Goal: Communication & Community: Answer question/provide support

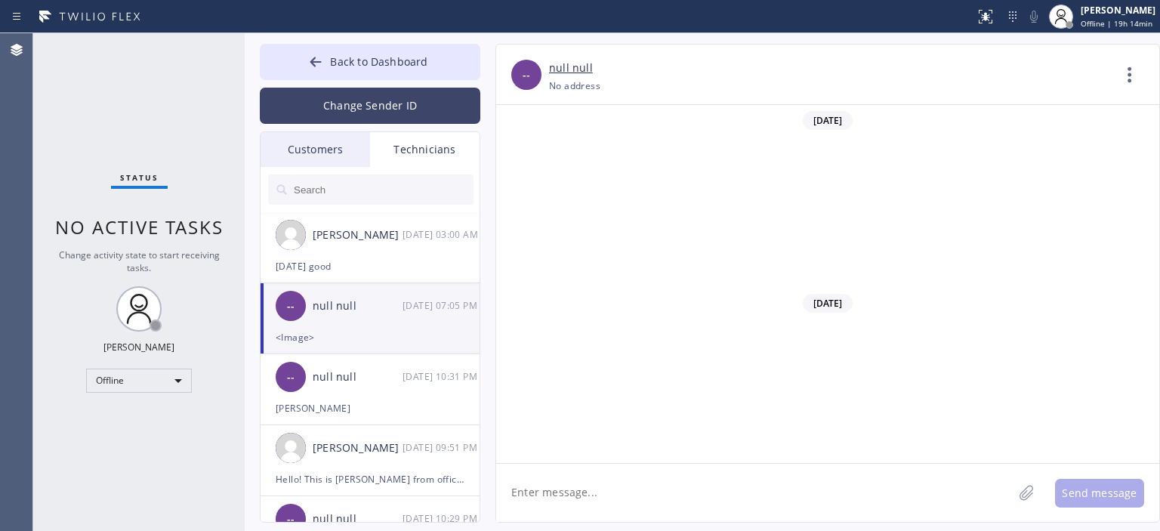
scroll to position [9764, 0]
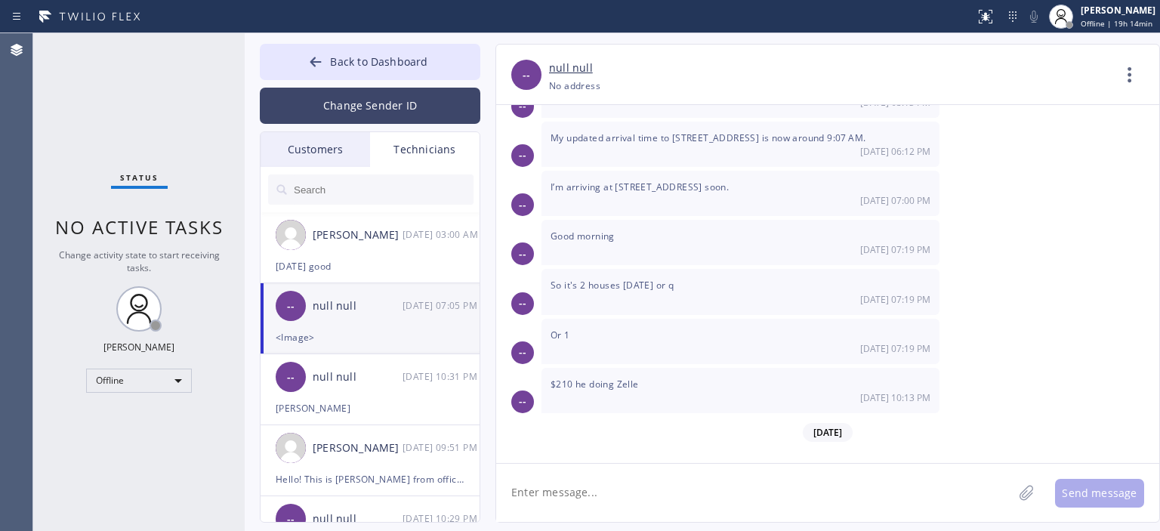
click at [380, 103] on button "Change Sender ID" at bounding box center [370, 106] width 221 height 36
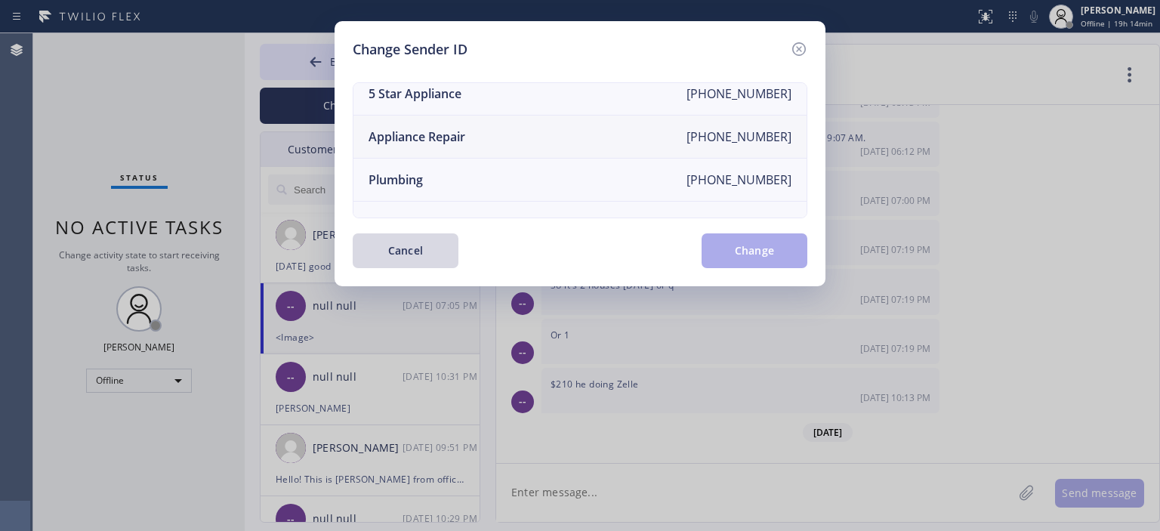
click at [502, 131] on li "Appliance Repair [PHONE_NUMBER]" at bounding box center [579, 137] width 453 height 43
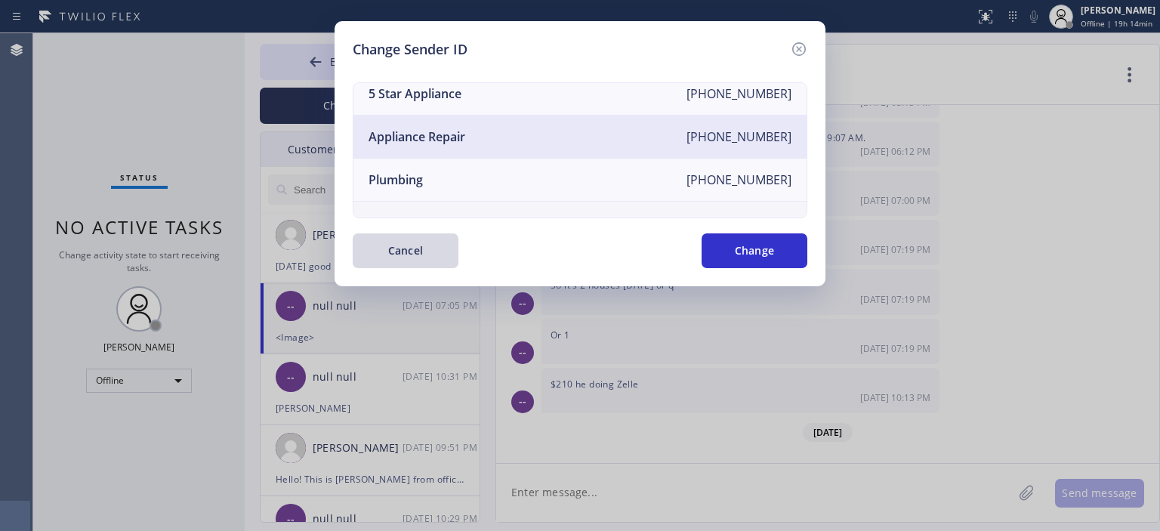
scroll to position [176, 0]
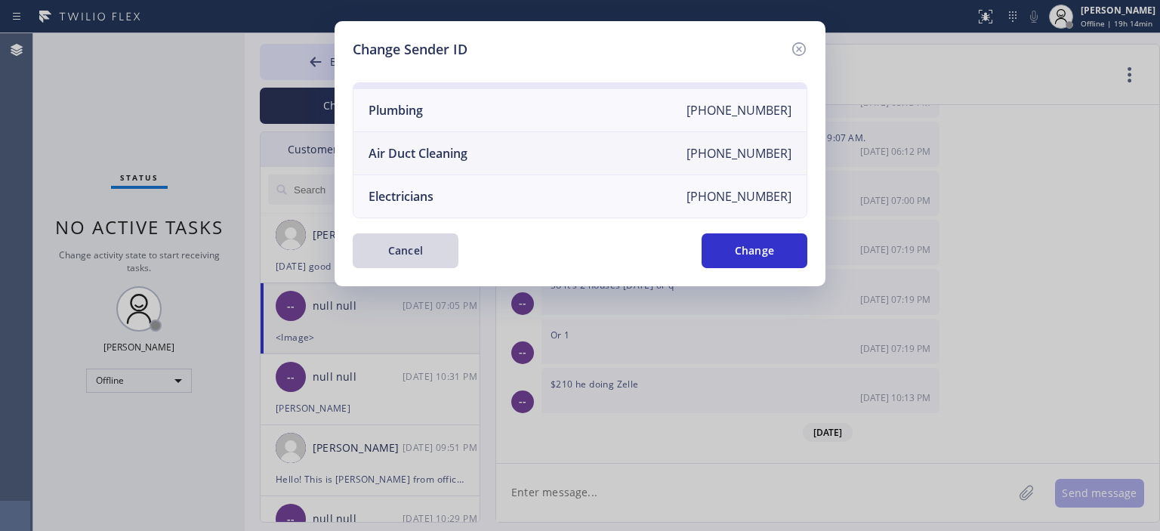
drag, startPoint x: 499, startPoint y: 141, endPoint x: 527, endPoint y: 150, distance: 29.9
click at [499, 141] on li "Air Duct Cleaning [PHONE_NUMBER]" at bounding box center [579, 153] width 453 height 43
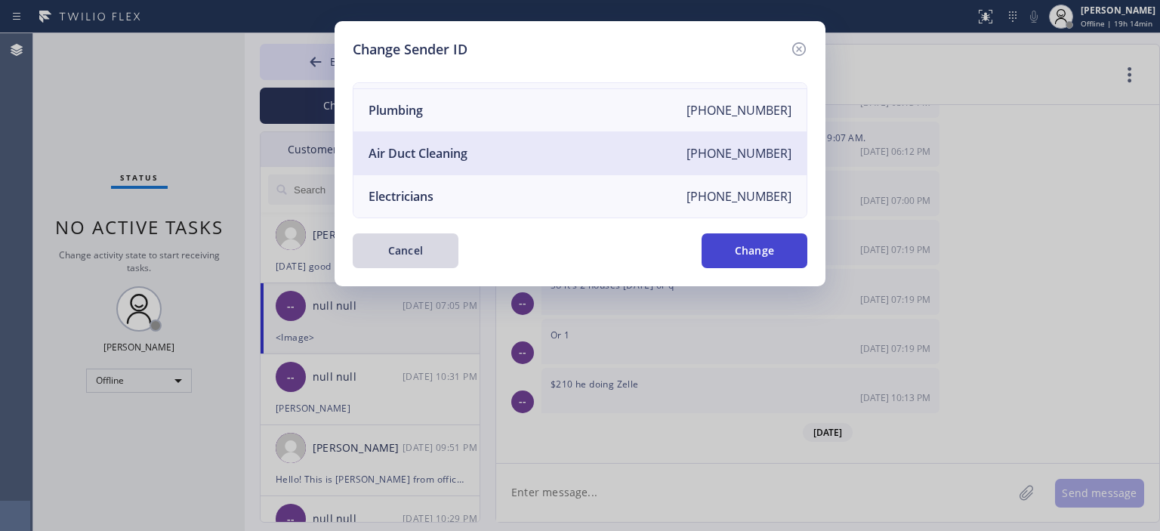
click at [773, 251] on button "Change" at bounding box center [755, 250] width 106 height 35
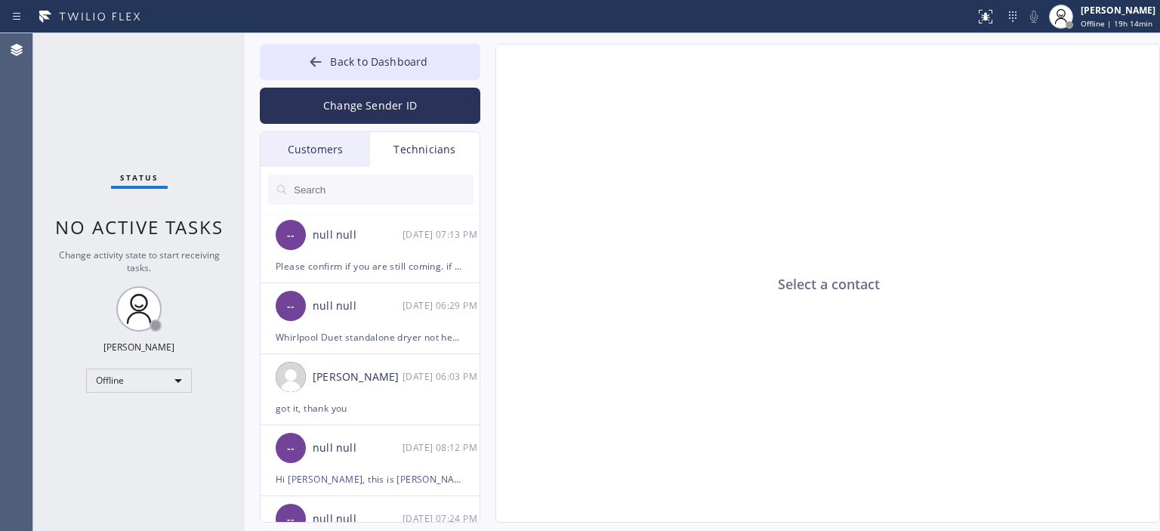
click at [329, 153] on div "Customers" at bounding box center [316, 149] width 110 height 35
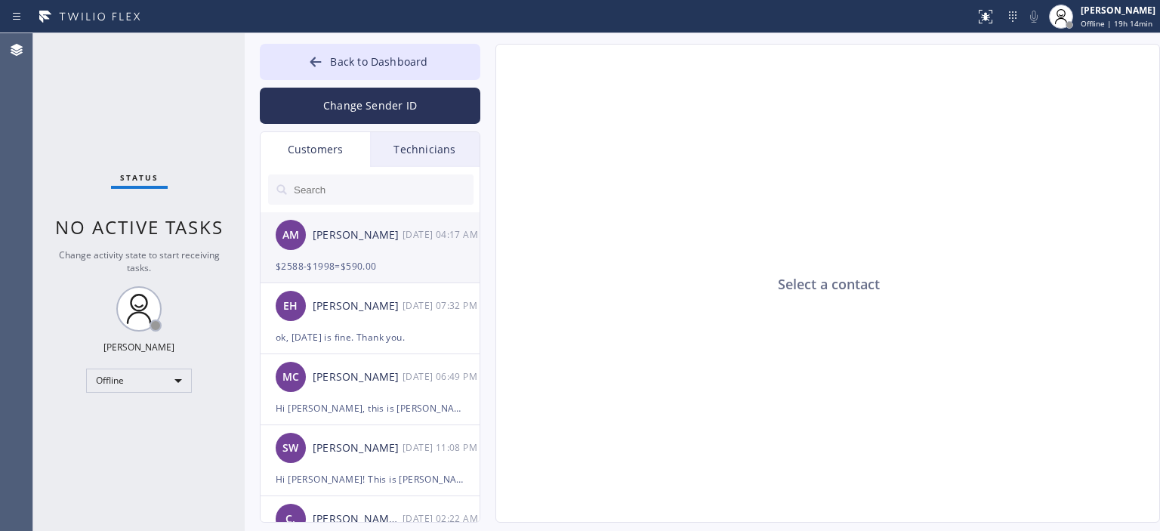
click at [394, 243] on div "[PERSON_NAME]" at bounding box center [358, 235] width 90 height 17
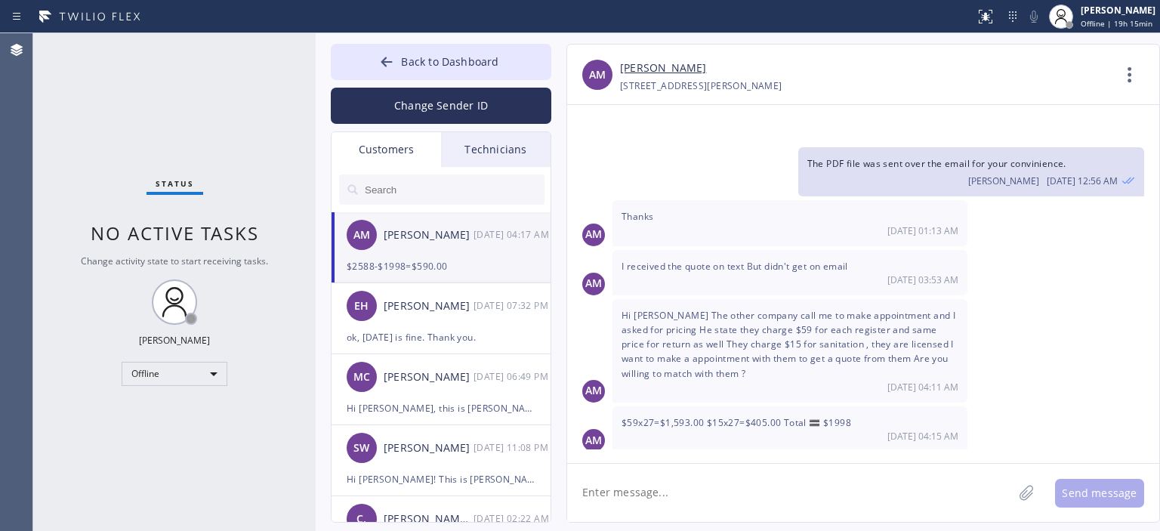
scroll to position [683, 0]
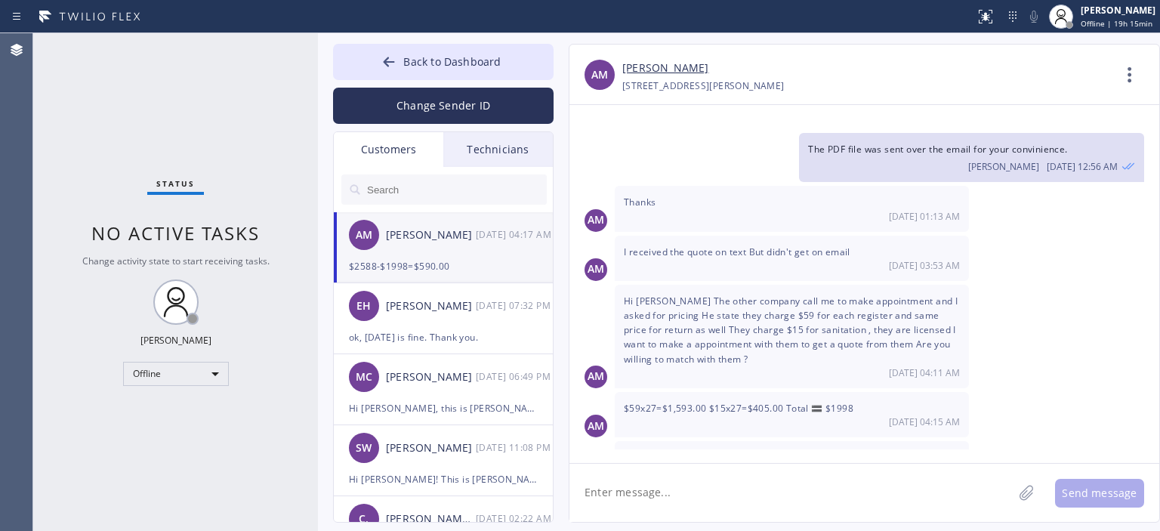
drag, startPoint x: 242, startPoint y: 93, endPoint x: 315, endPoint y: 103, distance: 74.0
click at [318, 103] on div at bounding box center [318, 282] width 0 height 498
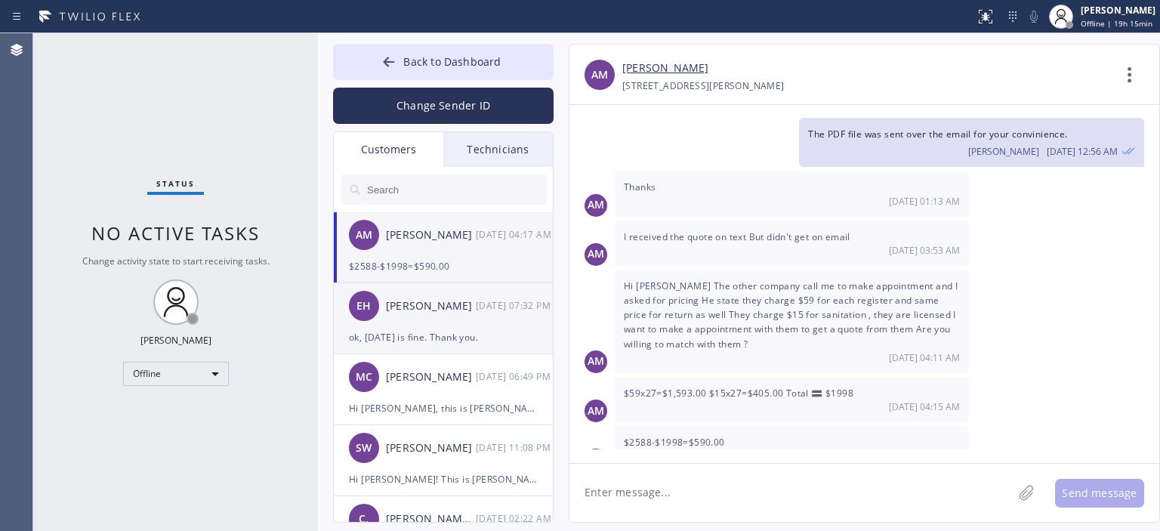
click at [456, 331] on div "ok, [DATE] is fine. Thank you." at bounding box center [443, 337] width 189 height 17
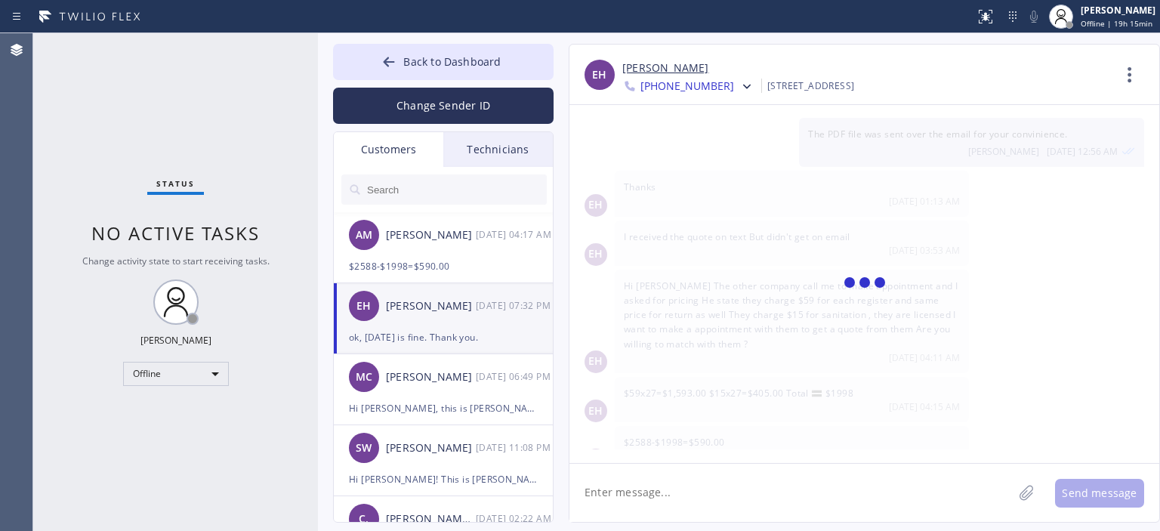
scroll to position [0, 0]
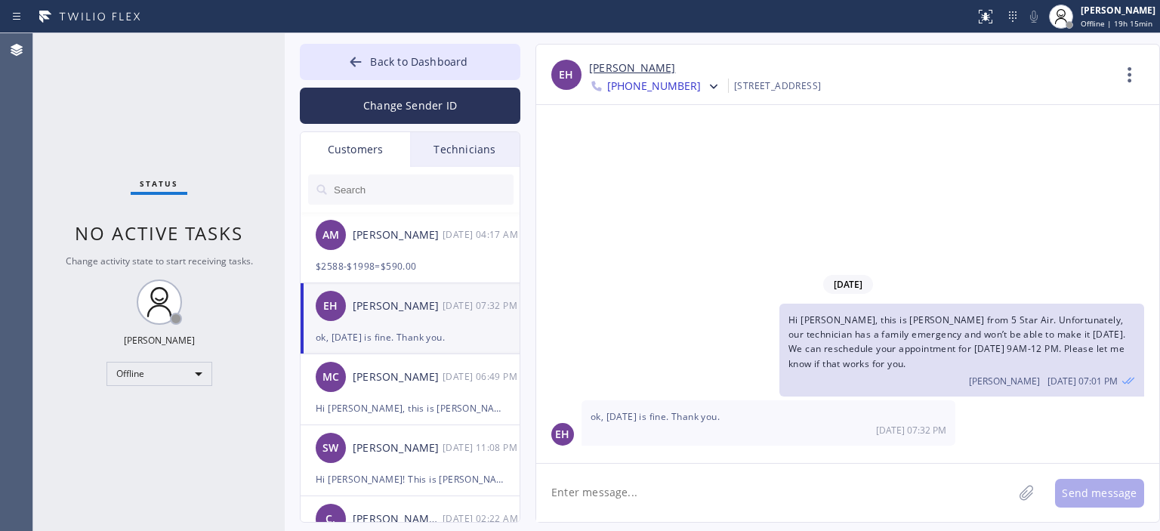
drag, startPoint x: 314, startPoint y: 136, endPoint x: 281, endPoint y: 137, distance: 33.3
click at [285, 137] on div at bounding box center [285, 282] width 0 height 498
click at [420, 186] on input "text" at bounding box center [422, 189] width 181 height 30
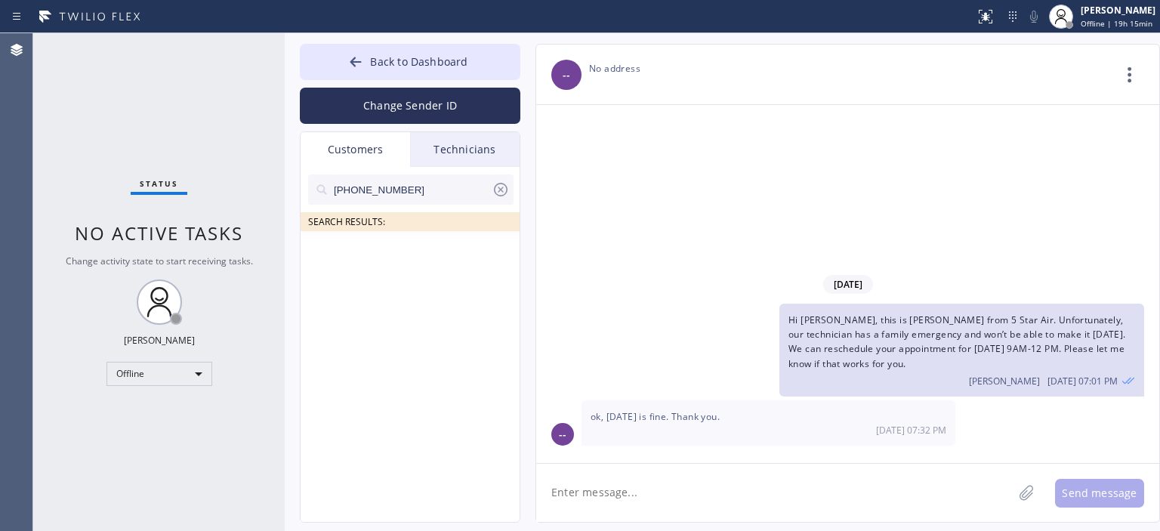
click at [423, 189] on input "[PHONE_NUMBER]" at bounding box center [411, 189] width 159 height 30
click at [417, 259] on div "[PERSON_NAME]" at bounding box center [398, 253] width 90 height 17
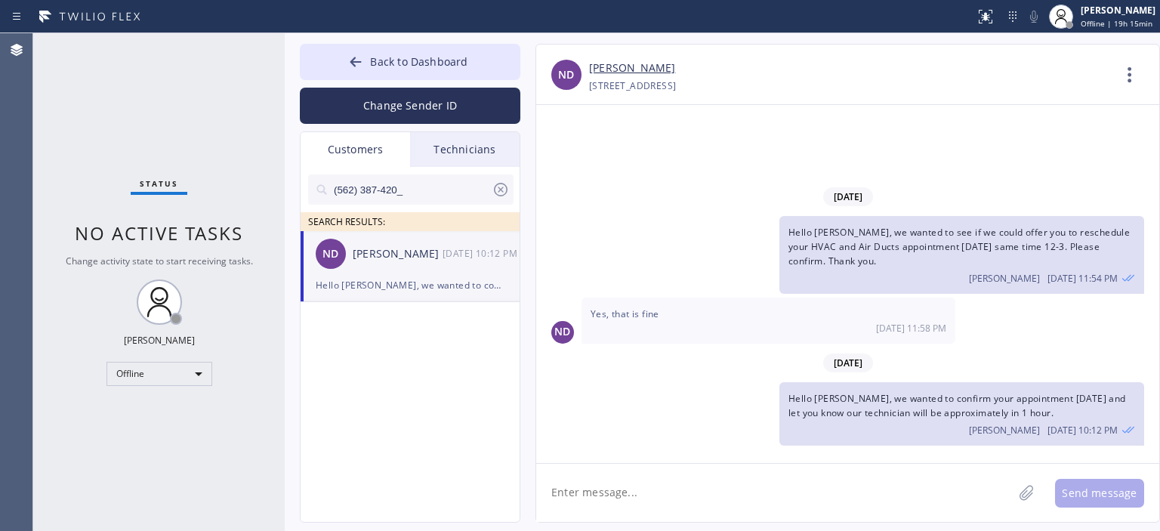
click at [745, 493] on textarea at bounding box center [774, 493] width 477 height 58
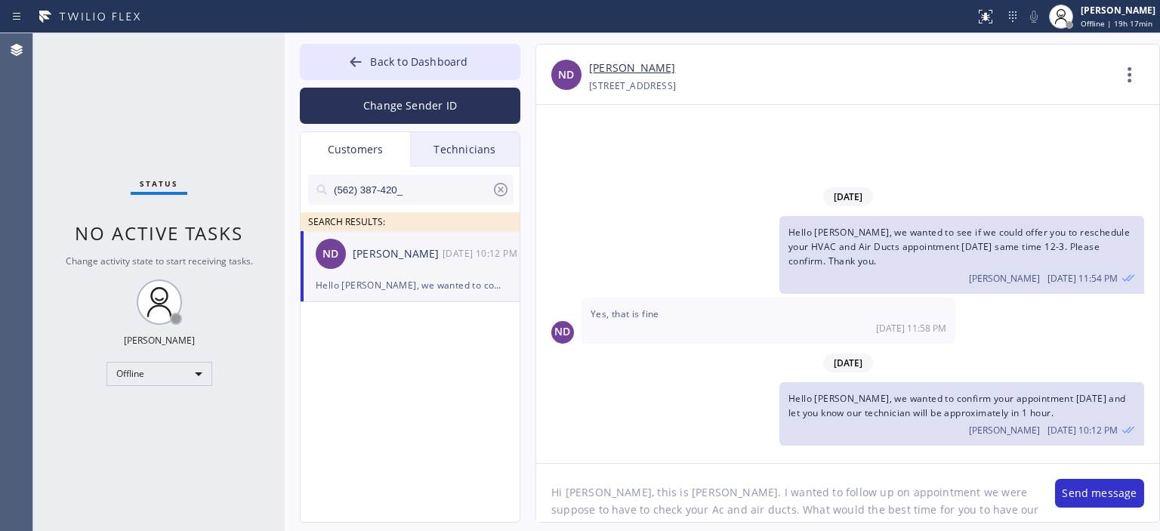
click at [717, 495] on textarea "Hi [PERSON_NAME], this is [PERSON_NAME]. I wanted to follow up on appointment w…" at bounding box center [788, 493] width 504 height 58
type textarea "Hi [PERSON_NAME], this is [PERSON_NAME]. I wanted to follow up on appointment w…"
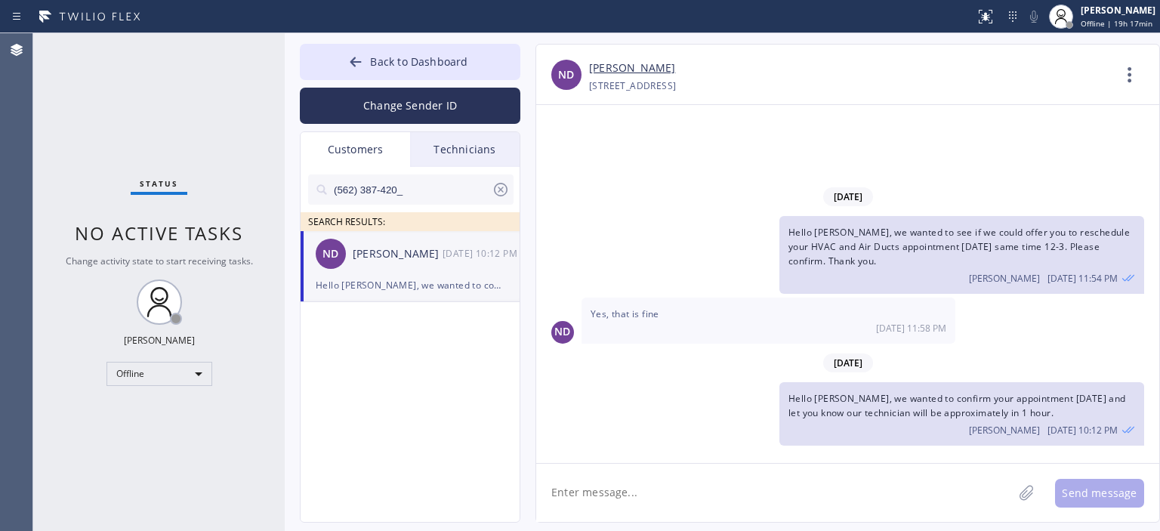
paste textarea "Hi [PERSON_NAME], this is [PERSON_NAME]. I wanted to follow up on appointment w…"
type textarea "Hi [PERSON_NAME], this is [PERSON_NAME]. I wanted to follow up on appointment w…"
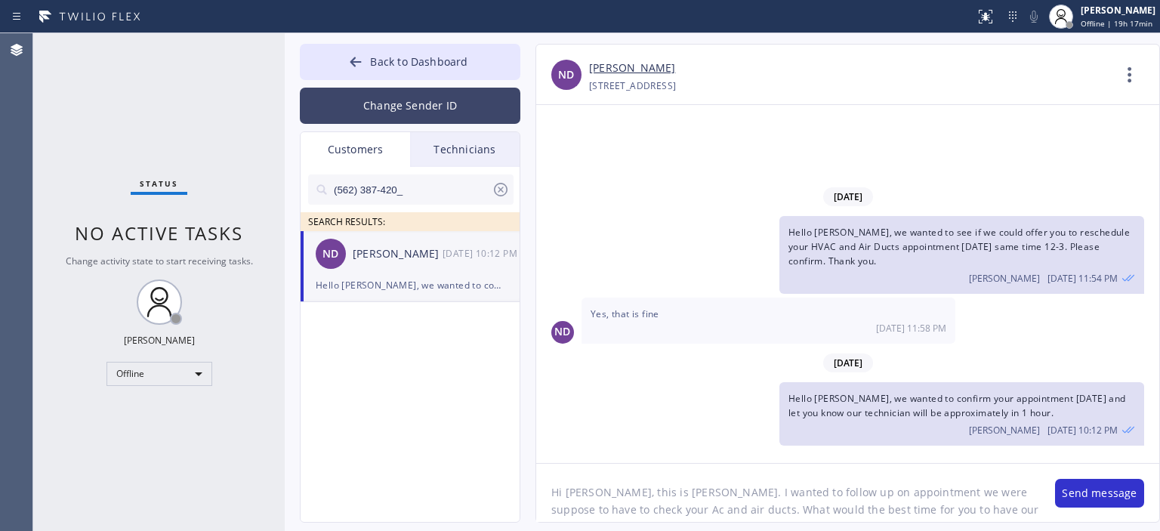
click at [397, 107] on button "Change Sender ID" at bounding box center [410, 106] width 221 height 36
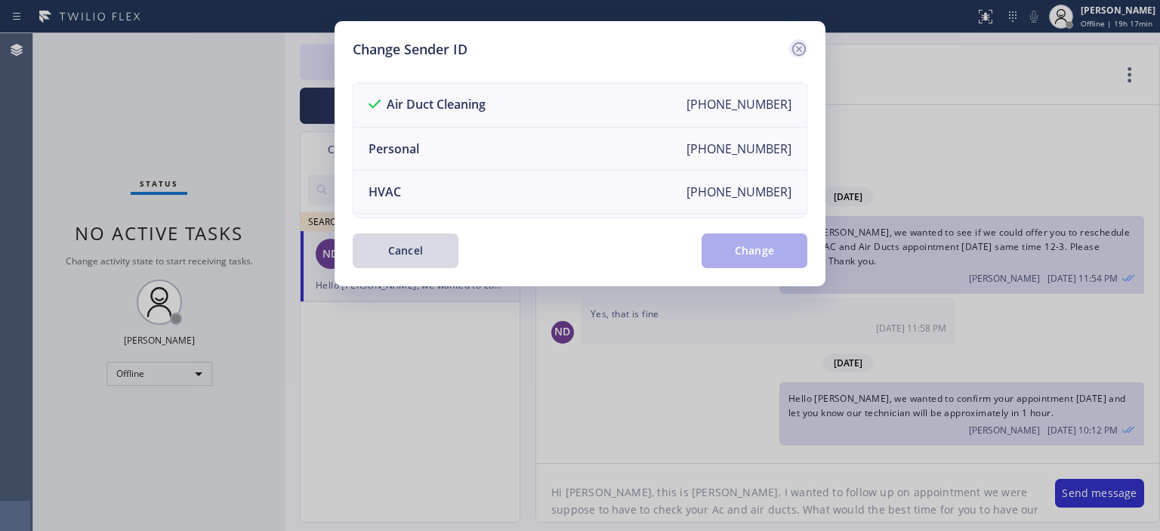
click at [804, 47] on icon at bounding box center [799, 49] width 18 height 18
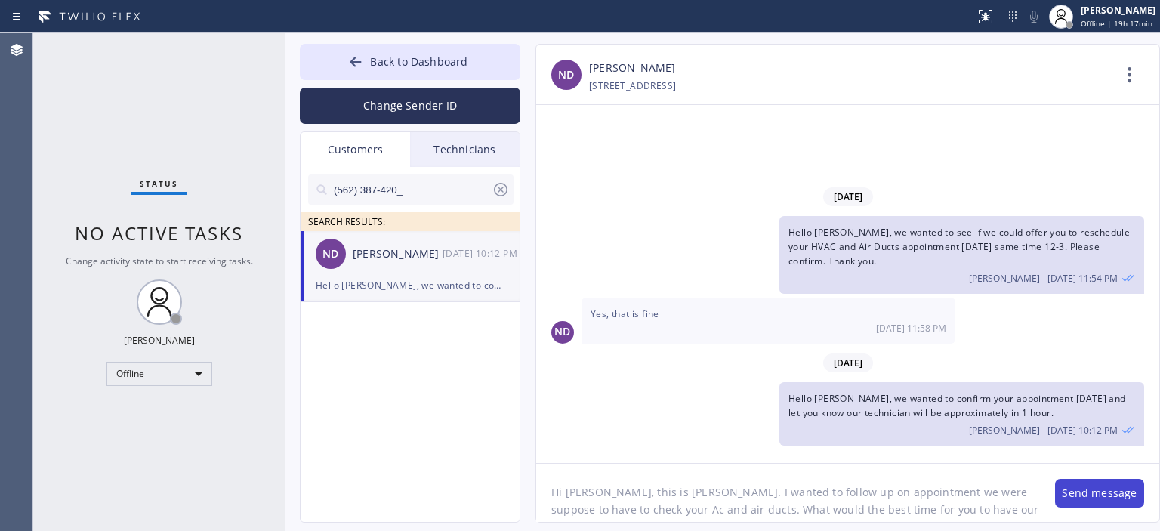
click at [1085, 492] on button "Send message" at bounding box center [1099, 493] width 89 height 29
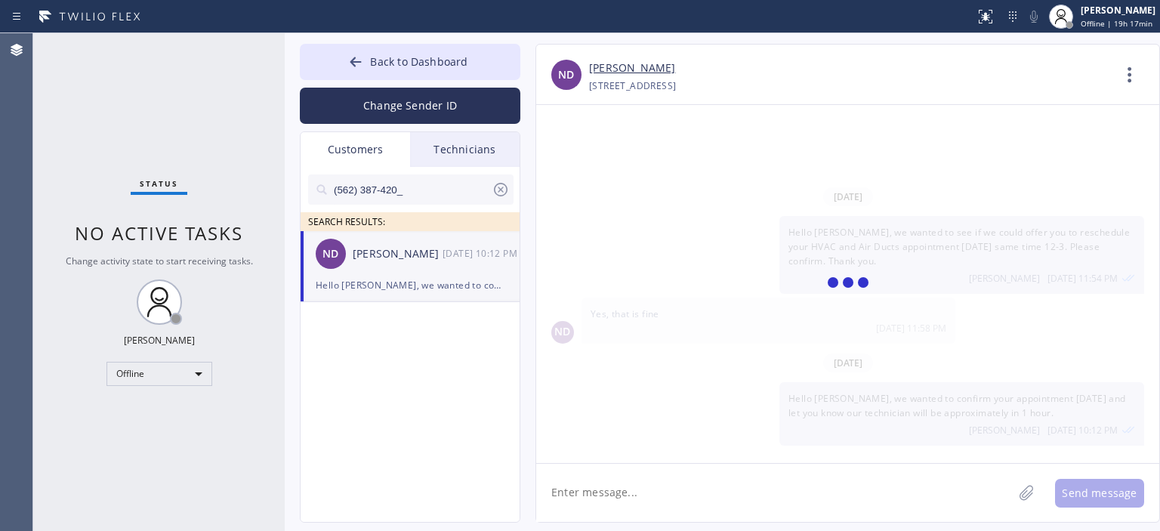
scroll to position [35, 0]
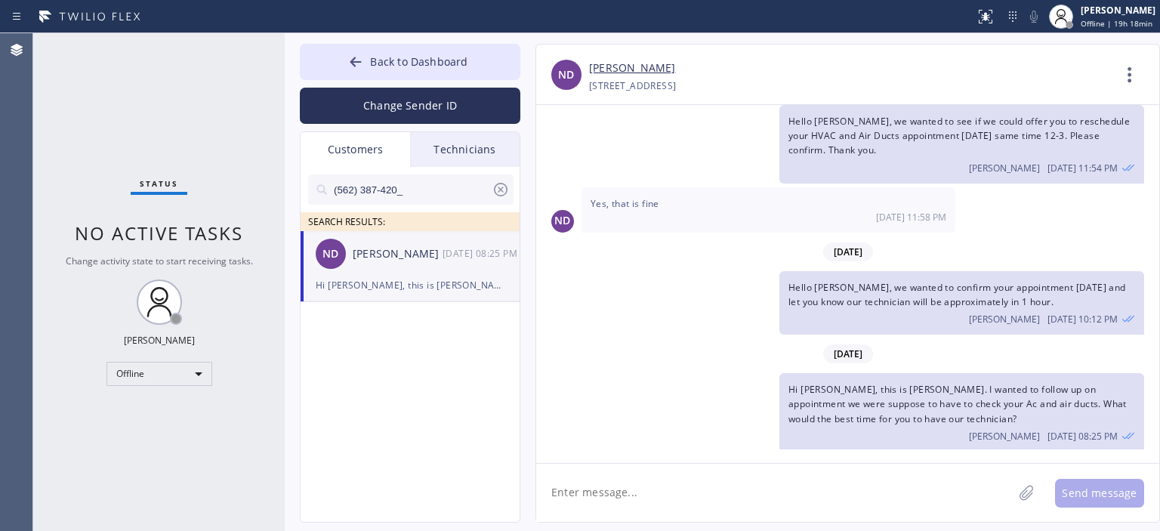
click at [499, 193] on icon at bounding box center [501, 190] width 18 height 18
click at [449, 190] on input "text" at bounding box center [422, 189] width 181 height 30
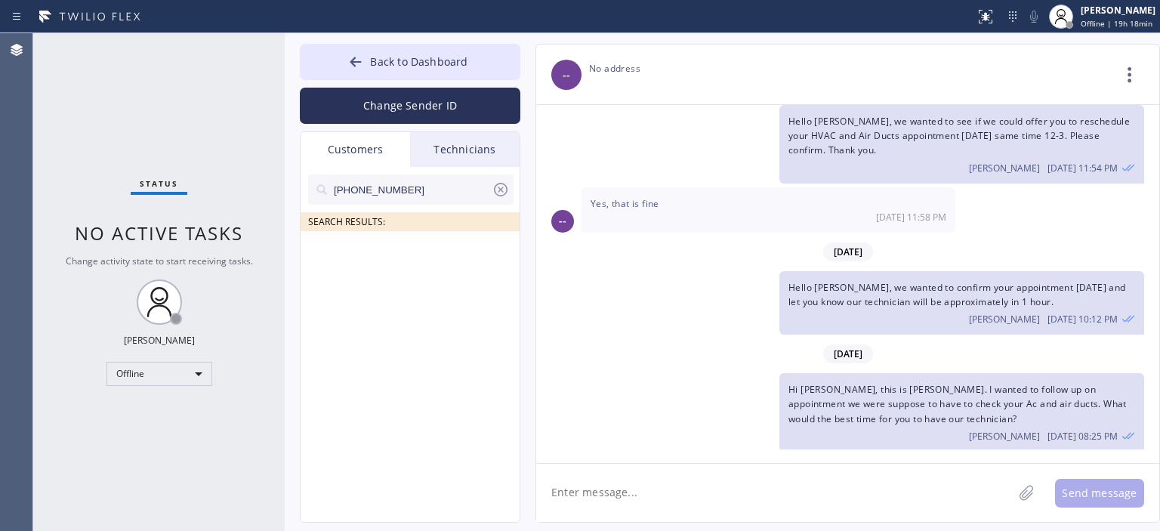
click at [441, 193] on input "[PHONE_NUMBER]" at bounding box center [411, 189] width 159 height 30
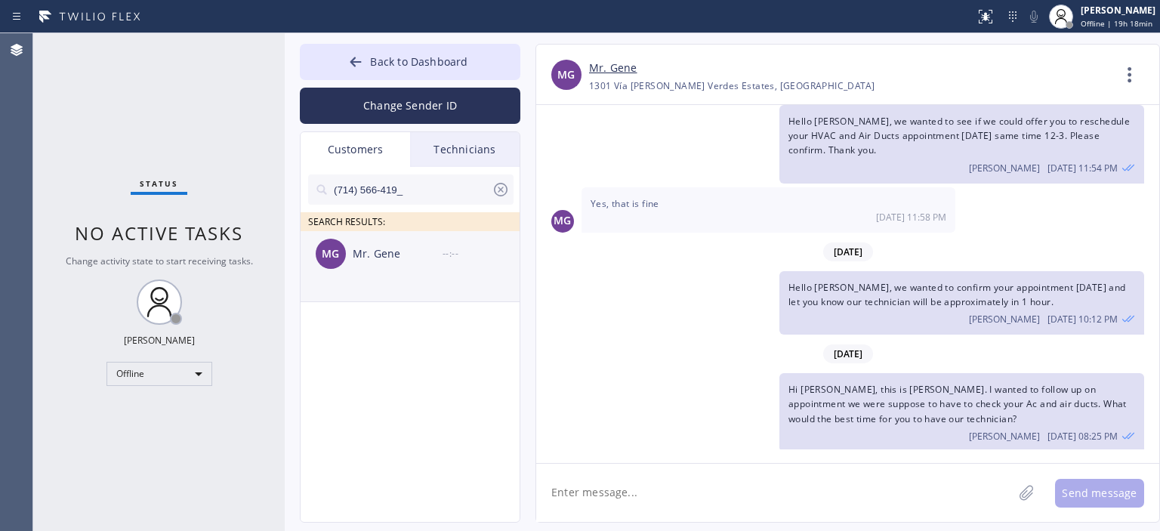
click at [432, 255] on div "Mr. Gene" at bounding box center [398, 253] width 90 height 17
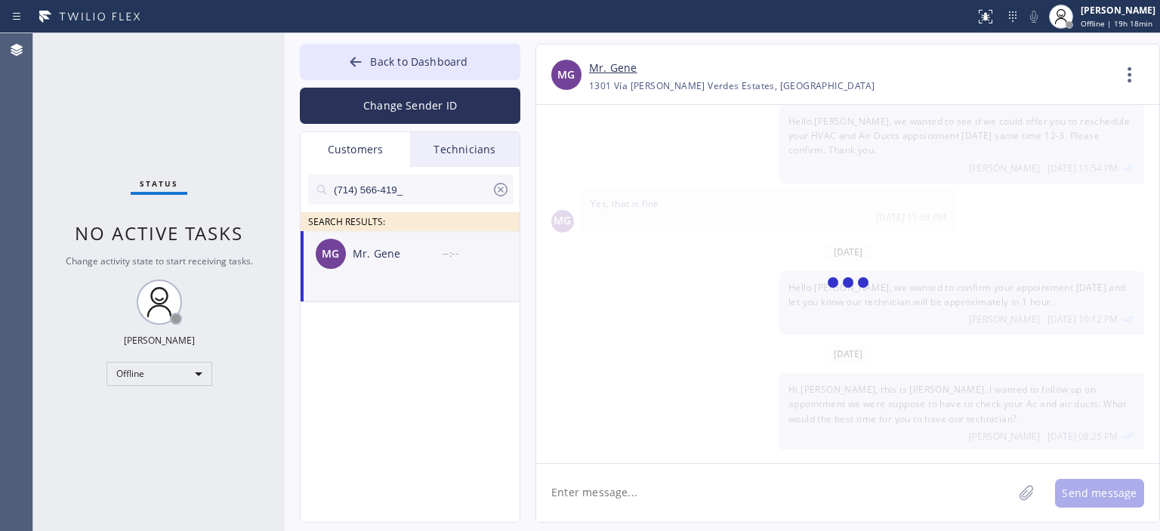
scroll to position [305, 0]
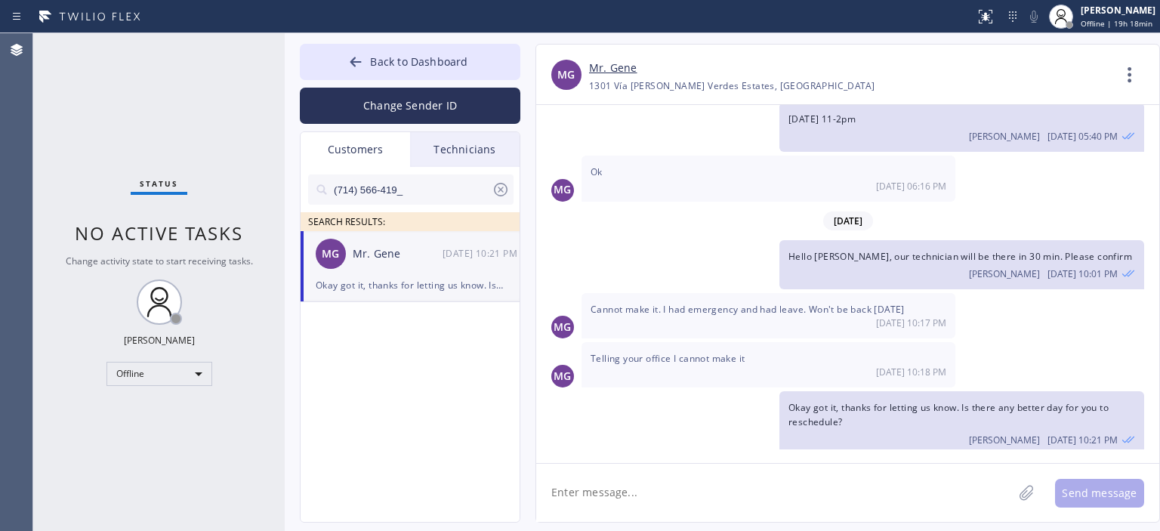
click at [684, 488] on textarea at bounding box center [774, 493] width 477 height 58
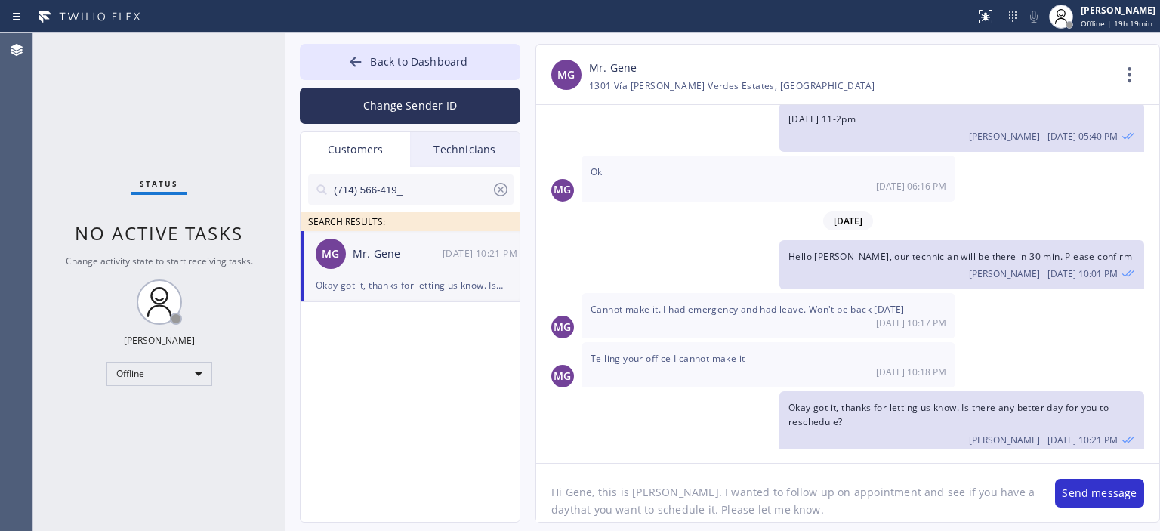
click at [693, 497] on textarea "Hi Gene, this is [PERSON_NAME]. I wanted to follow up on appointment and see if…" at bounding box center [788, 493] width 504 height 58
type textarea "Hi Gene, this is [PERSON_NAME]. I wanted to follow up on appointment and see if…"
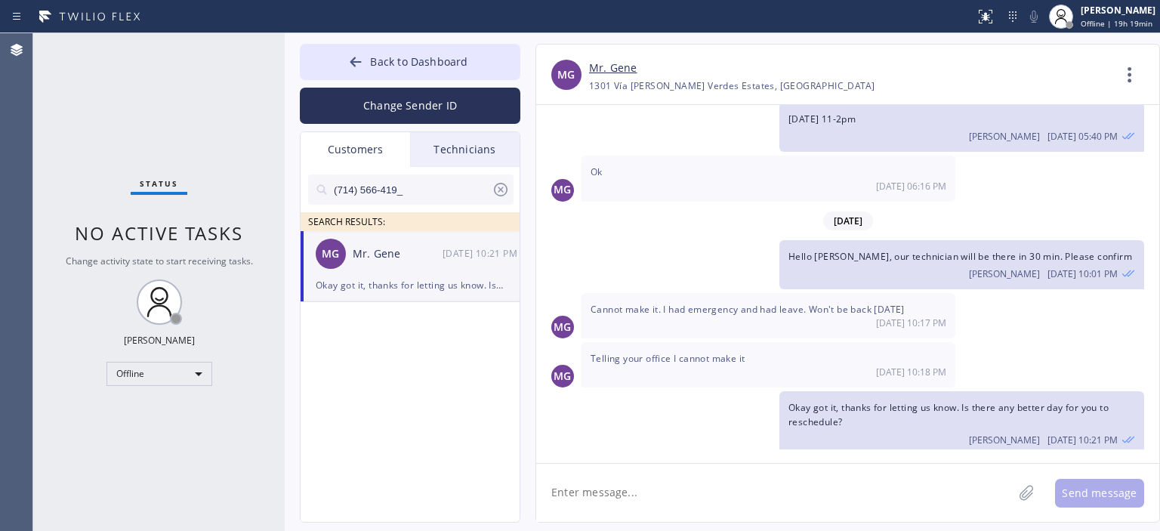
paste textarea "Hi Gene, this is [PERSON_NAME]. I wanted to follow up on appointment and see if…"
type textarea "Hi Gene, this is [PERSON_NAME]. I wanted to follow up on appointment and see if…"
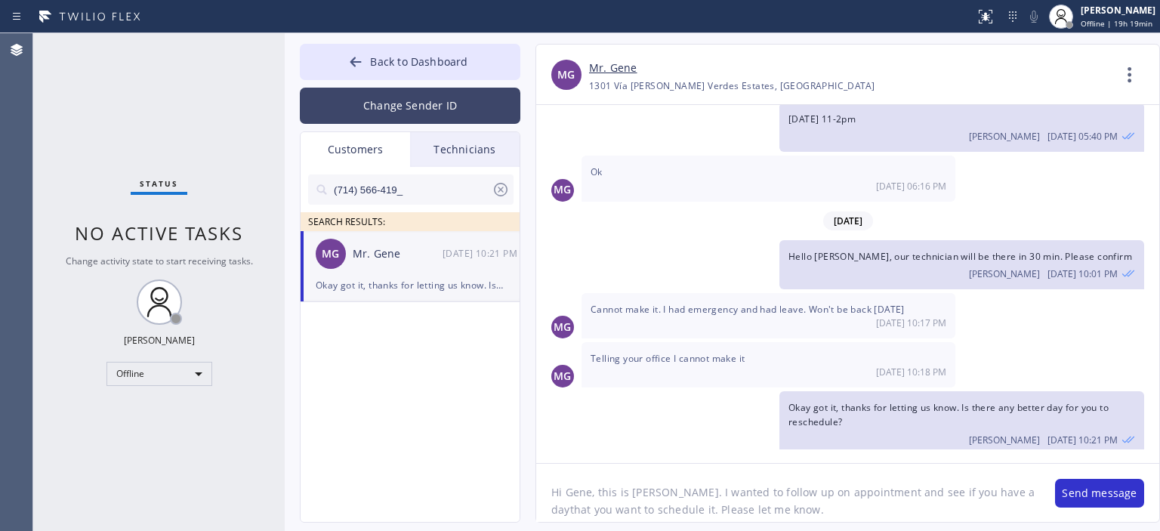
click at [389, 117] on button "Change Sender ID" at bounding box center [410, 106] width 221 height 36
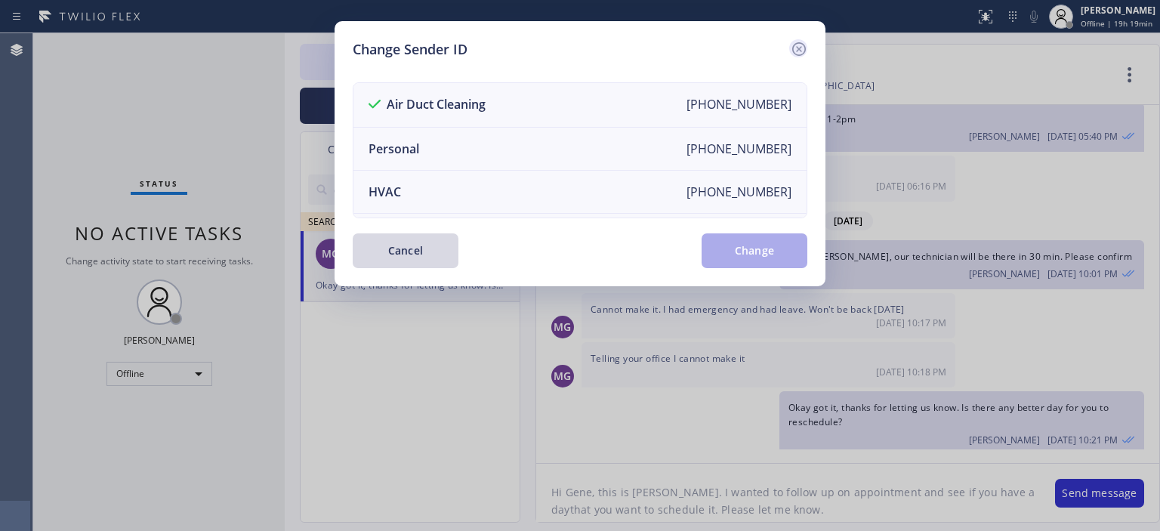
click at [801, 48] on icon at bounding box center [799, 49] width 14 height 14
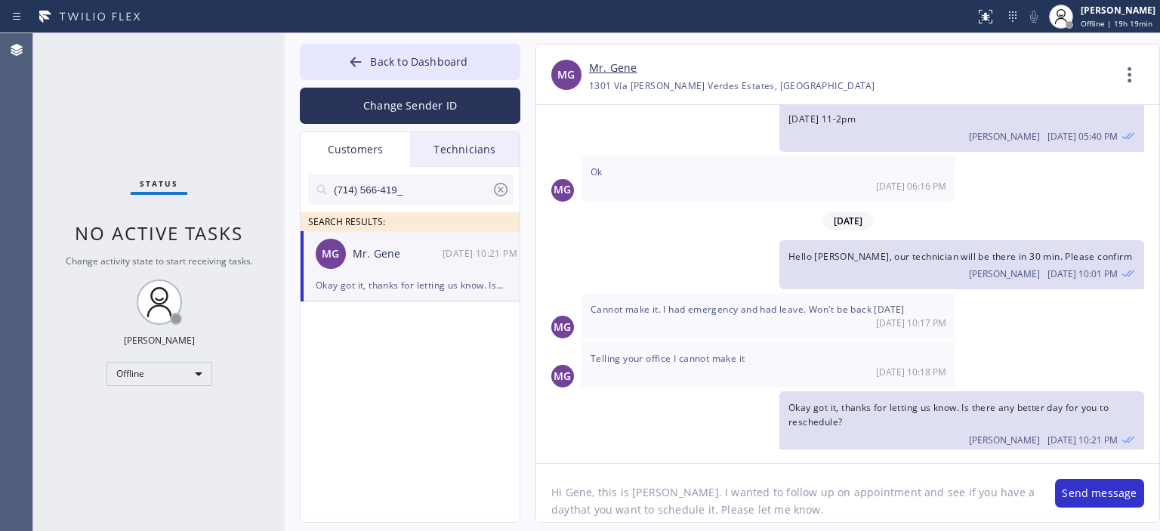
click at [790, 513] on textarea "Hi Gene, this is [PERSON_NAME]. I wanted to follow up on appointment and see if…" at bounding box center [788, 493] width 504 height 58
click at [1104, 497] on button "Send message" at bounding box center [1099, 493] width 89 height 29
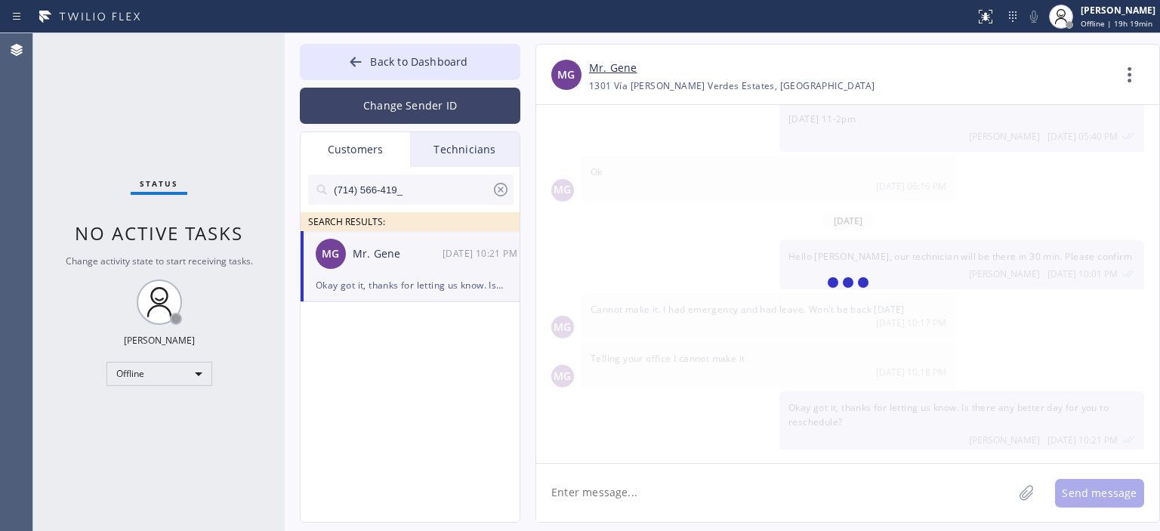
scroll to position [406, 0]
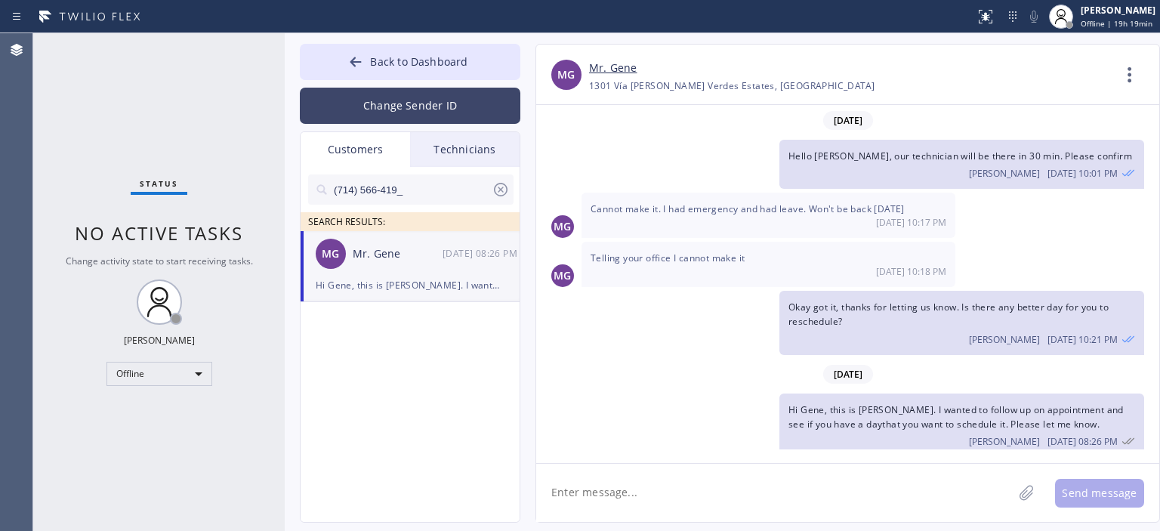
click at [431, 103] on button "Change Sender ID" at bounding box center [410, 106] width 221 height 36
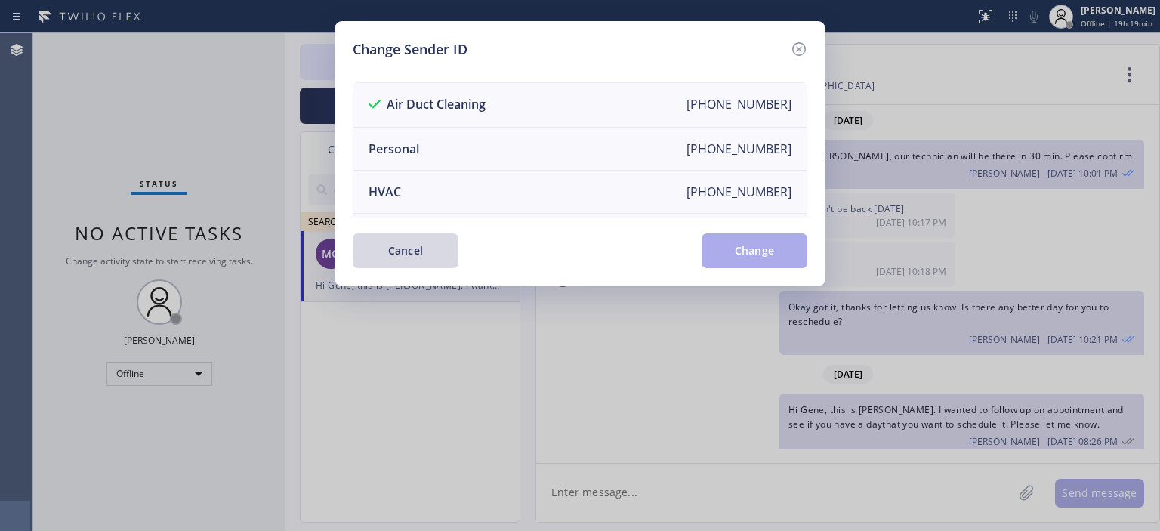
click at [543, 436] on div "Change Sender ID Air Duct Cleaning [PHONE_NUMBER] Personal [PHONE_NUMBER] HVAC …" at bounding box center [580, 265] width 1160 height 531
click at [800, 50] on icon at bounding box center [799, 49] width 14 height 14
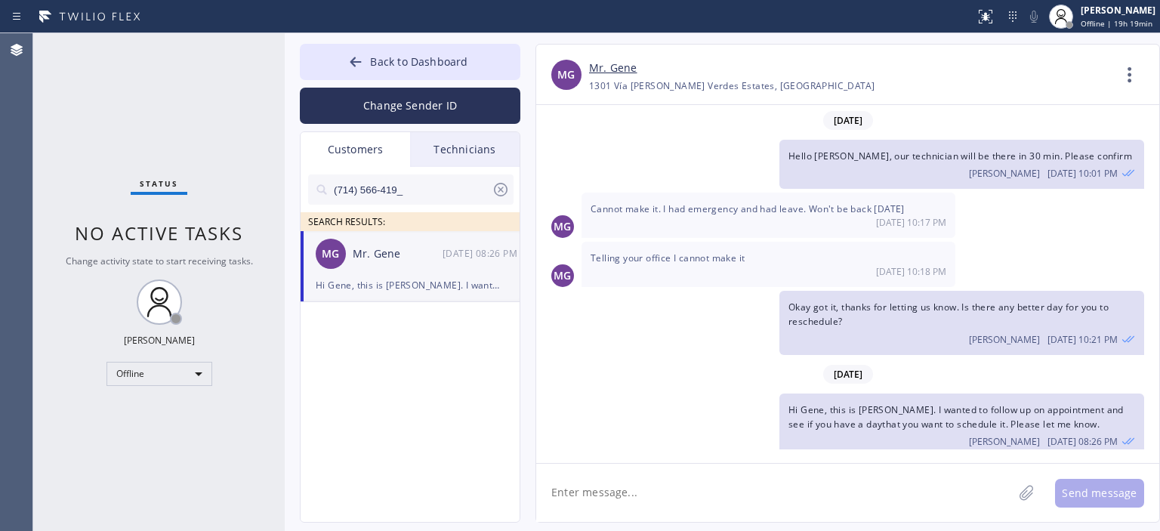
click at [496, 190] on icon at bounding box center [501, 190] width 18 height 18
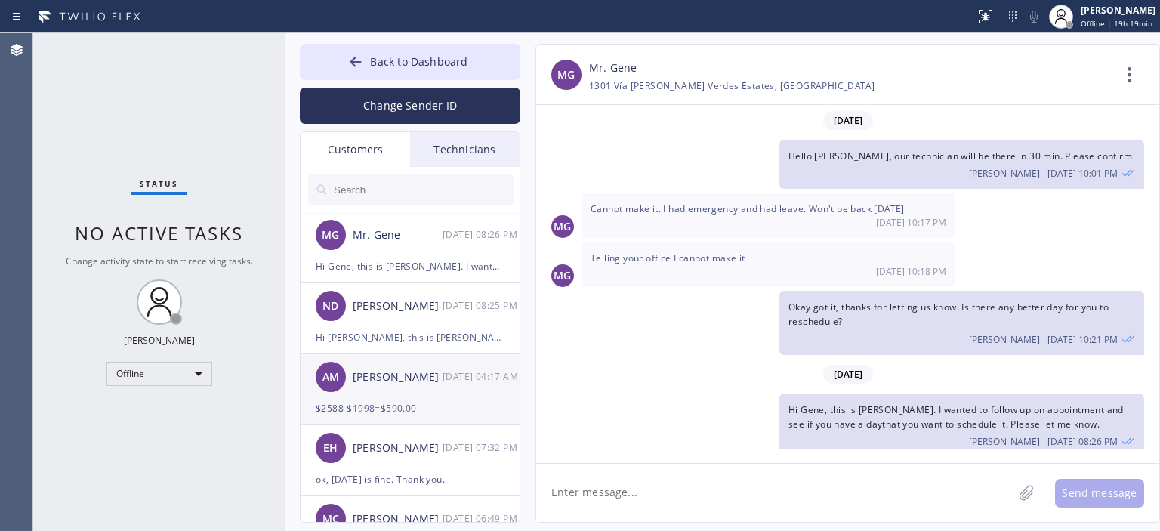
click at [431, 380] on div "[PERSON_NAME]" at bounding box center [398, 377] width 90 height 17
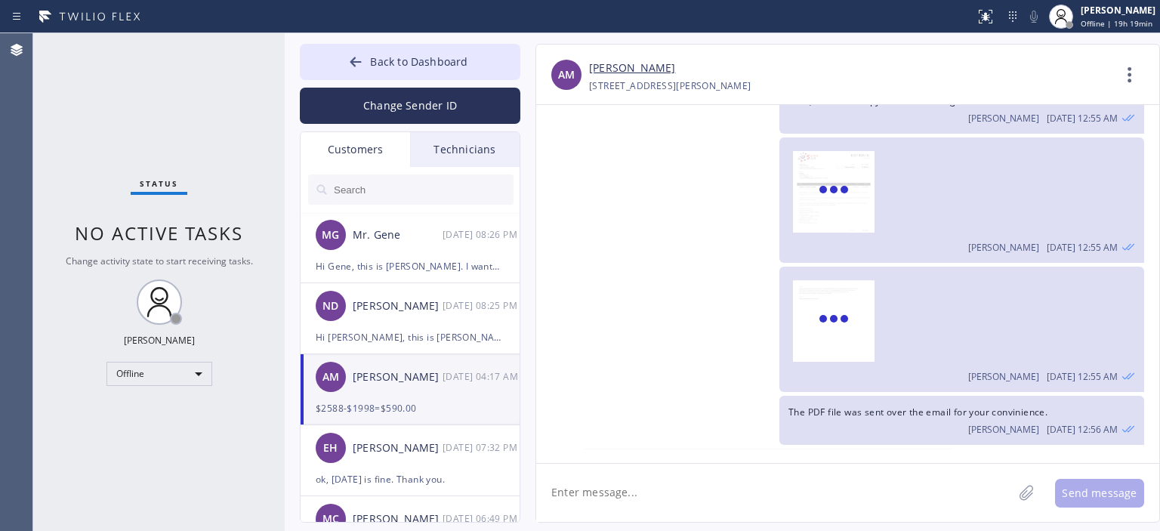
scroll to position [698, 0]
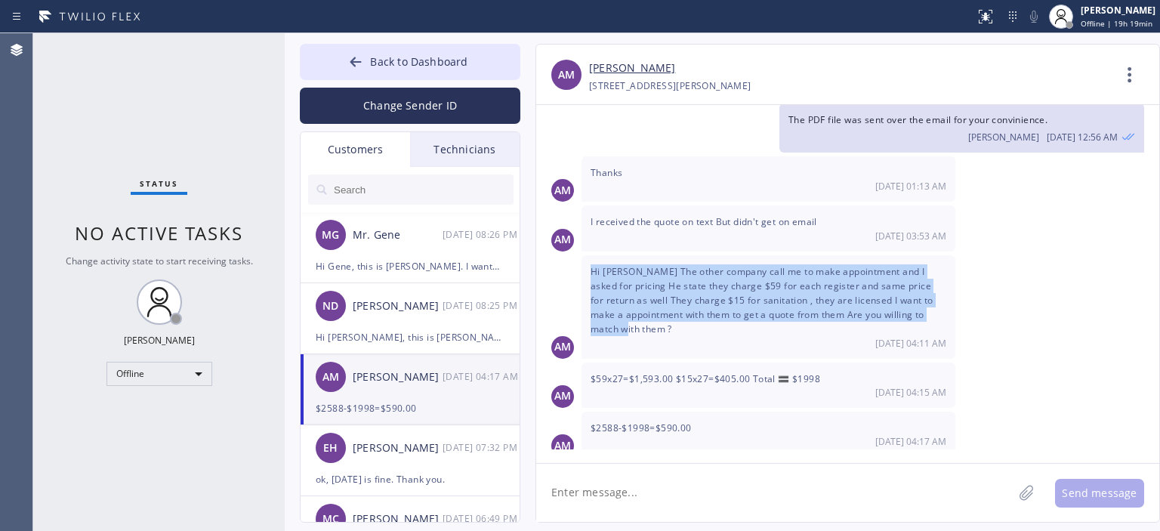
drag, startPoint x: 592, startPoint y: 262, endPoint x: 641, endPoint y: 326, distance: 80.2
click at [641, 326] on div "Hi Tom The other company call me to make appointment and I asked for pricing He…" at bounding box center [769, 306] width 374 height 103
copy span "Hi [PERSON_NAME] The other company call me to make appointment and I asked for …"
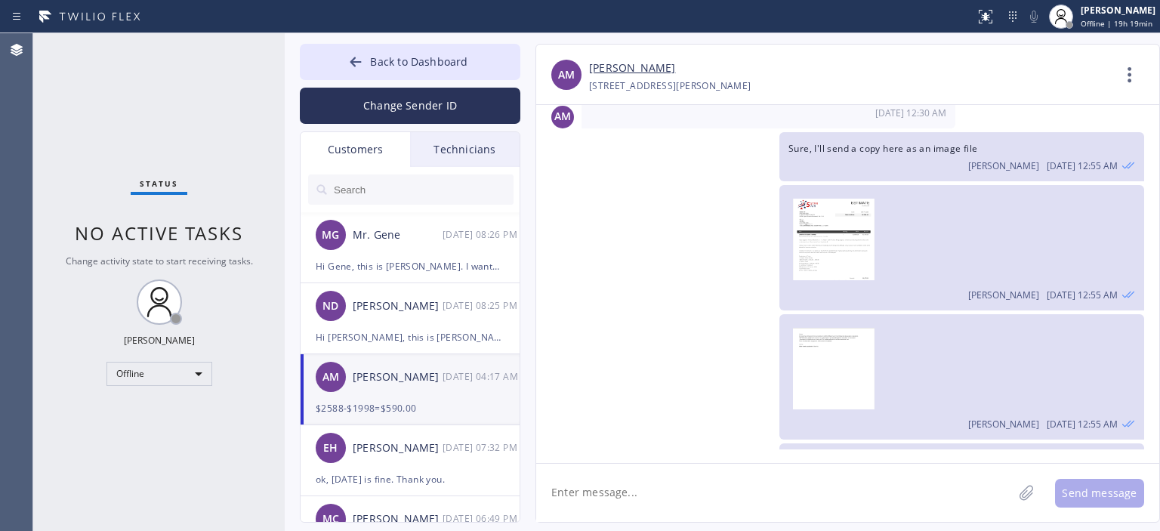
scroll to position [338, 0]
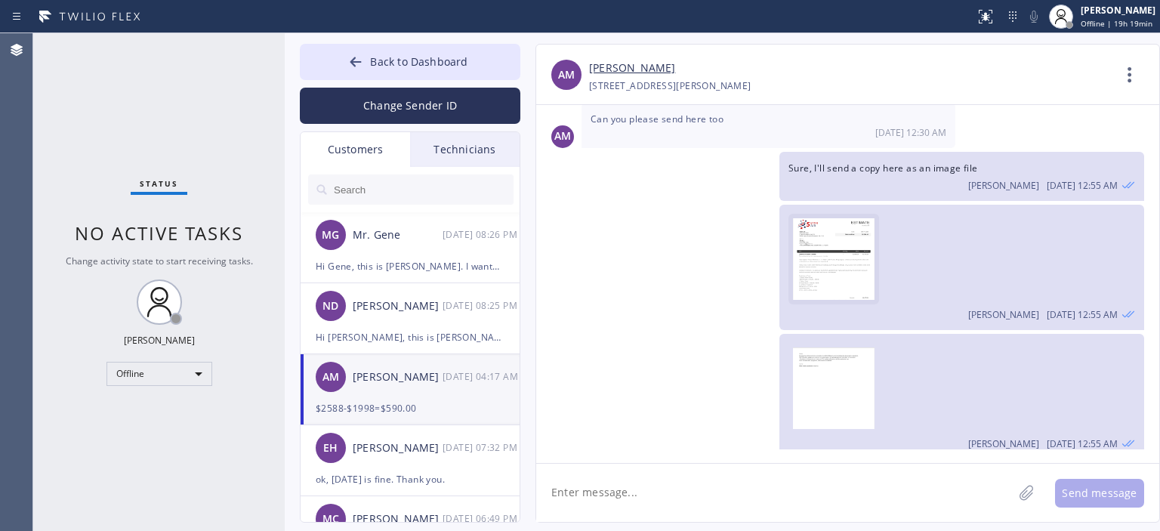
click at [835, 272] on img at bounding box center [834, 263] width 82 height 91
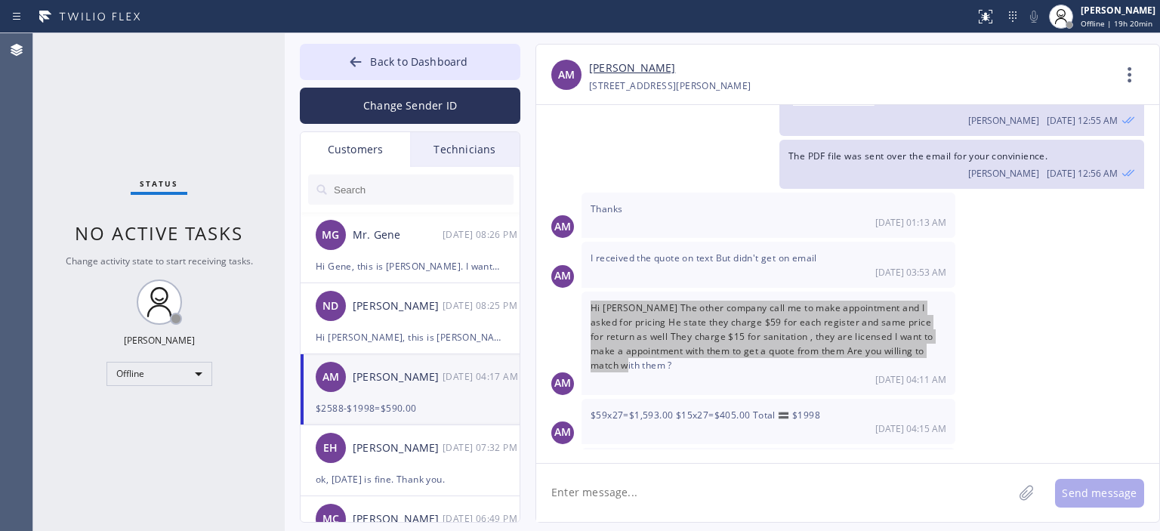
scroll to position [698, 0]
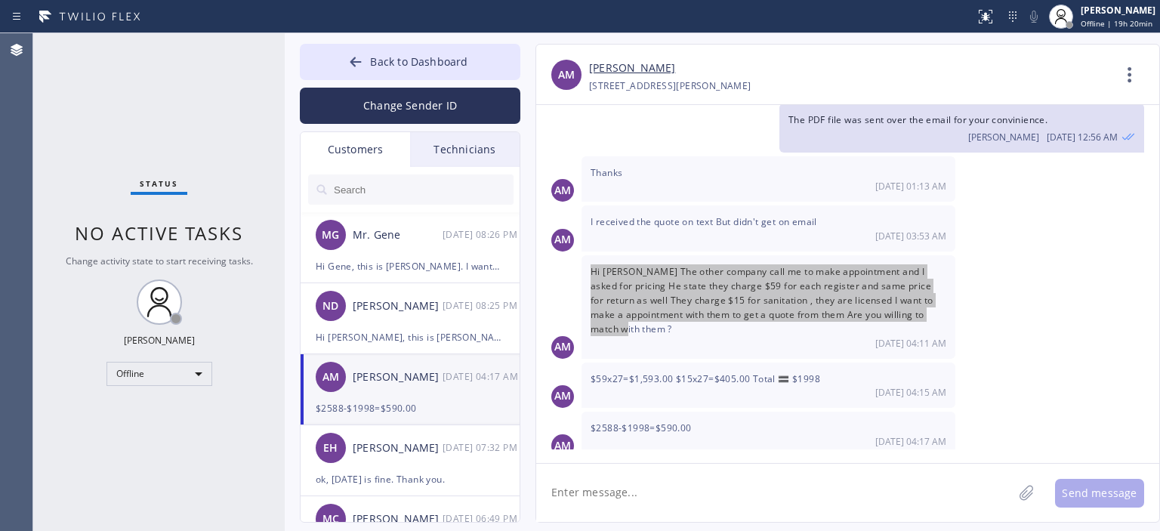
click at [663, 278] on span "Hi [PERSON_NAME] The other company call me to make appointment and I asked for …" at bounding box center [762, 300] width 343 height 71
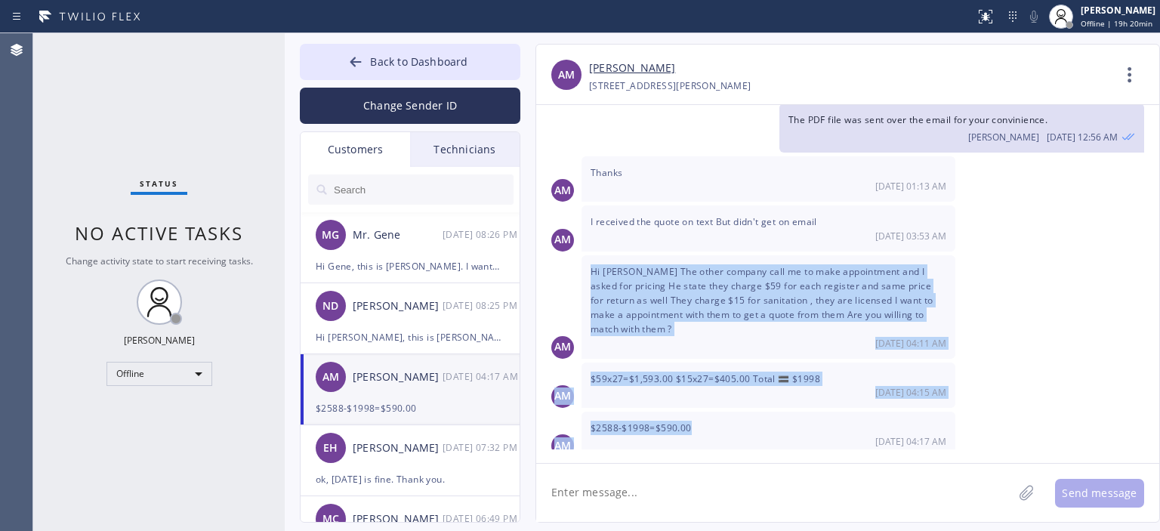
drag, startPoint x: 591, startPoint y: 261, endPoint x: 698, endPoint y: 421, distance: 192.1
click at [698, 421] on div "10/14/2025 Hi Ali! This is Tom from Air Ducts Cleaning. I wanted to confirm you…" at bounding box center [847, 277] width 623 height 344
copy div "Hi Tom The other company call me to make appointment and I asked for pricing He…"
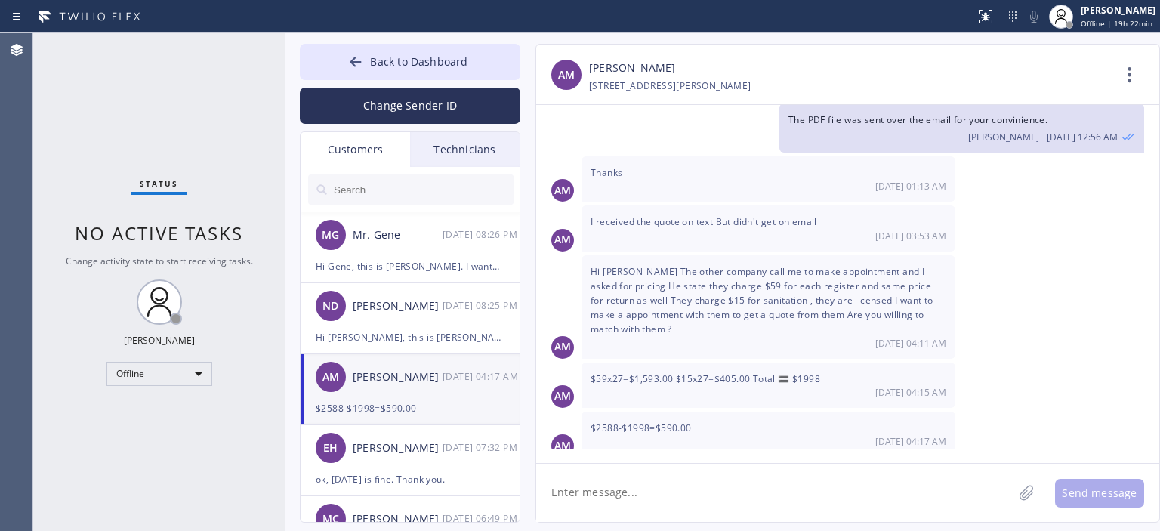
click at [92, 109] on div "Status No active tasks Change activity state to start receiving tasks. [PERSON_…" at bounding box center [159, 282] width 252 height 498
click at [188, 370] on div "Offline" at bounding box center [160, 374] width 106 height 24
click at [174, 408] on li "Available" at bounding box center [158, 413] width 103 height 18
click at [418, 267] on div "Hi Gene, this is [PERSON_NAME]. I wanted to follow up on appointment and see if…" at bounding box center [410, 266] width 189 height 17
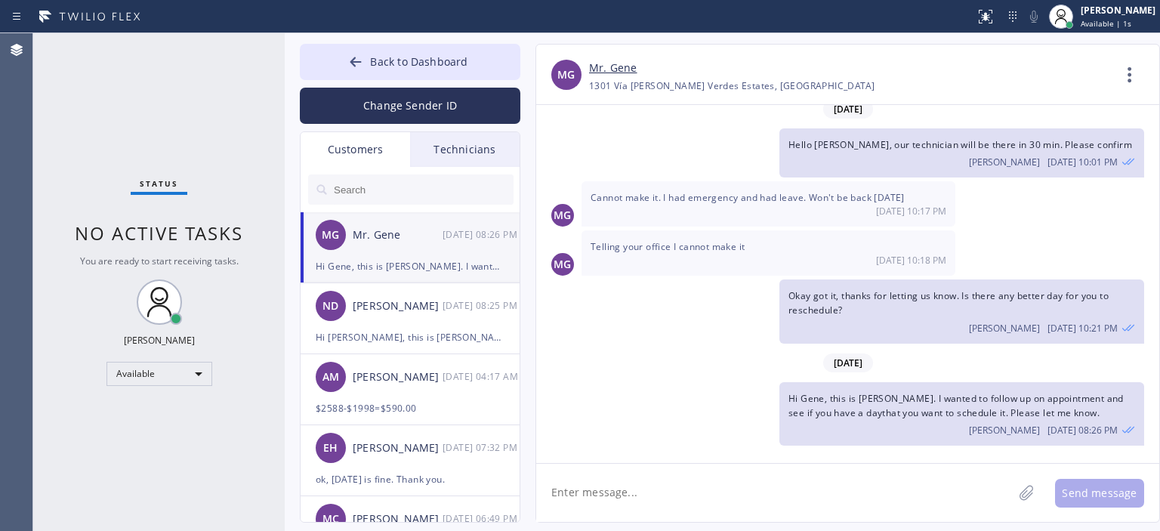
scroll to position [406, 0]
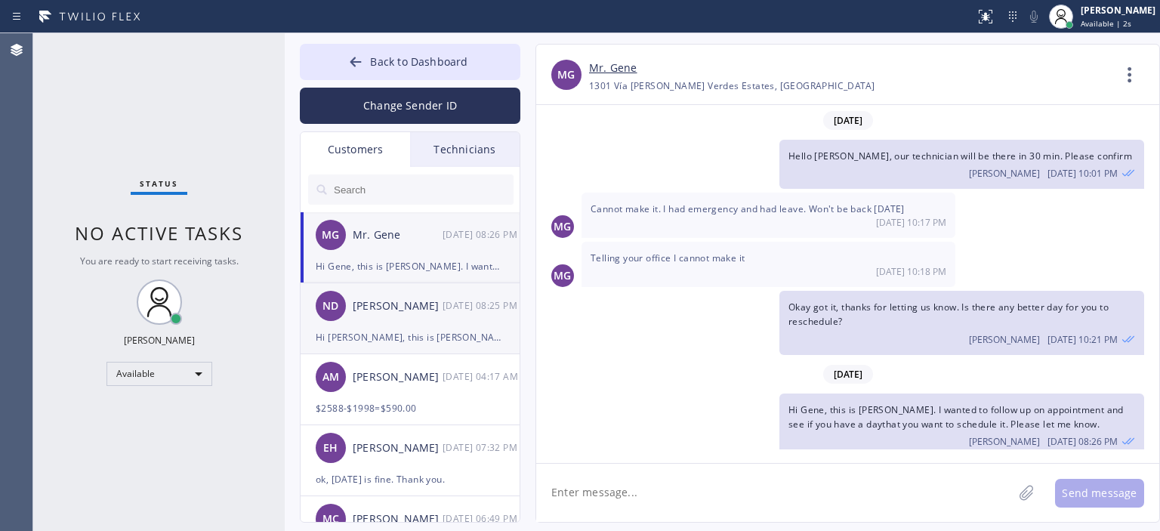
click at [426, 320] on div "ND [PERSON_NAME] [DATE] 08:25 PM" at bounding box center [411, 305] width 221 height 45
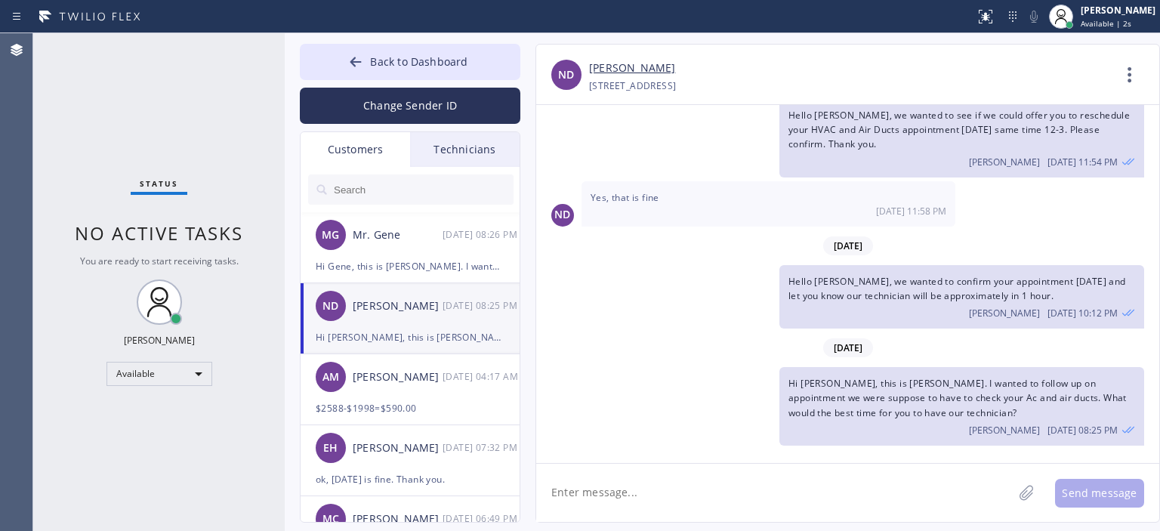
scroll to position [35, 0]
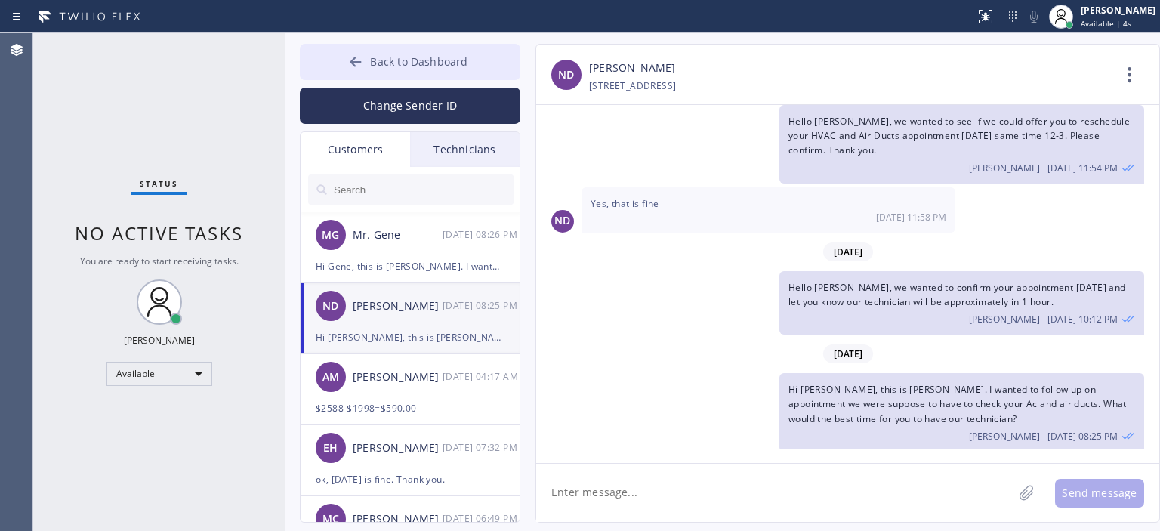
click at [358, 60] on icon at bounding box center [355, 61] width 15 height 15
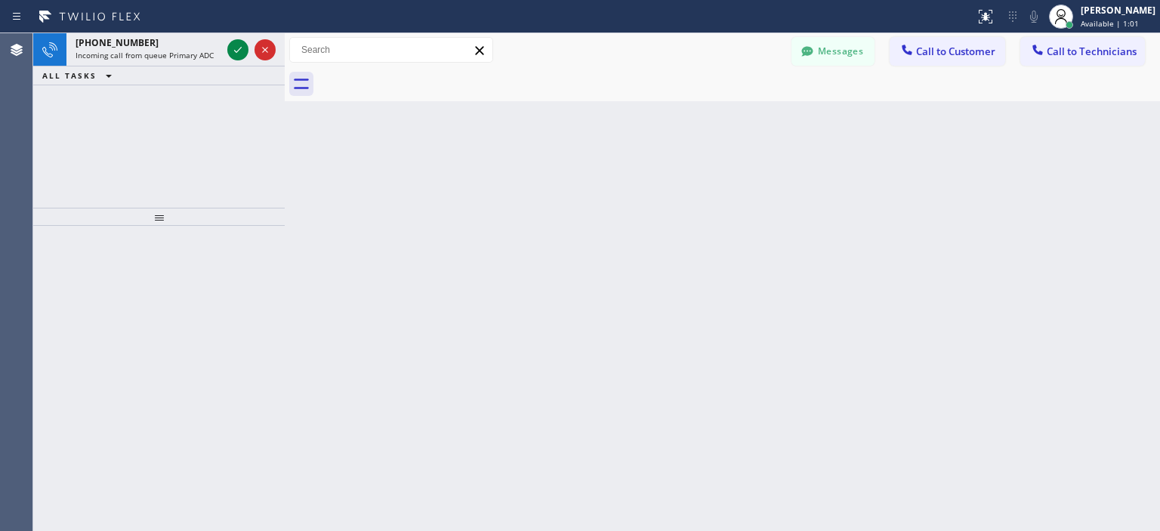
click at [82, 119] on div "+13104281234 Incoming call from queue Primary ADC ALL TASKS ALL TASKS ACTIVE TA…" at bounding box center [159, 120] width 252 height 174
click at [144, 116] on div "+13104281234 Incoming call from queue Primary ADC ALL TASKS ALL TASKS ACTIVE TA…" at bounding box center [159, 120] width 252 height 174
click at [75, 132] on div "+19493844676 Incoming call from queue Primary ADC ALL TASKS ALL TASKS ACTIVE TA…" at bounding box center [159, 120] width 252 height 174
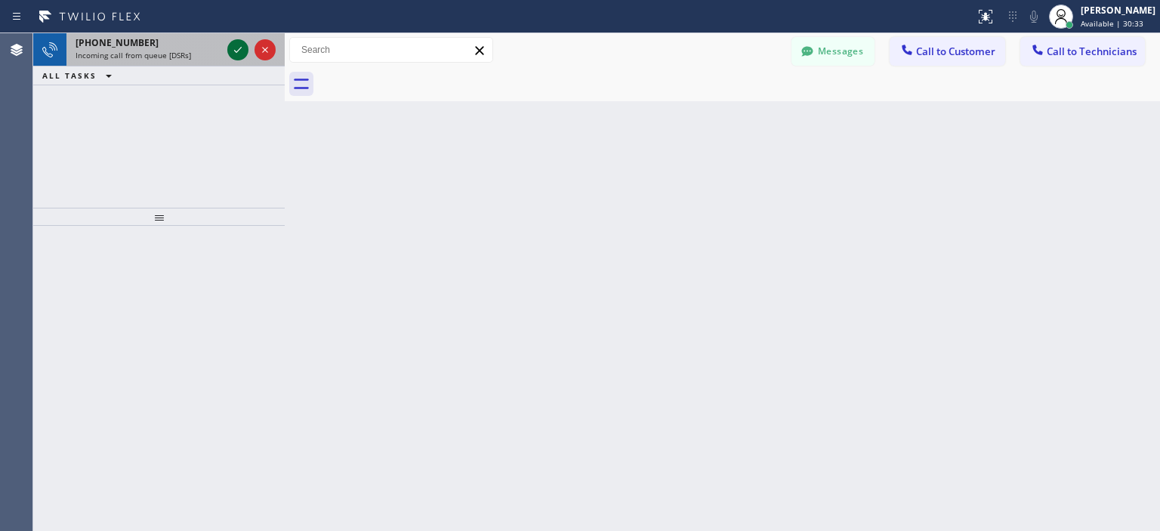
click at [233, 53] on icon at bounding box center [238, 50] width 18 height 18
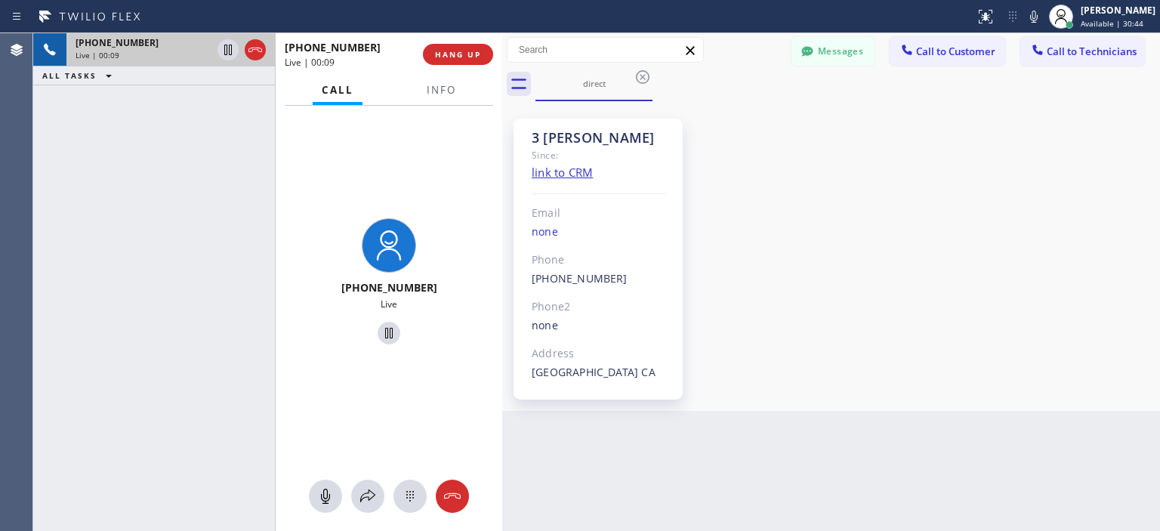
drag, startPoint x: 281, startPoint y: 131, endPoint x: 499, endPoint y: 178, distance: 222.4
click at [502, 178] on div at bounding box center [502, 282] width 0 height 498
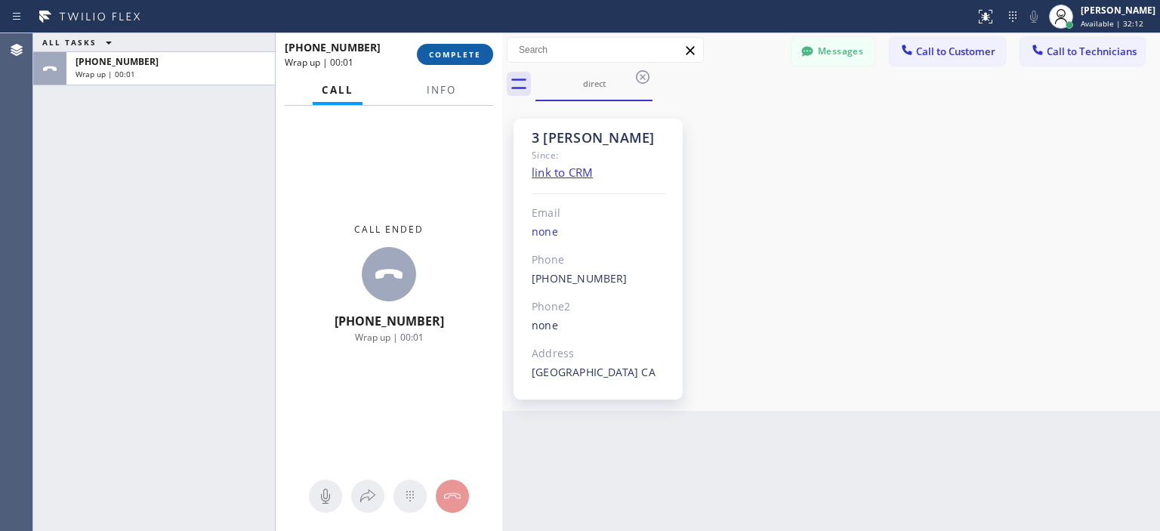
click at [471, 54] on span "COMPLETE" at bounding box center [455, 54] width 52 height 11
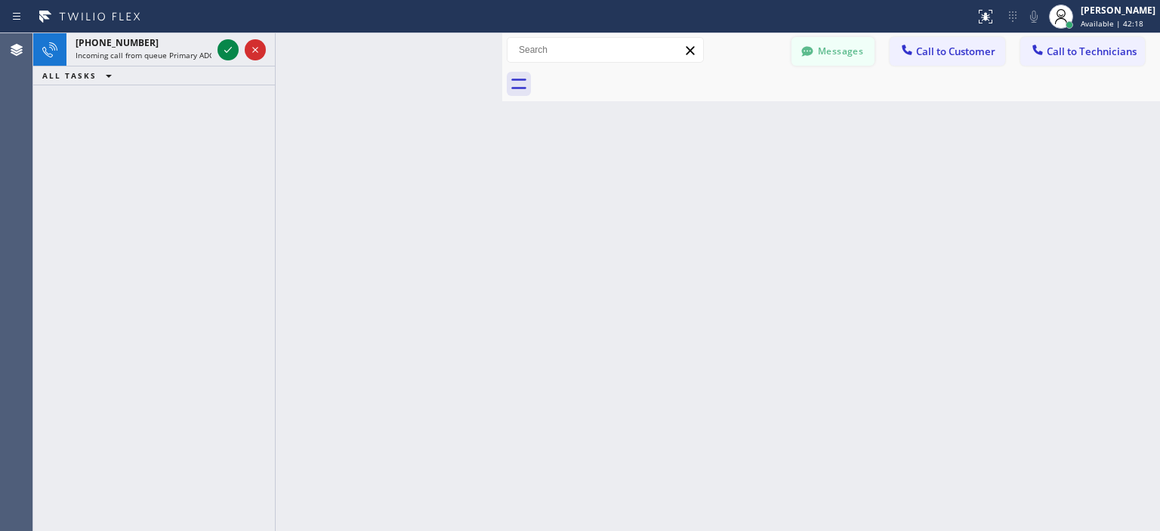
click at [823, 52] on button "Messages" at bounding box center [833, 51] width 83 height 29
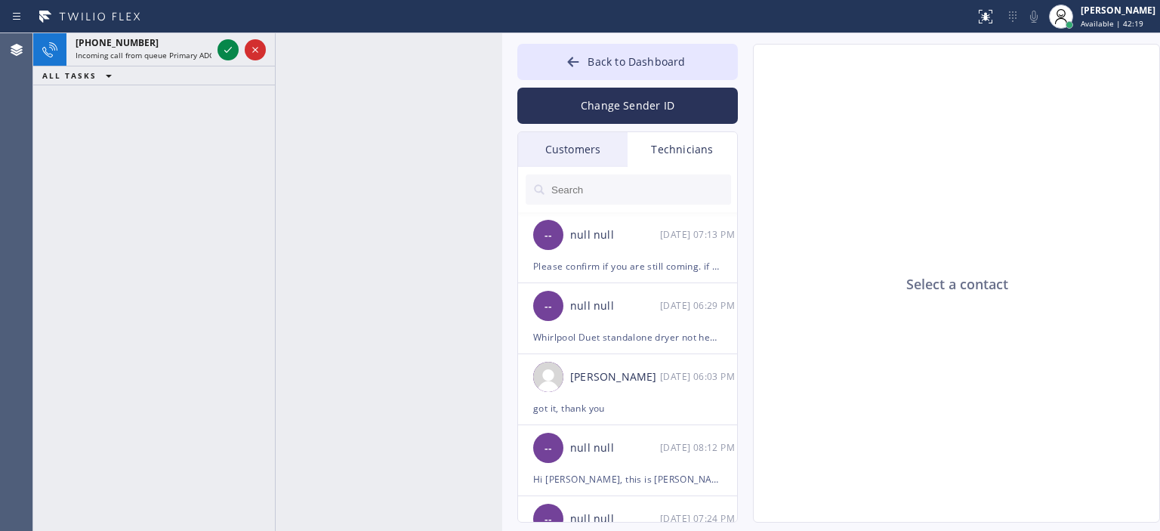
click at [580, 147] on div "Customers" at bounding box center [573, 149] width 110 height 35
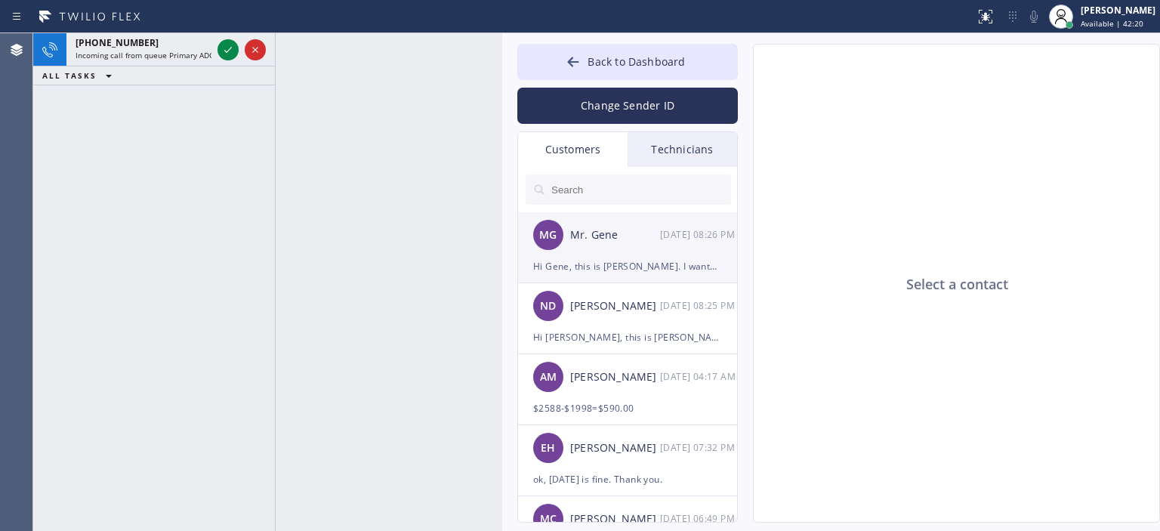
click at [645, 231] on div "Mr. Gene" at bounding box center [615, 235] width 90 height 17
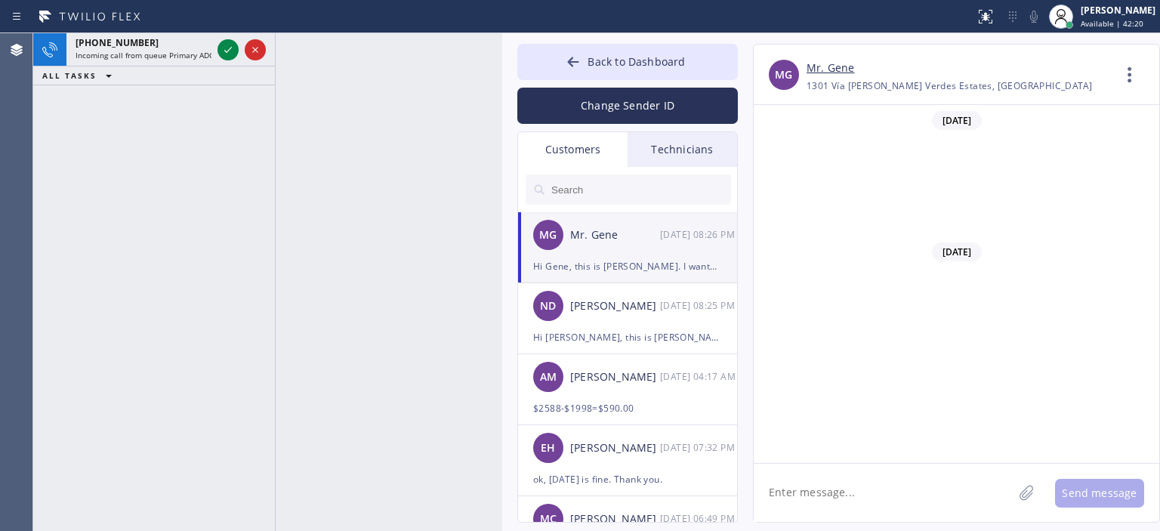
scroll to position [464, 0]
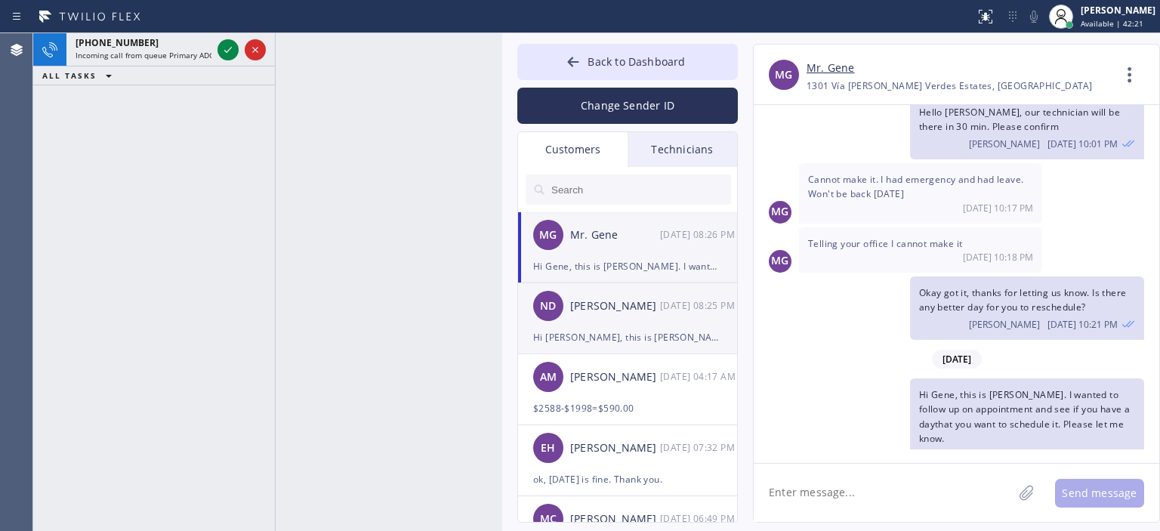
click at [627, 313] on div "[PERSON_NAME]" at bounding box center [615, 306] width 90 height 17
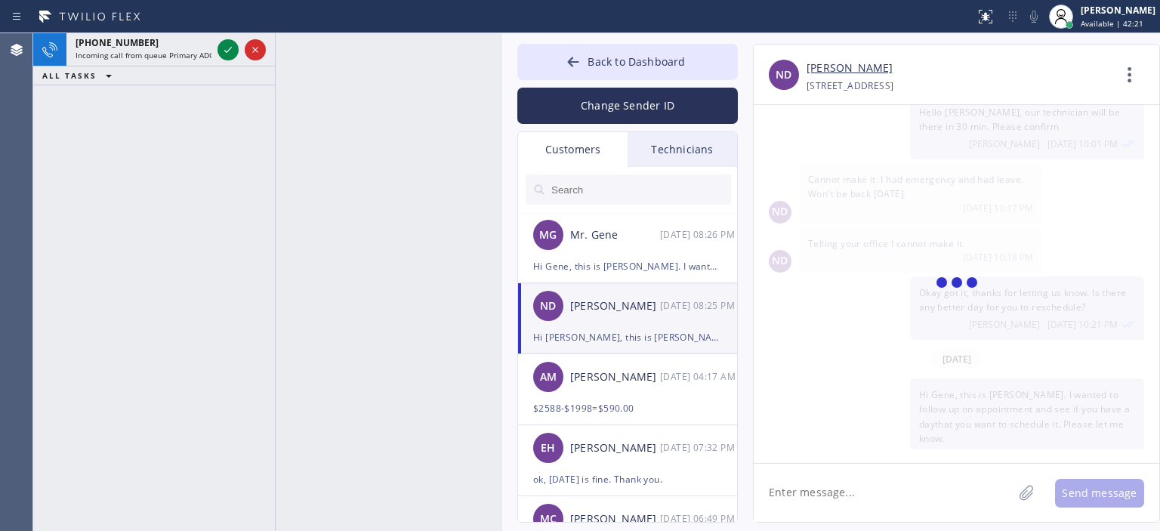
scroll to position [79, 0]
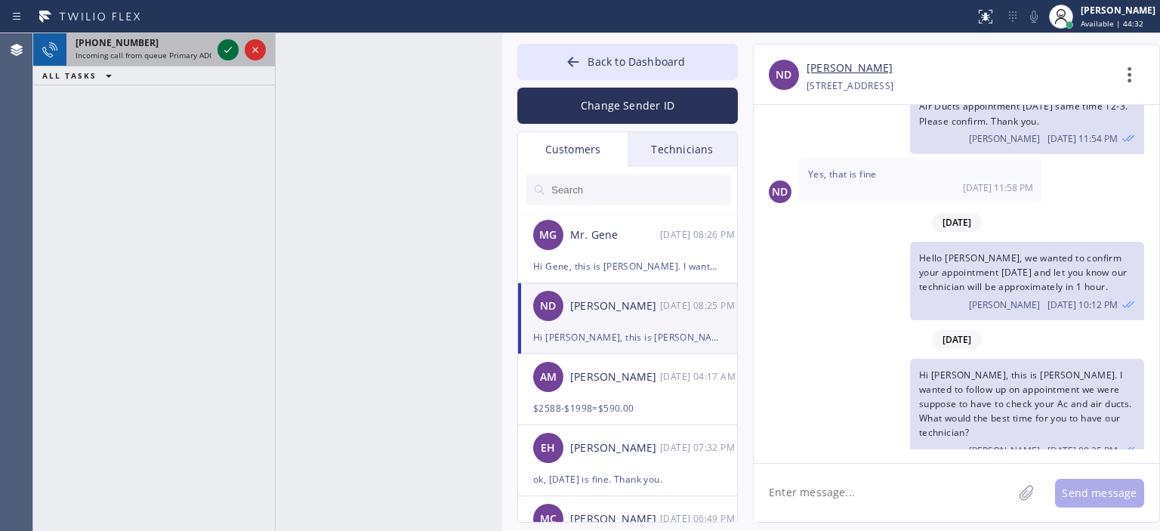
click at [224, 55] on icon at bounding box center [228, 50] width 18 height 18
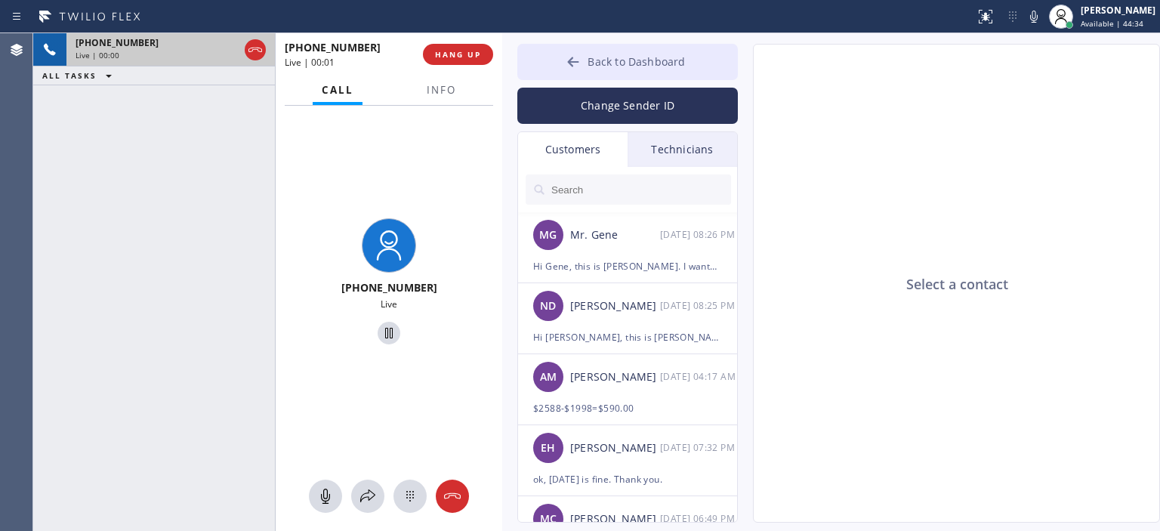
type input "(805) 214-1793"
click at [571, 57] on icon at bounding box center [573, 61] width 15 height 15
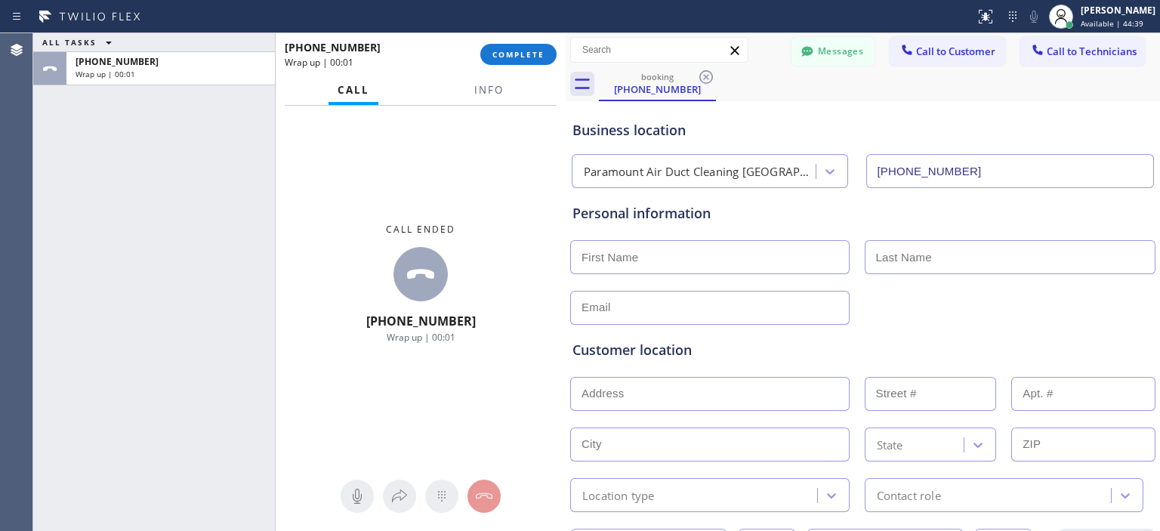
drag, startPoint x: 499, startPoint y: 68, endPoint x: 562, endPoint y: 82, distance: 64.9
click at [566, 82] on div at bounding box center [566, 282] width 0 height 498
click at [538, 60] on button "COMPLETE" at bounding box center [518, 54] width 76 height 21
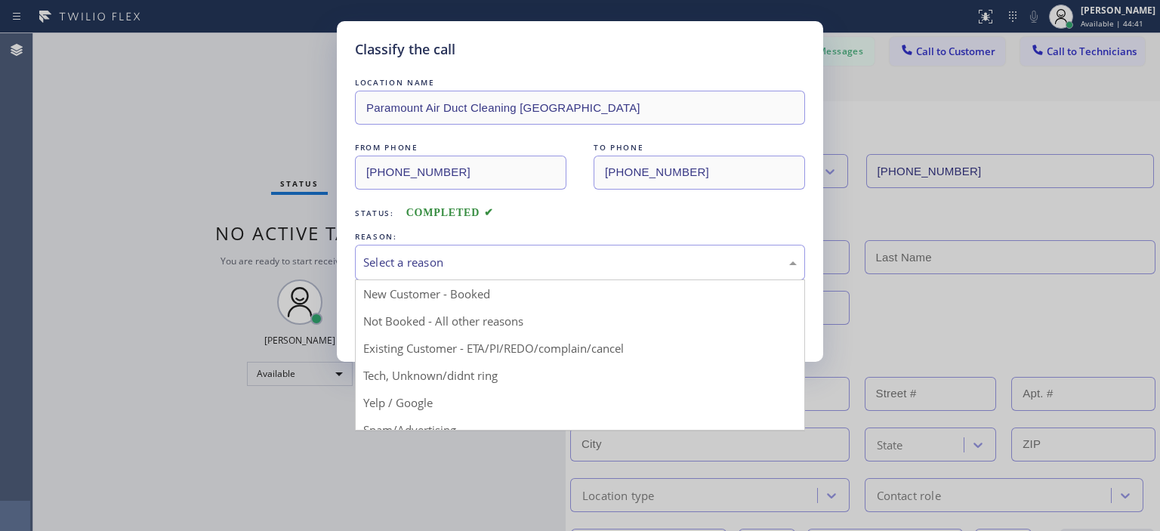
click at [551, 252] on div "Select a reason" at bounding box center [580, 263] width 450 height 36
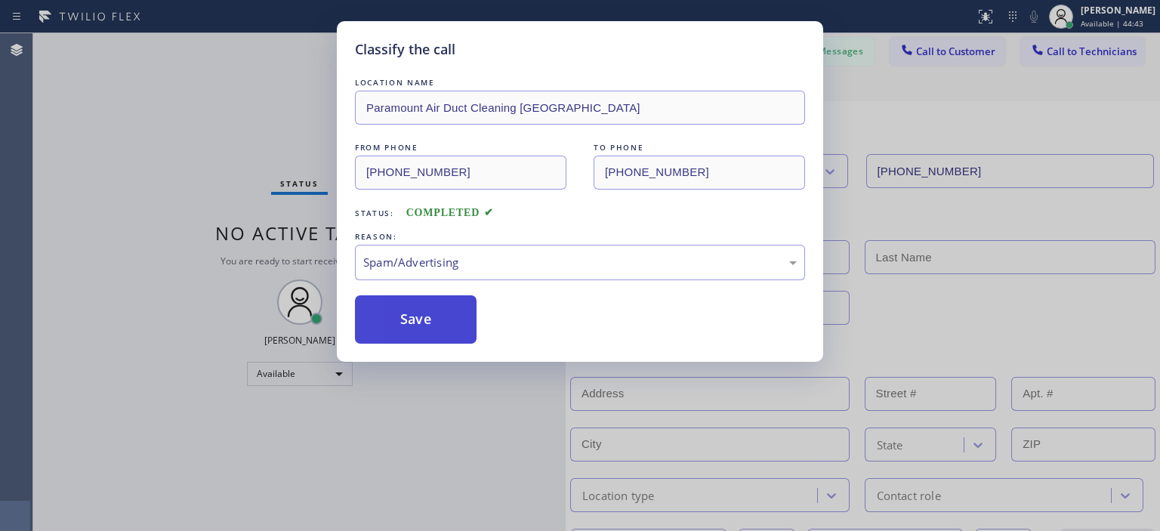
drag, startPoint x: 433, startPoint y: 323, endPoint x: 493, endPoint y: 301, distance: 64.3
click at [435, 321] on button "Save" at bounding box center [416, 319] width 122 height 48
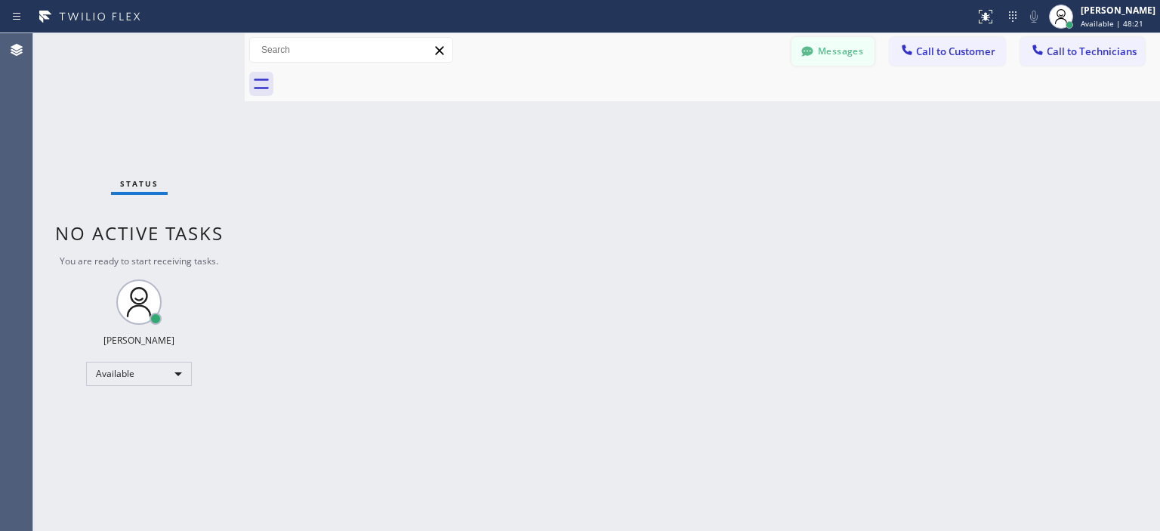
click at [841, 54] on button "Messages" at bounding box center [833, 51] width 83 height 29
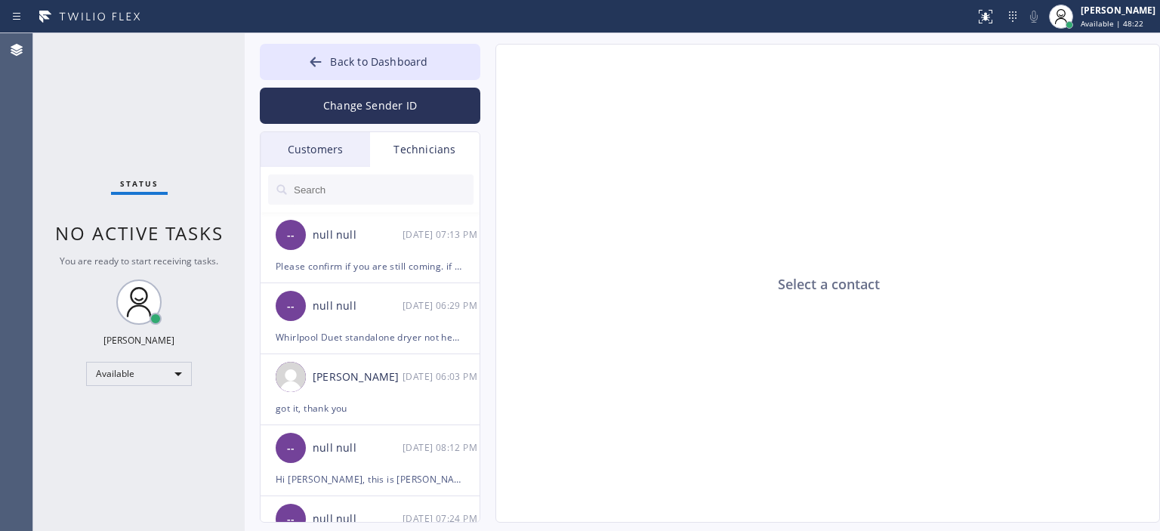
click at [326, 156] on div "Customers" at bounding box center [316, 149] width 110 height 35
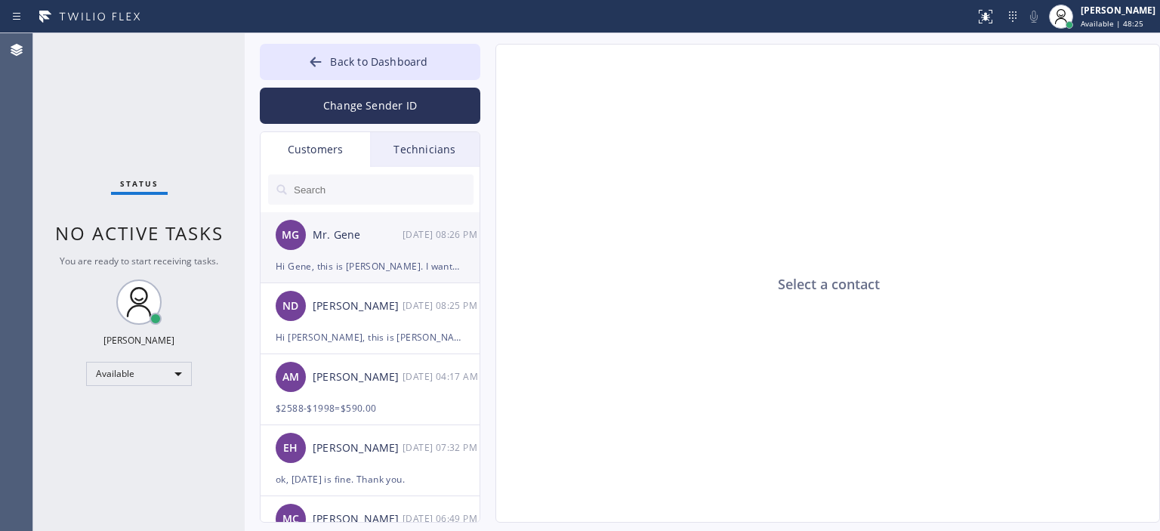
click at [376, 243] on div "Mr. Gene" at bounding box center [358, 235] width 90 height 17
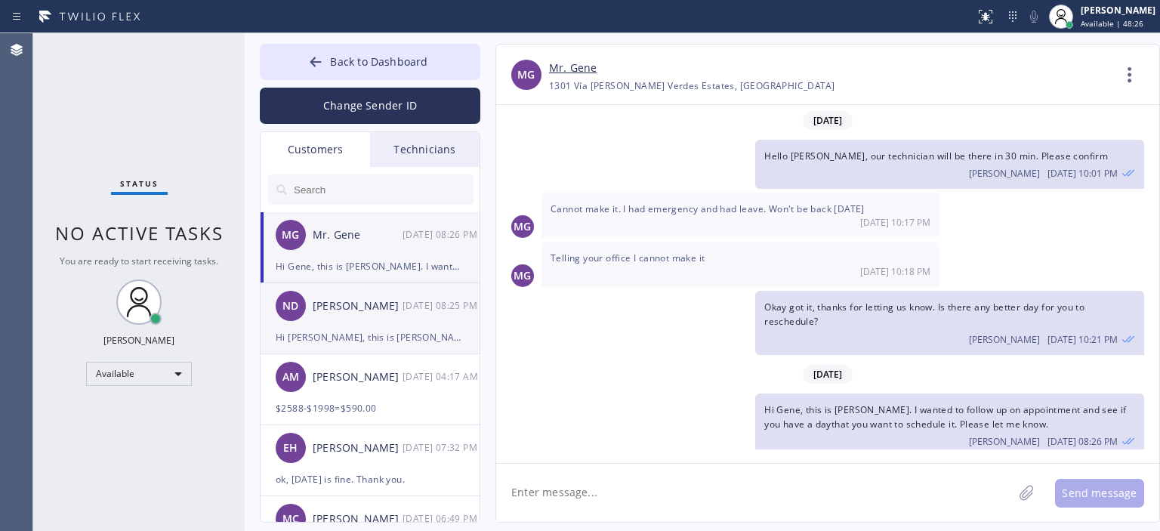
click at [394, 316] on div "ND [PERSON_NAME] [DATE] 08:25 PM" at bounding box center [371, 305] width 221 height 45
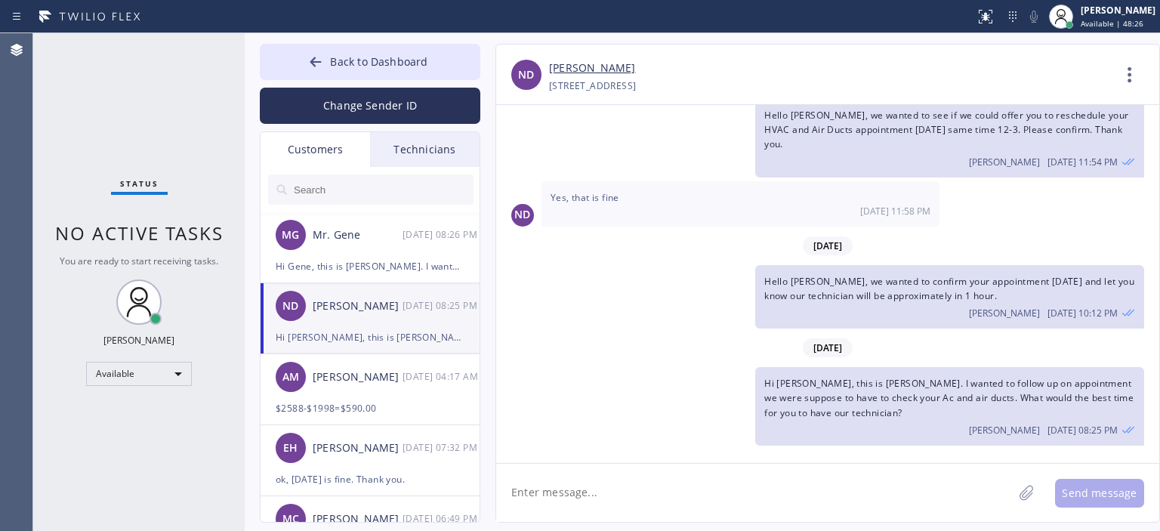
scroll to position [35, 0]
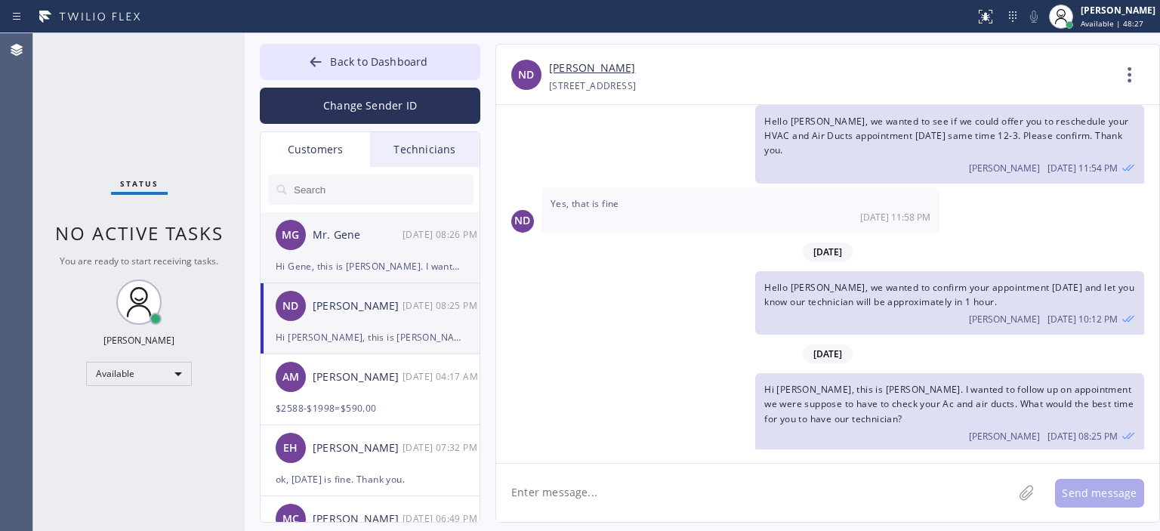
click at [398, 253] on div "MG Mr. Gene [DATE] 08:26 PM" at bounding box center [371, 234] width 221 height 45
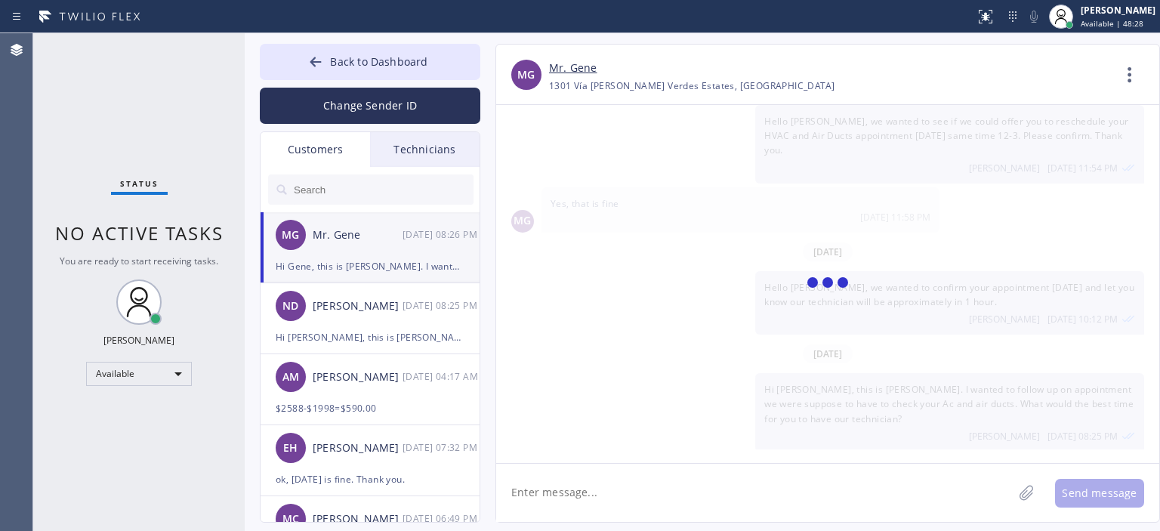
scroll to position [406, 0]
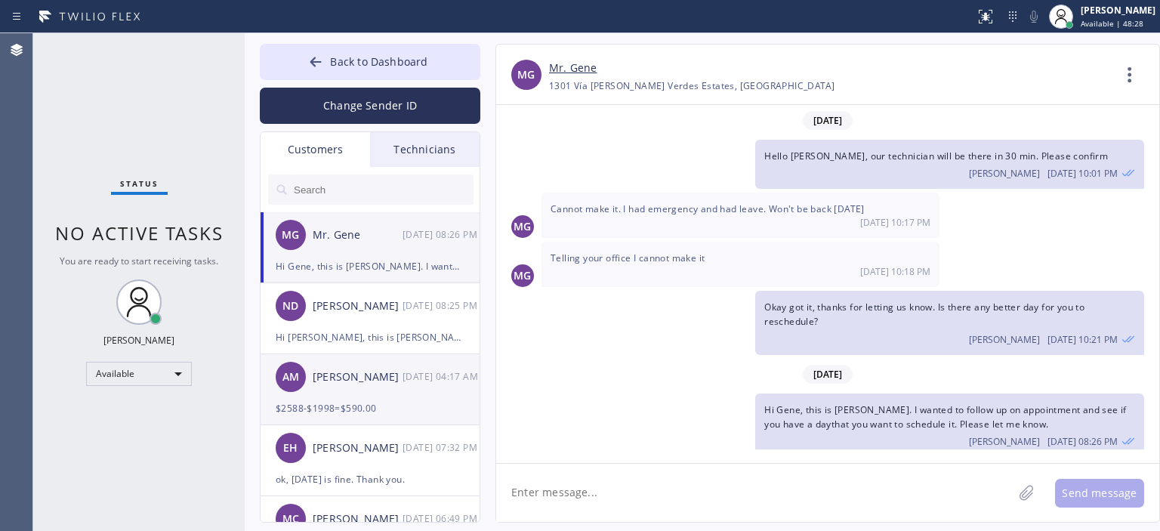
click at [362, 397] on div "AM [PERSON_NAME] [DATE] 04:17 AM" at bounding box center [371, 376] width 221 height 45
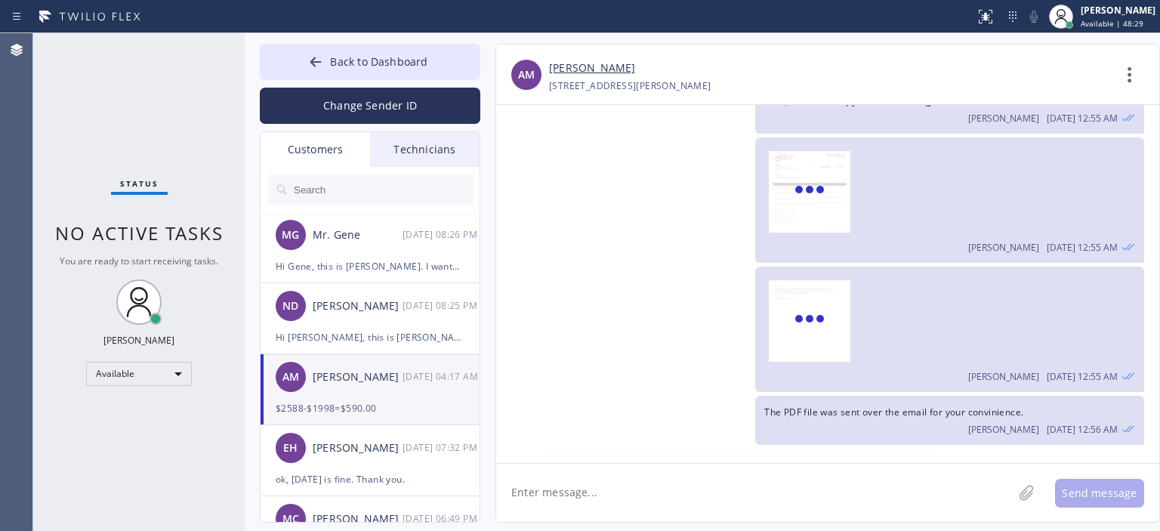
scroll to position [668, 0]
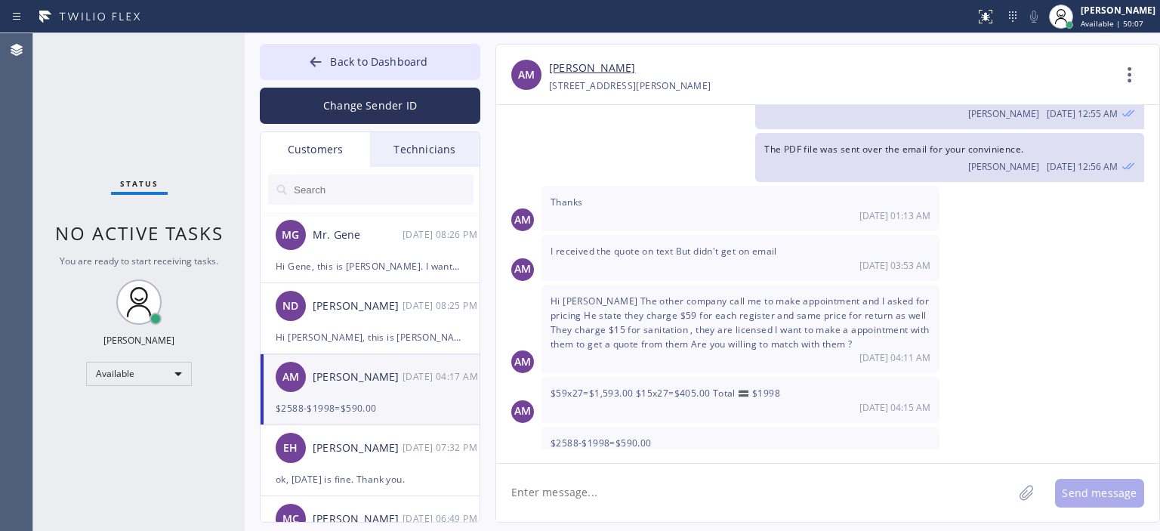
click at [626, 488] on textarea at bounding box center [754, 493] width 517 height 58
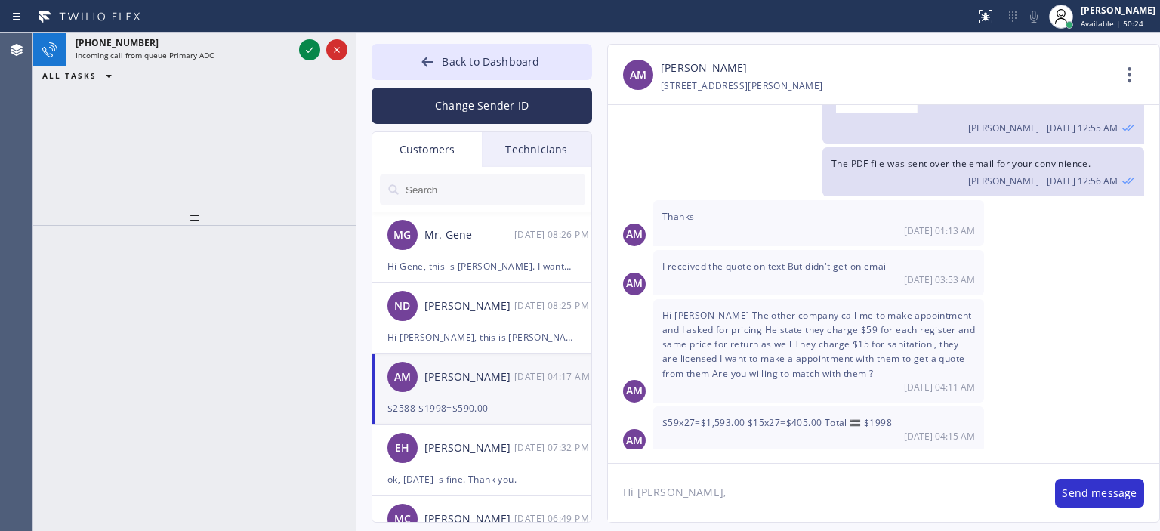
scroll to position [683, 0]
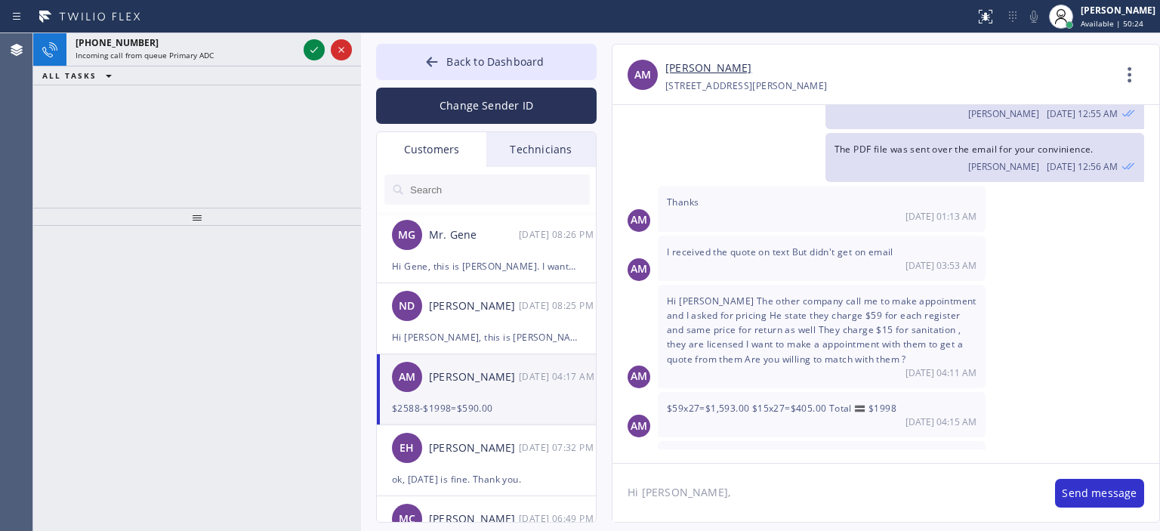
drag, startPoint x: 243, startPoint y: 90, endPoint x: 360, endPoint y: 102, distance: 116.9
click at [361, 102] on div at bounding box center [361, 282] width 0 height 498
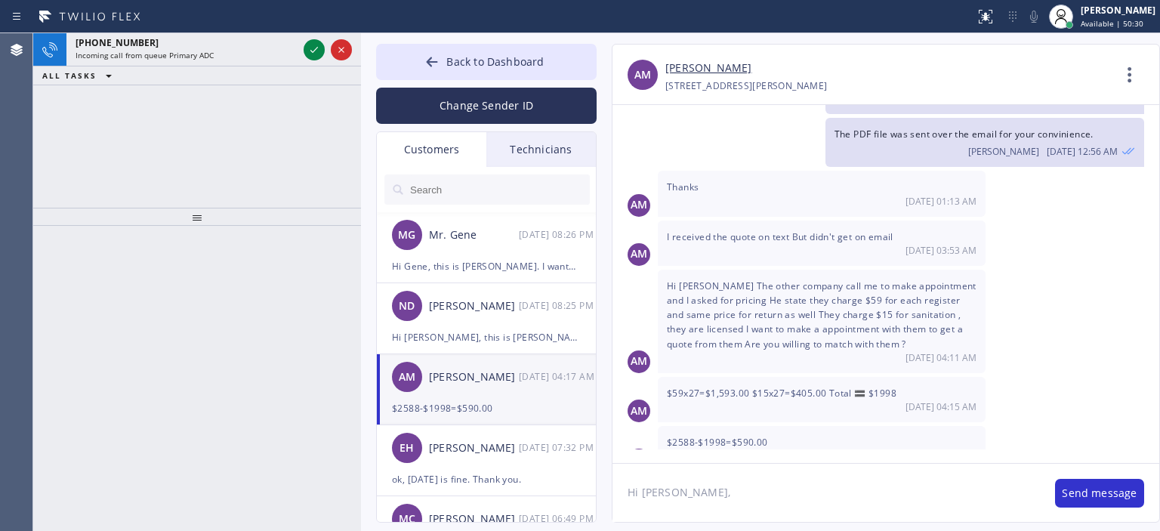
click at [713, 495] on textarea "Hi [PERSON_NAME]," at bounding box center [827, 493] width 428 height 58
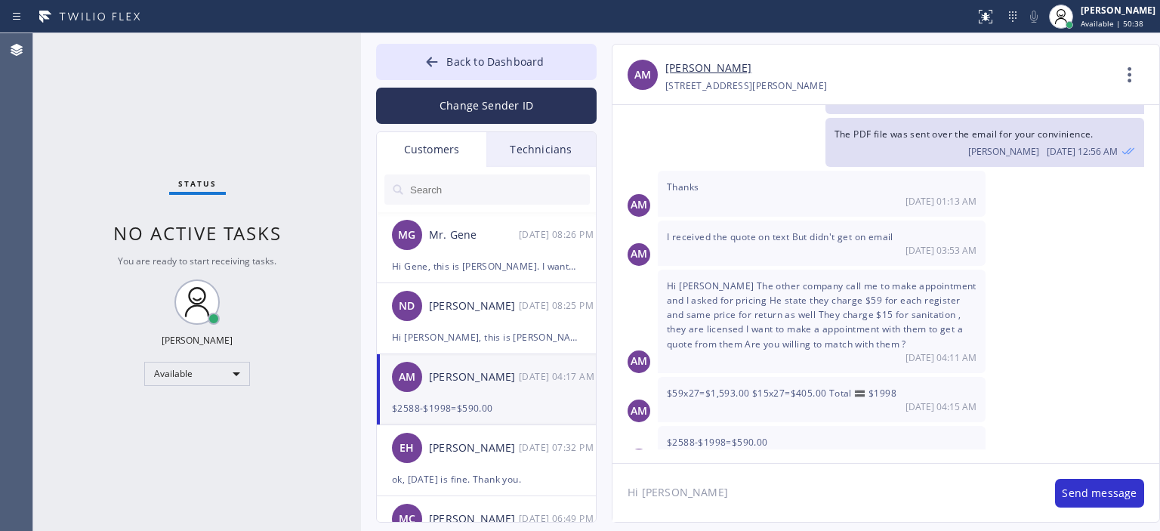
type textarea "Hi [PERSON_NAME],"
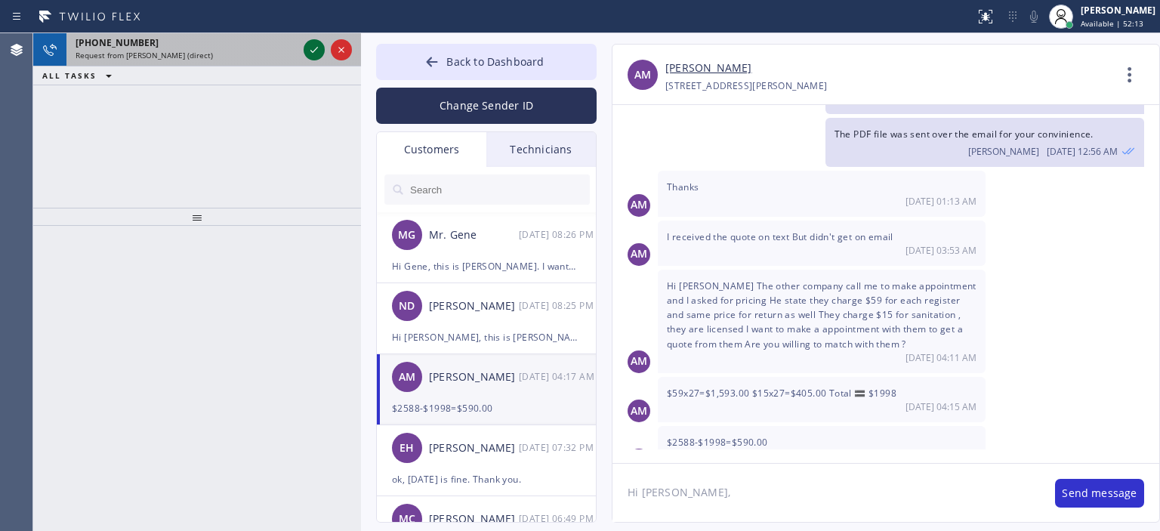
click at [314, 53] on icon at bounding box center [314, 50] width 18 height 18
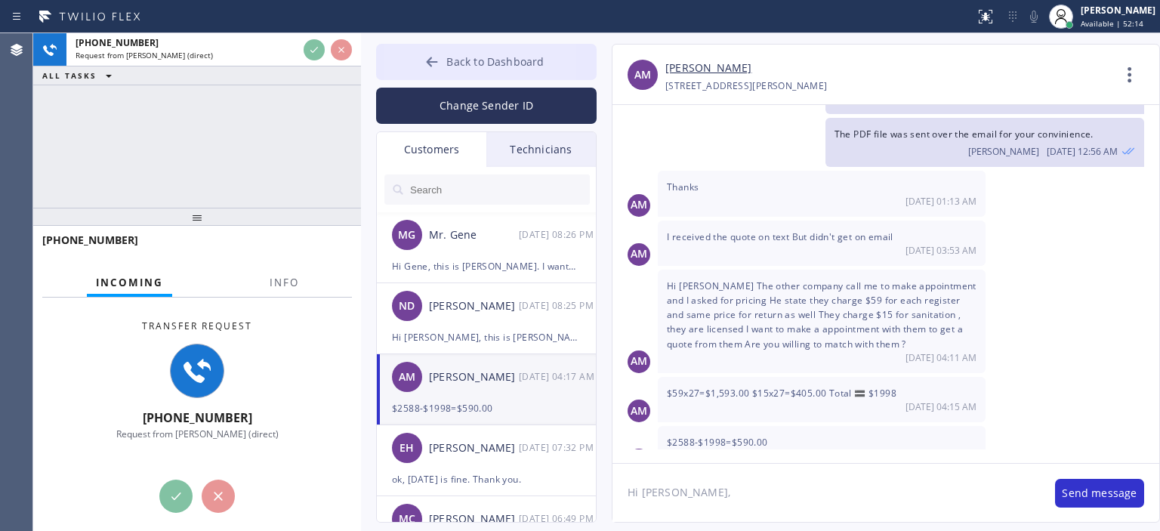
click at [405, 57] on button "Back to Dashboard" at bounding box center [486, 62] width 221 height 36
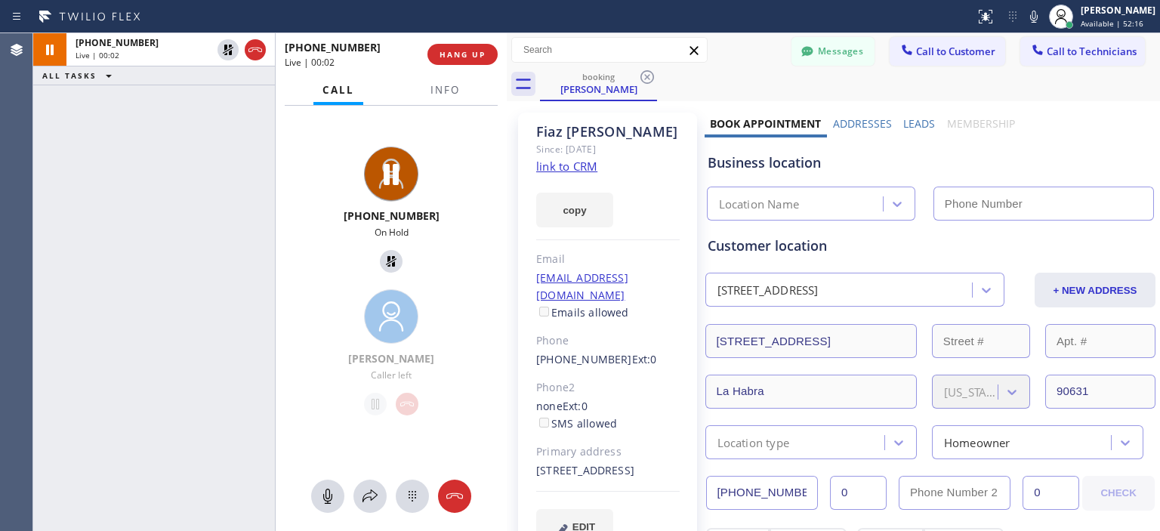
drag, startPoint x: 359, startPoint y: 78, endPoint x: 505, endPoint y: 88, distance: 146.2
click at [507, 88] on div at bounding box center [507, 282] width 0 height 498
type input "[PHONE_NUMBER]"
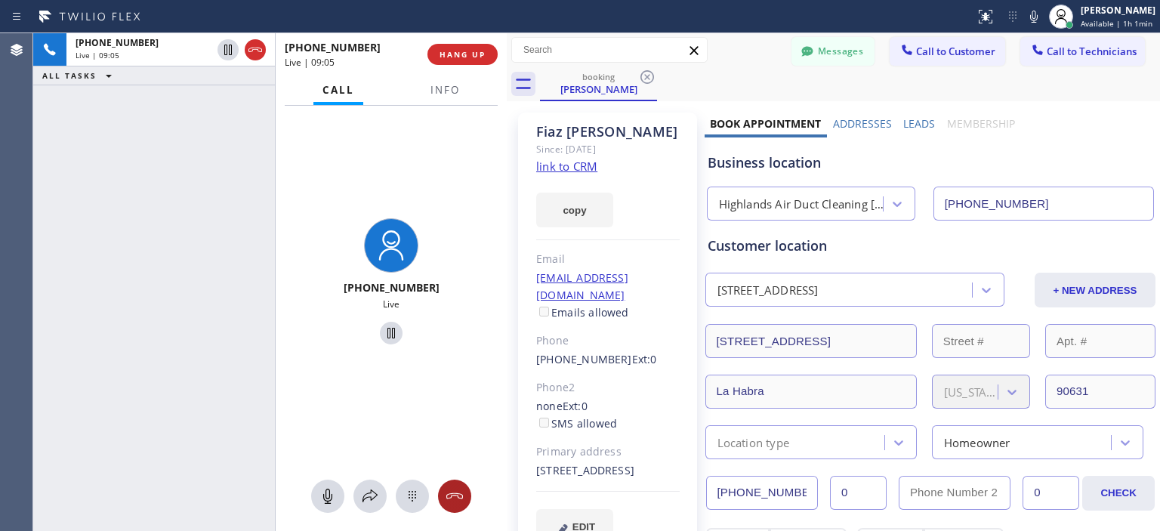
click at [459, 502] on icon at bounding box center [455, 496] width 18 height 18
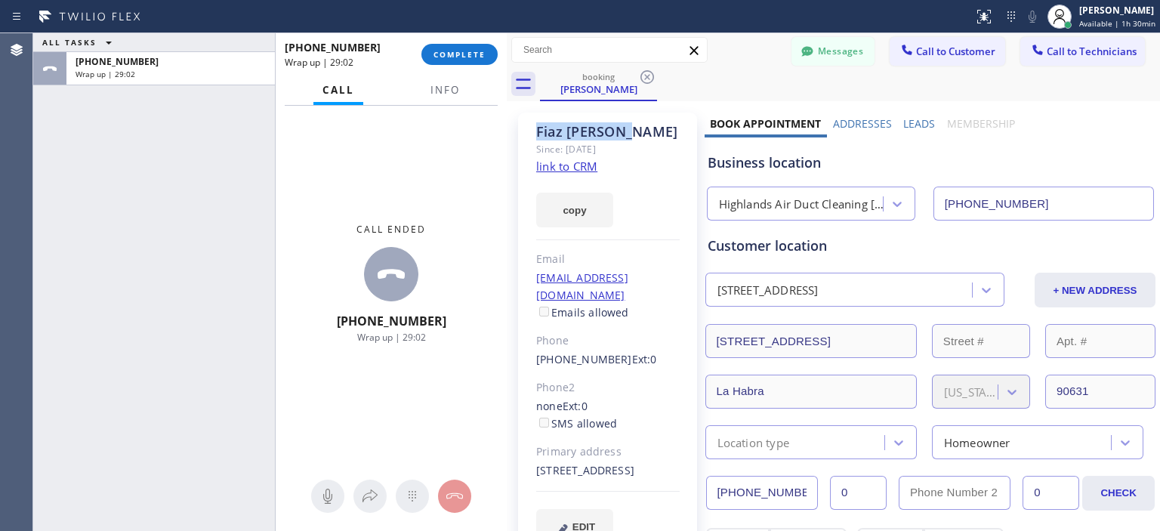
drag, startPoint x: 658, startPoint y: 129, endPoint x: 535, endPoint y: 135, distance: 123.3
click at [535, 135] on div "[PERSON_NAME] Since: [DATE] link to CRM copy Email [EMAIL_ADDRESS][DOMAIN_NAME]…" at bounding box center [607, 337] width 179 height 449
copy div "[PERSON_NAME]"
click at [439, 81] on button "Info" at bounding box center [445, 90] width 48 height 29
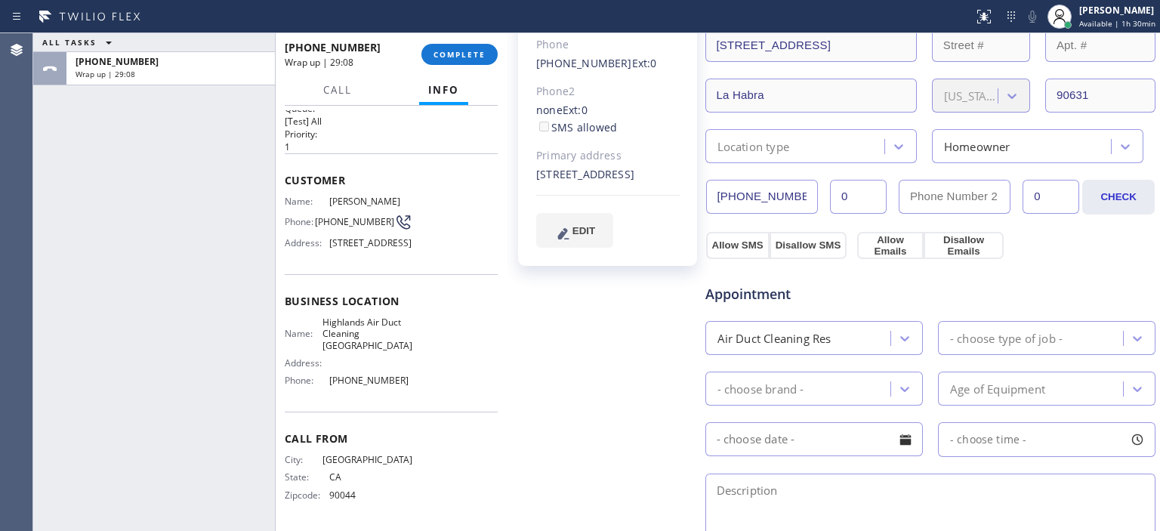
scroll to position [162, 0]
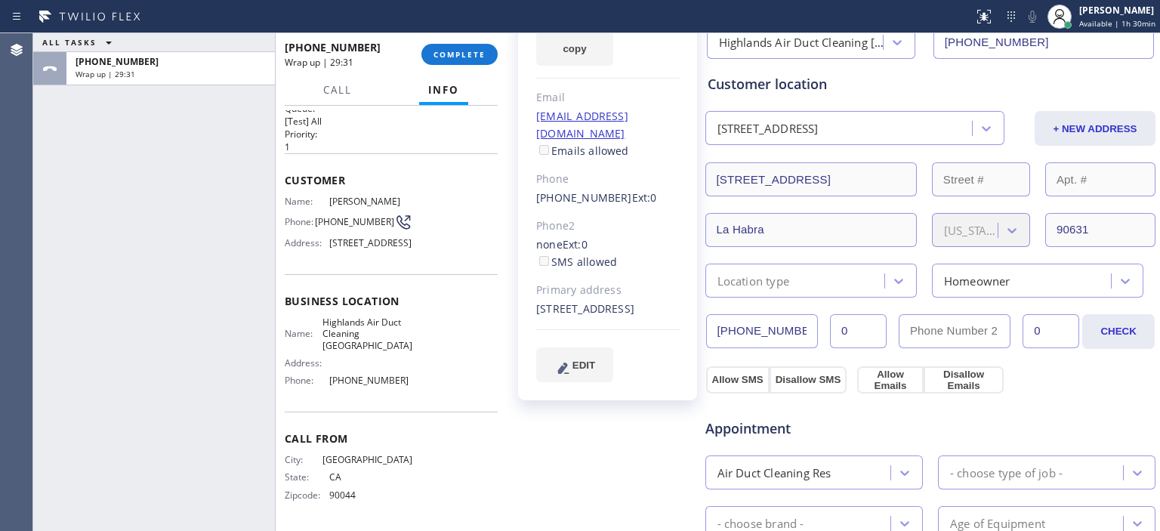
click at [571, 114] on link "[EMAIL_ADDRESS][DOMAIN_NAME]" at bounding box center [582, 125] width 92 height 32
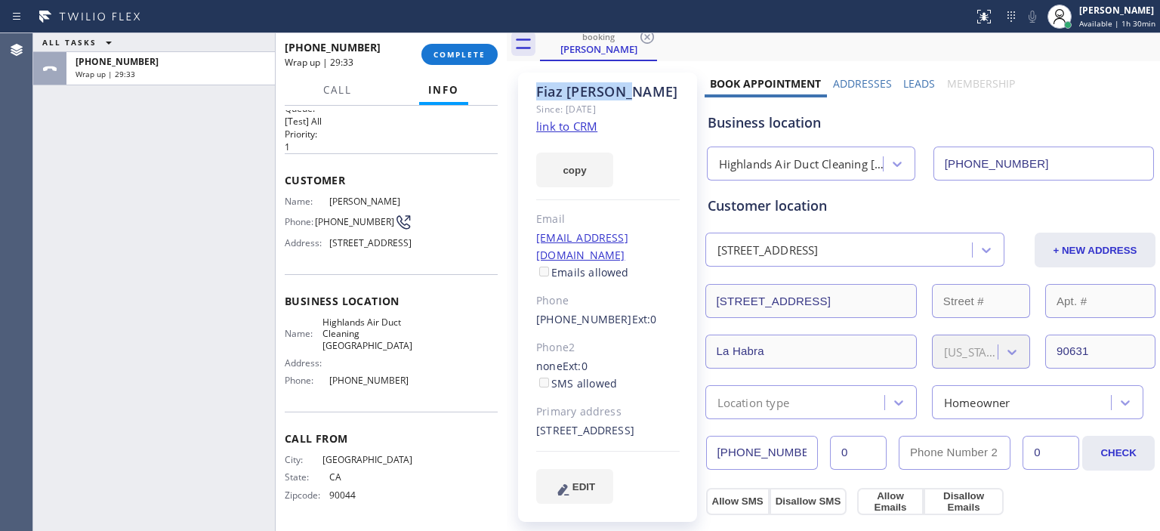
scroll to position [0, 0]
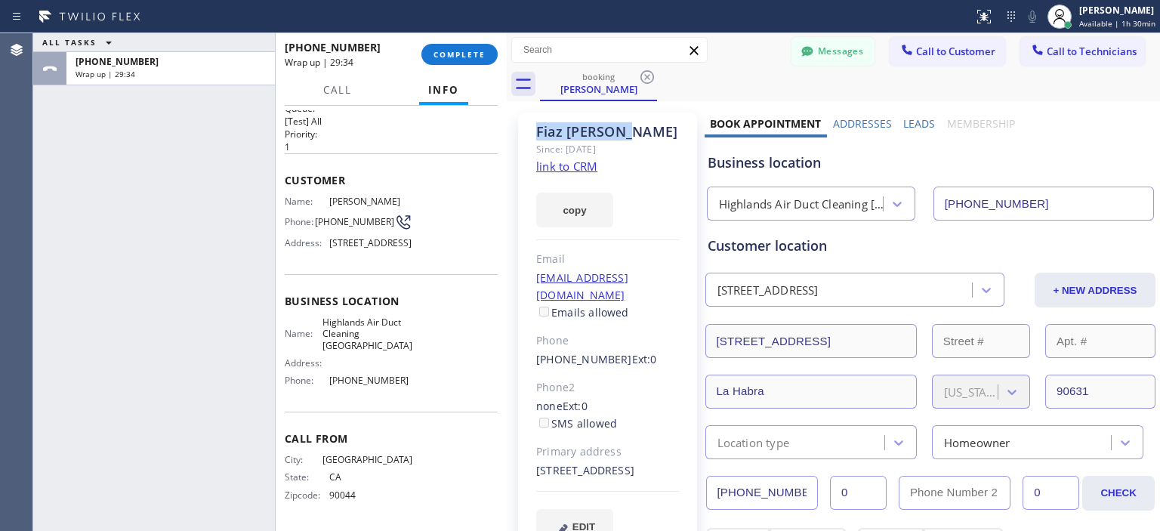
click at [569, 165] on link "link to CRM" at bounding box center [566, 166] width 61 height 15
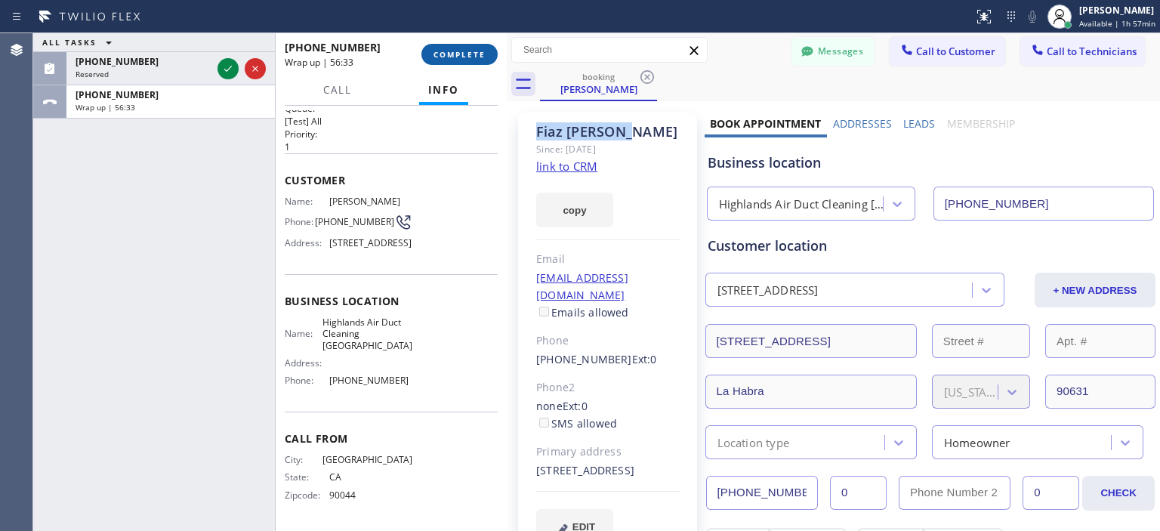
click at [454, 58] on span "COMPLETE" at bounding box center [460, 54] width 52 height 11
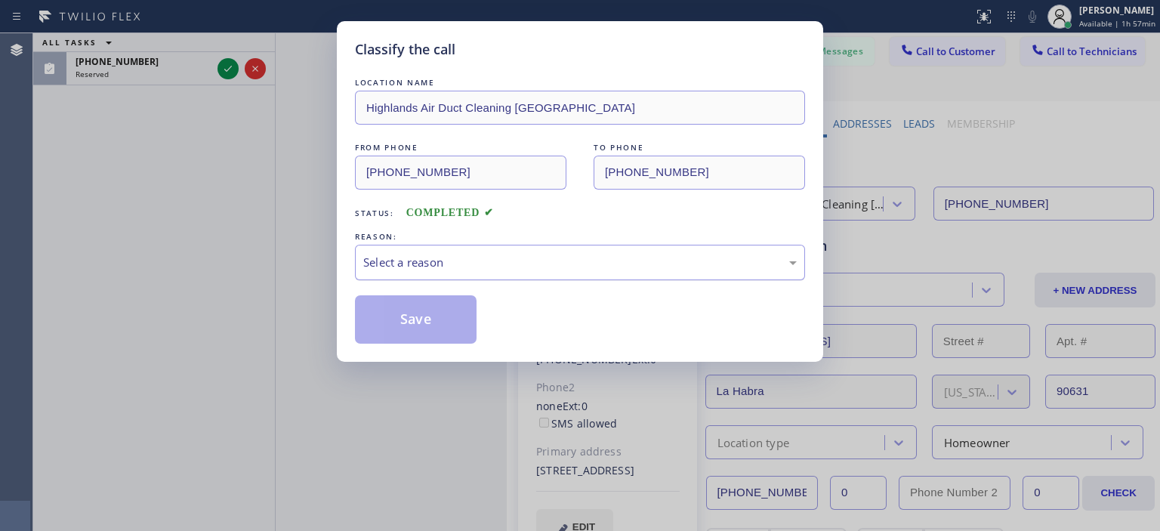
click at [495, 267] on div "Select a reason" at bounding box center [580, 262] width 434 height 17
click at [495, 264] on div "Select a reason" at bounding box center [580, 262] width 434 height 17
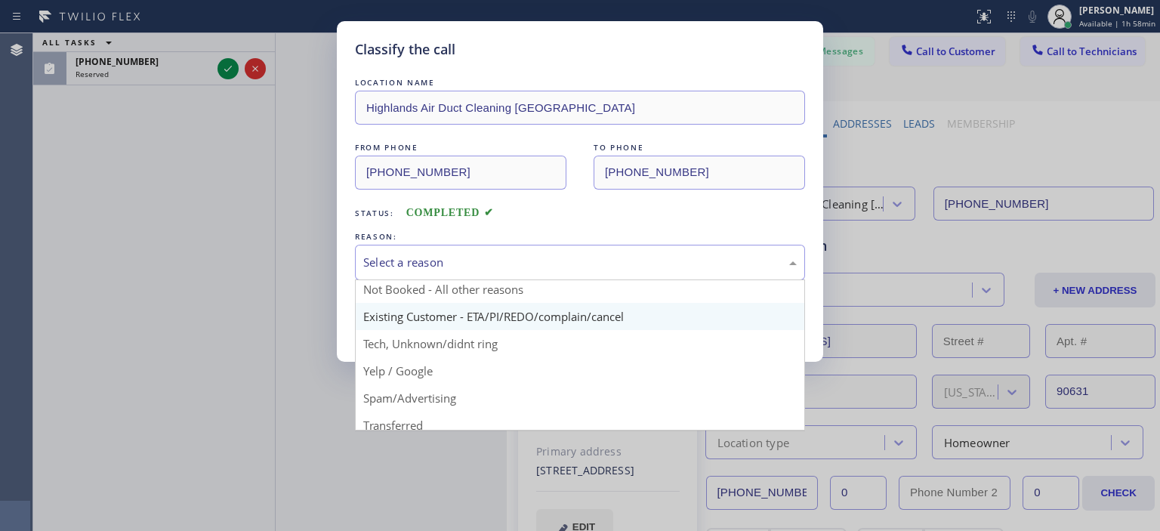
scroll to position [32, 0]
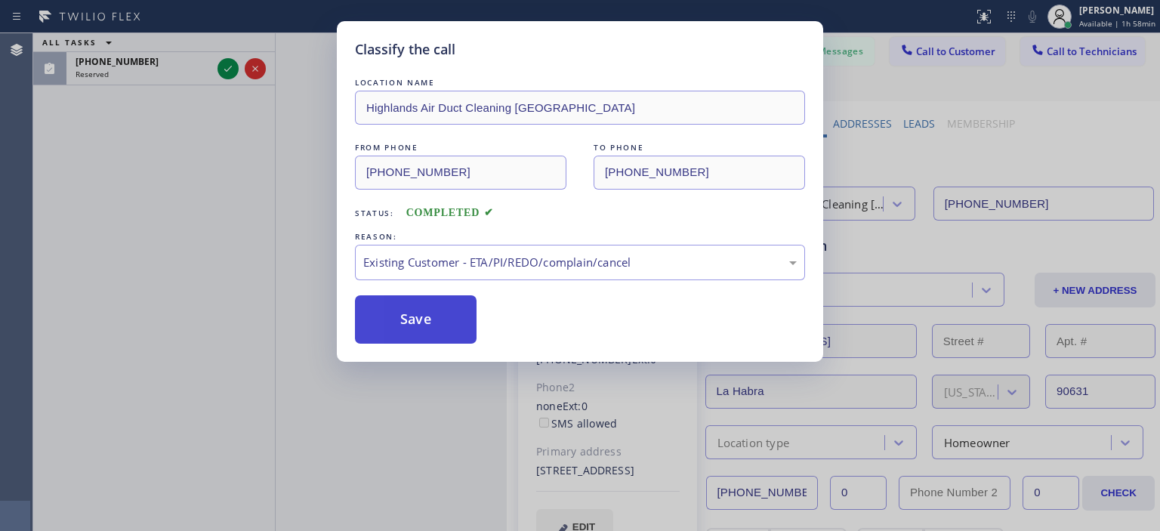
click at [428, 316] on button "Save" at bounding box center [416, 319] width 122 height 48
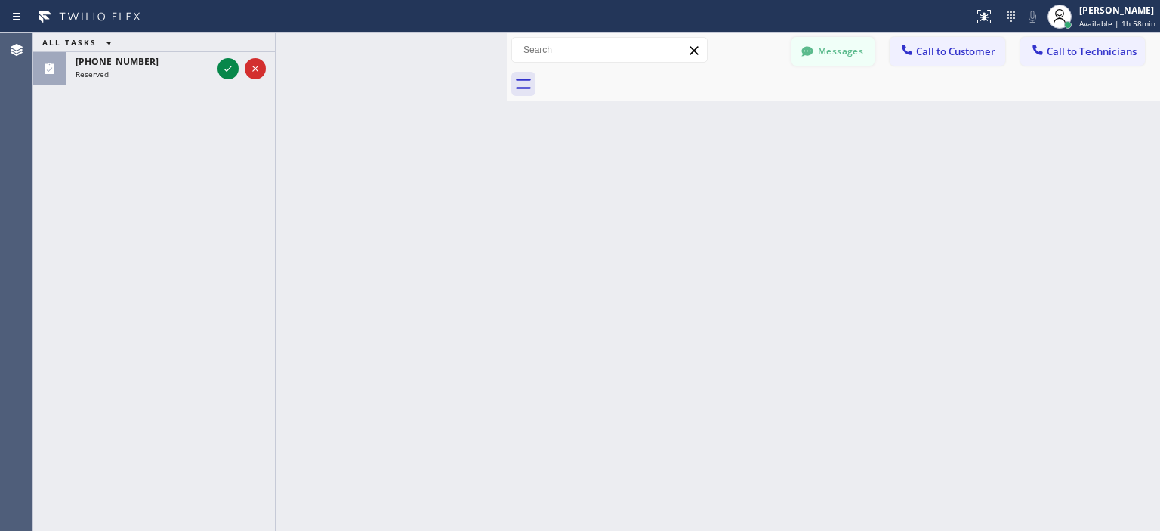
click at [831, 49] on button "Messages" at bounding box center [833, 51] width 83 height 29
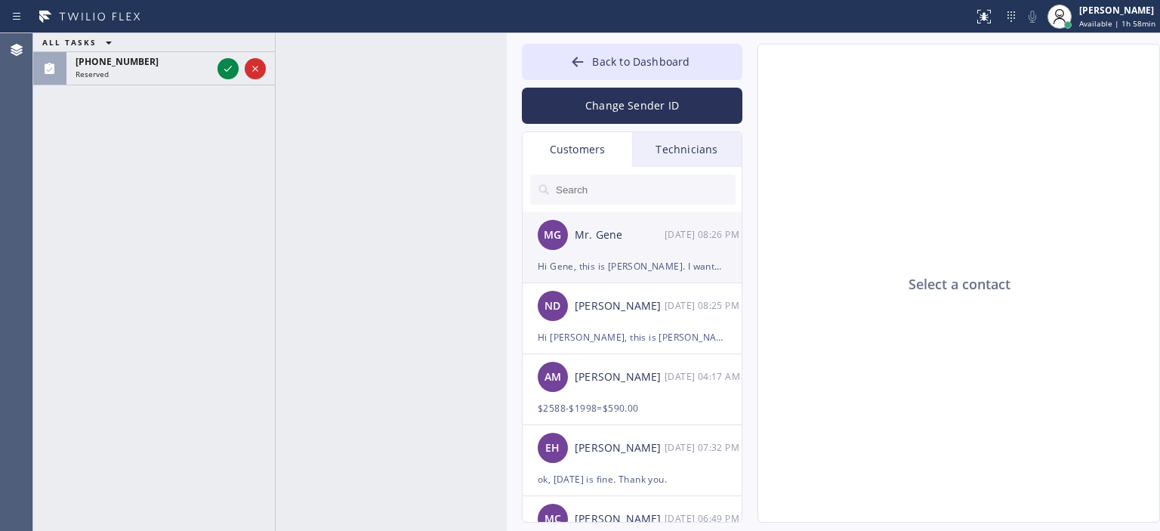
click at [649, 263] on div "Hi Gene, this is [PERSON_NAME]. I wanted to follow up on appointment and see if…" at bounding box center [632, 266] width 189 height 17
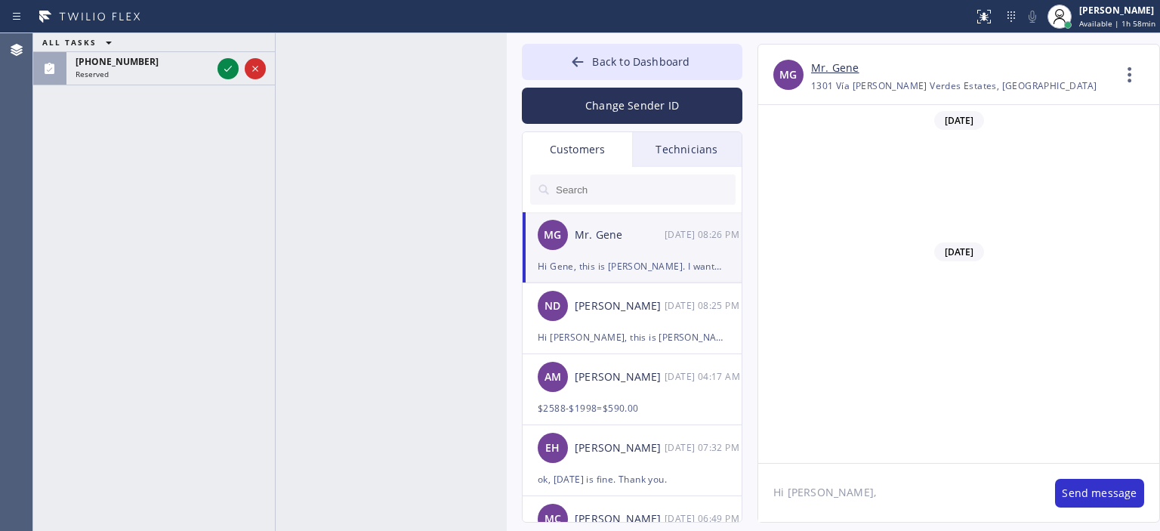
scroll to position [464, 0]
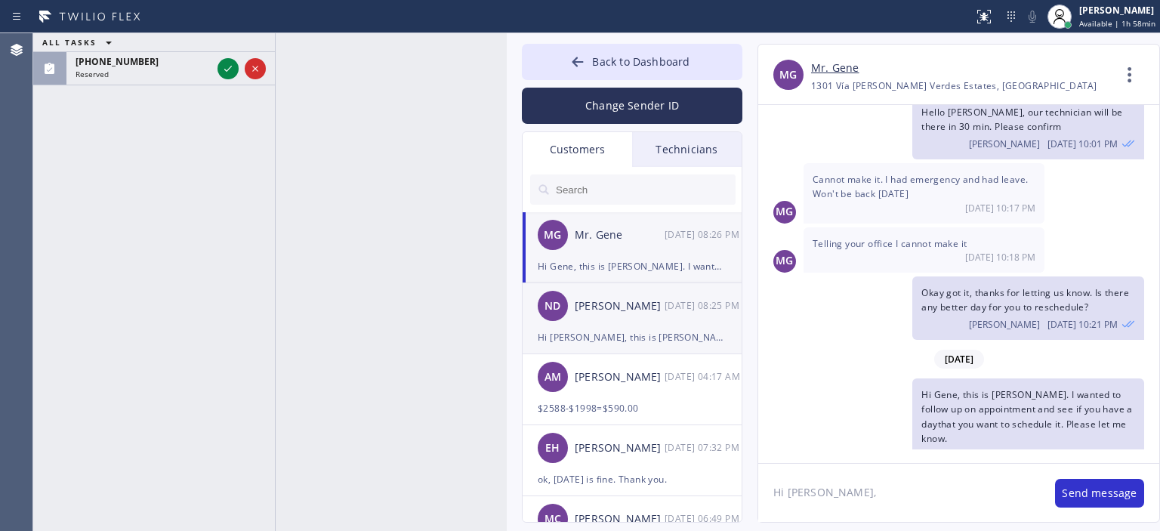
click at [635, 335] on div "Hi [PERSON_NAME], this is [PERSON_NAME]. I wanted to follow up on appointment w…" at bounding box center [632, 337] width 189 height 17
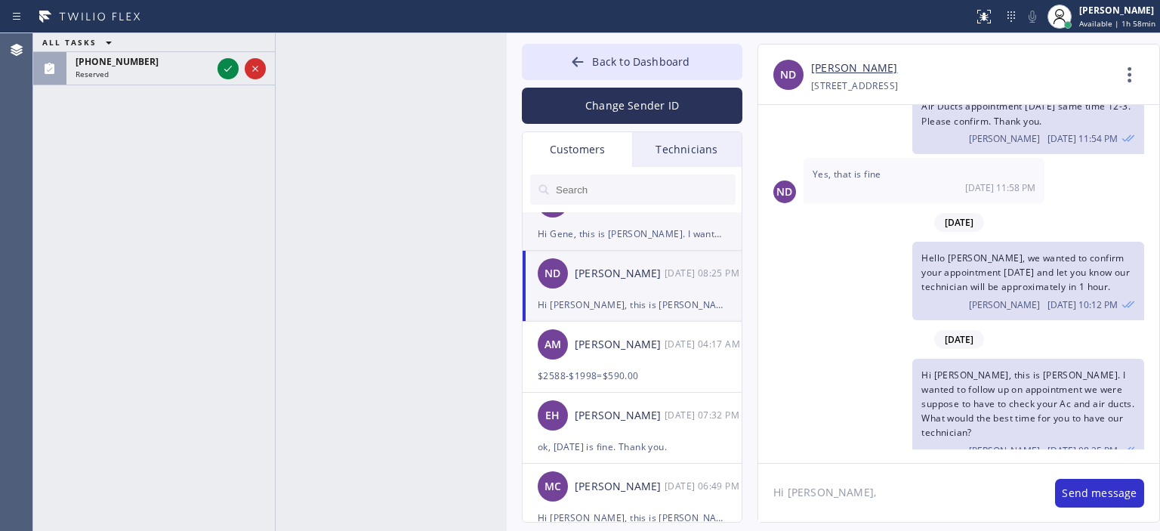
scroll to position [0, 0]
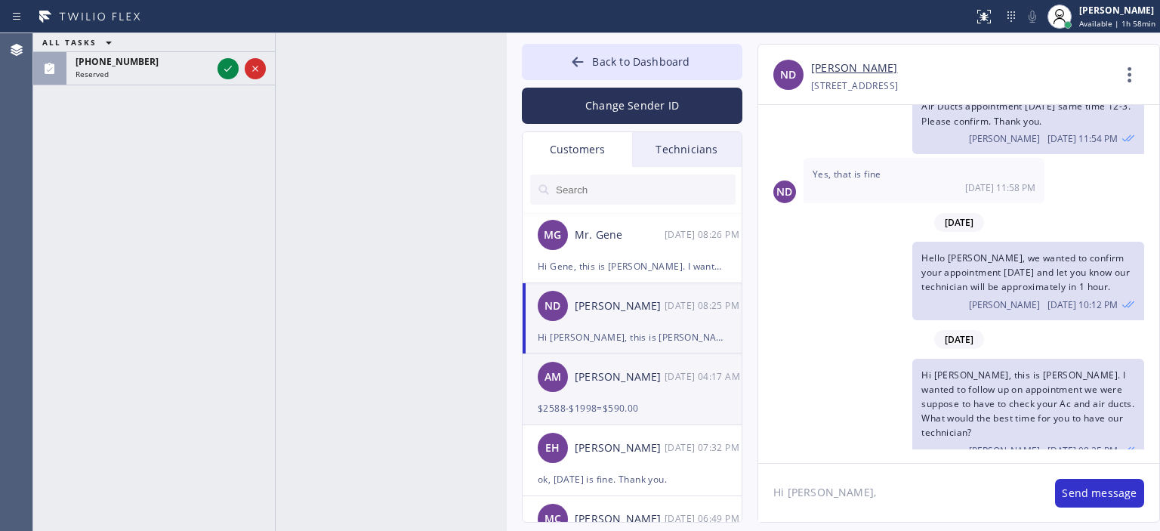
click at [647, 377] on div "[PERSON_NAME]" at bounding box center [620, 377] width 90 height 17
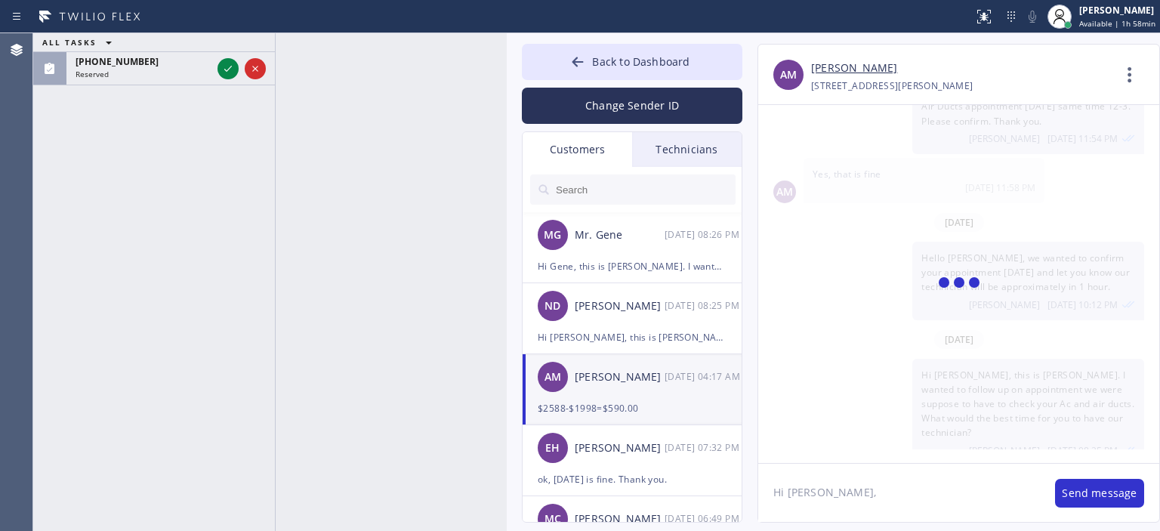
scroll to position [785, 0]
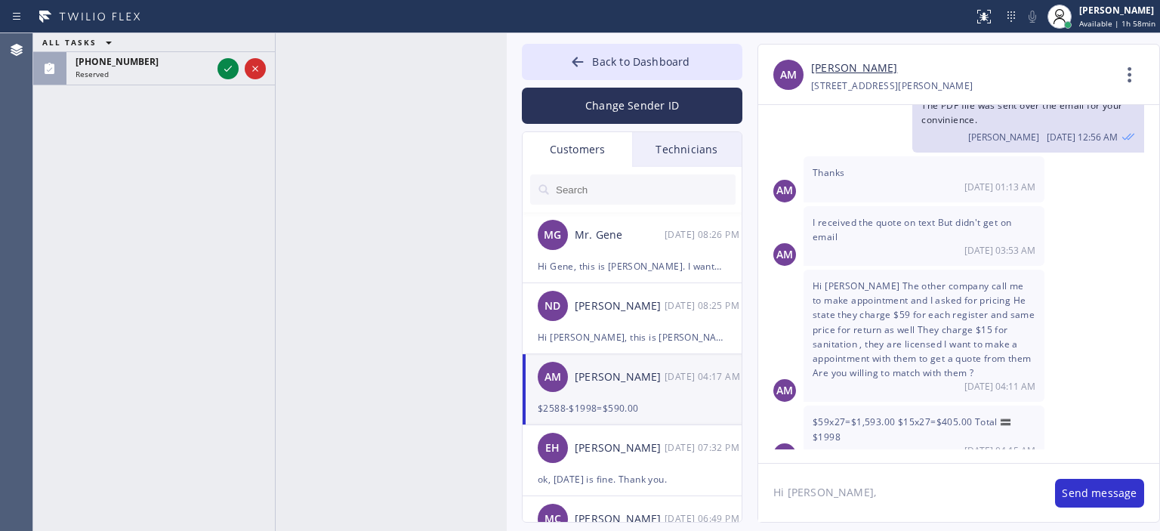
click at [852, 495] on textarea "Hi [PERSON_NAME]," at bounding box center [899, 493] width 282 height 58
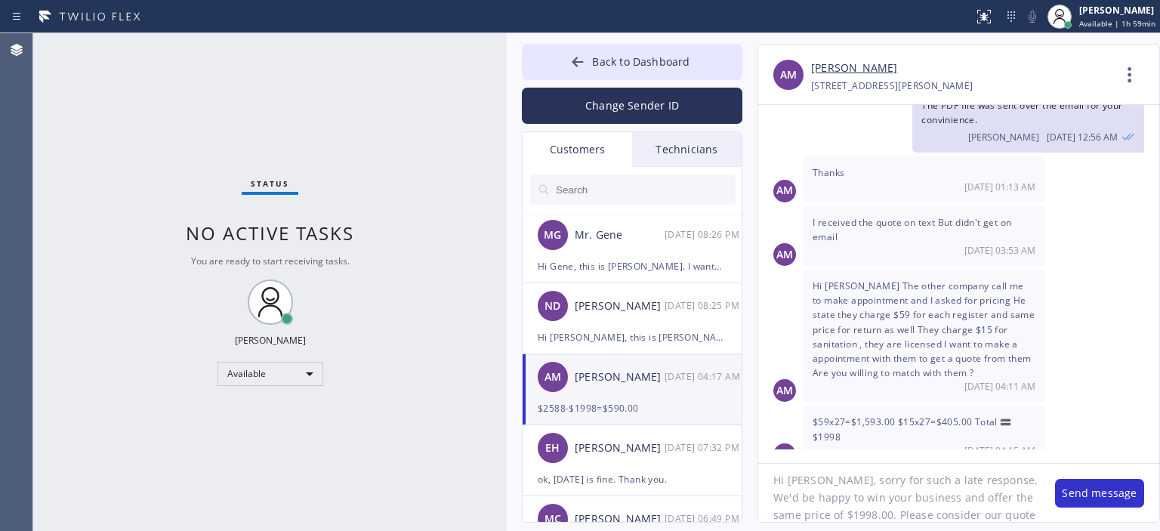
click at [1012, 517] on textarea "Hi [PERSON_NAME], sorry for such a late response. We'd be happy to win your bus…" at bounding box center [899, 493] width 282 height 58
click at [903, 486] on textarea "Hi [PERSON_NAME], sorry for such a late response. We'd be happy to win your bus…" at bounding box center [899, 493] width 282 height 58
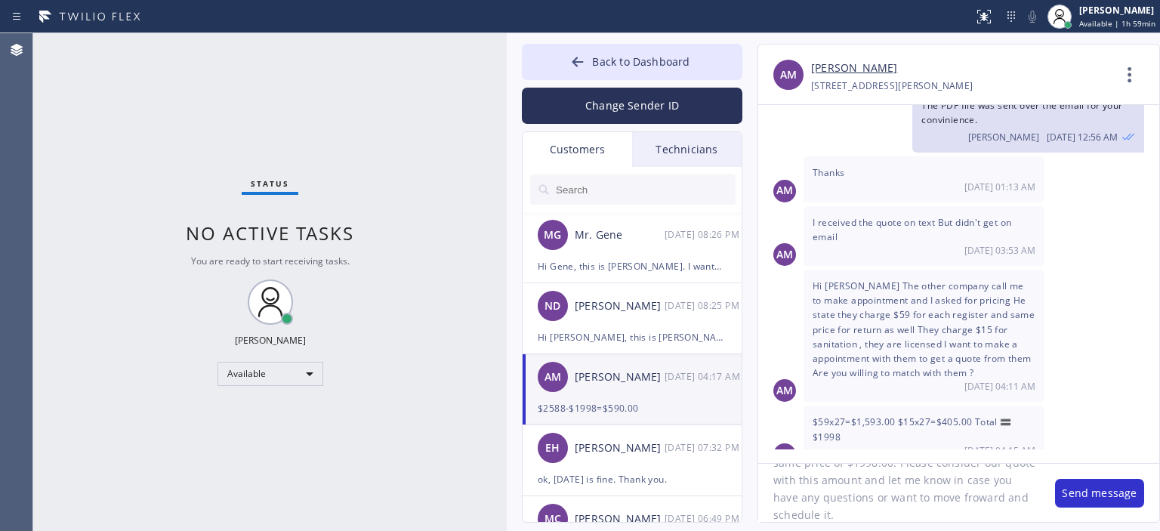
type textarea "Hi [PERSON_NAME], sorry for such a late response. We'd be happy to win your bus…"
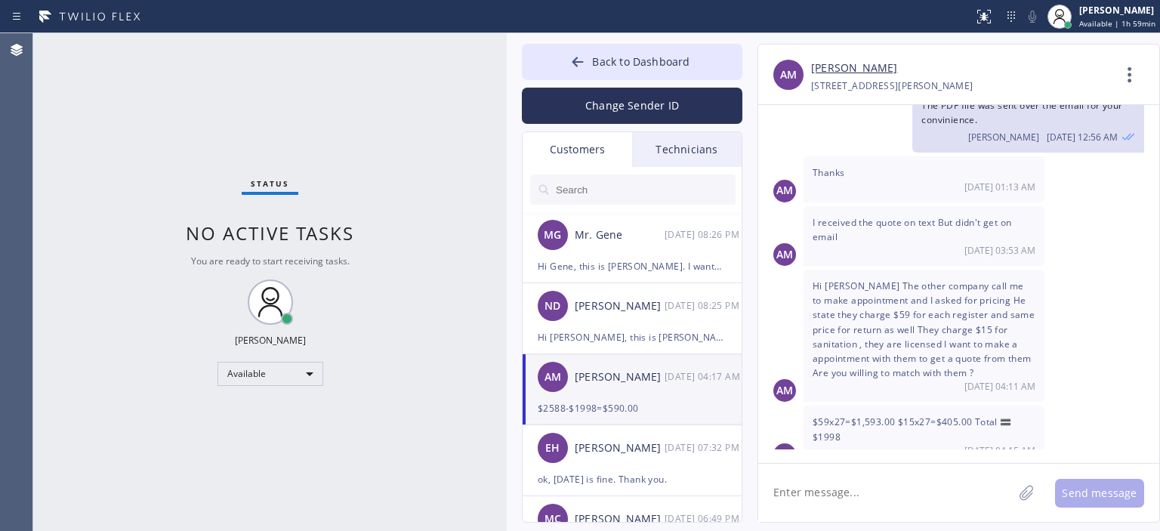
paste textarea "Hi [PERSON_NAME], sorry for such a late response. We'd be happy to win your bus…"
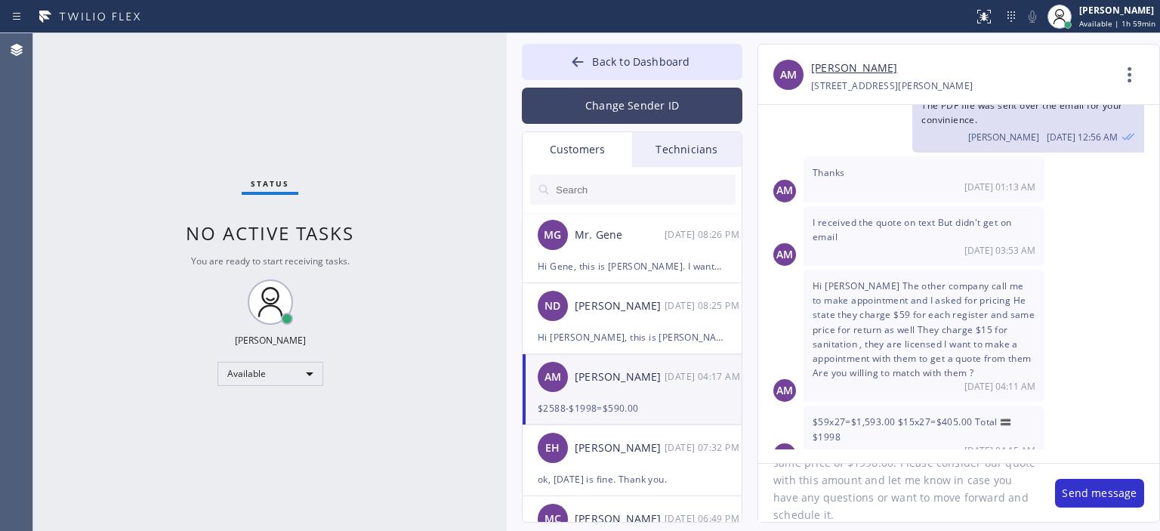
type textarea "Hi [PERSON_NAME], sorry for such a late response. We'd be happy to win your bus…"
click at [611, 104] on button "Change Sender ID" at bounding box center [632, 106] width 221 height 36
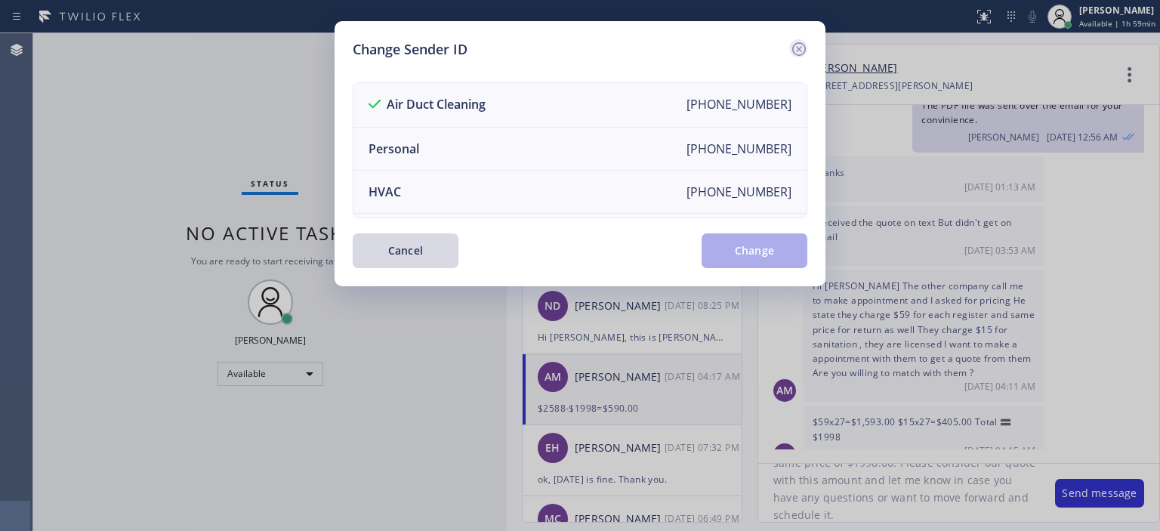
click at [804, 51] on icon at bounding box center [799, 49] width 18 height 18
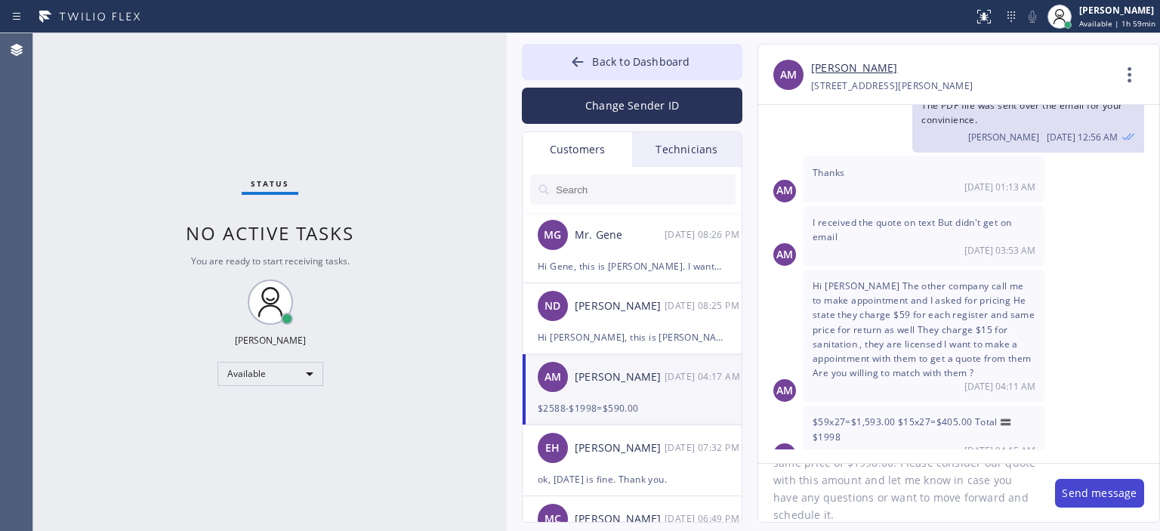
click at [1100, 498] on button "Send message" at bounding box center [1099, 493] width 89 height 29
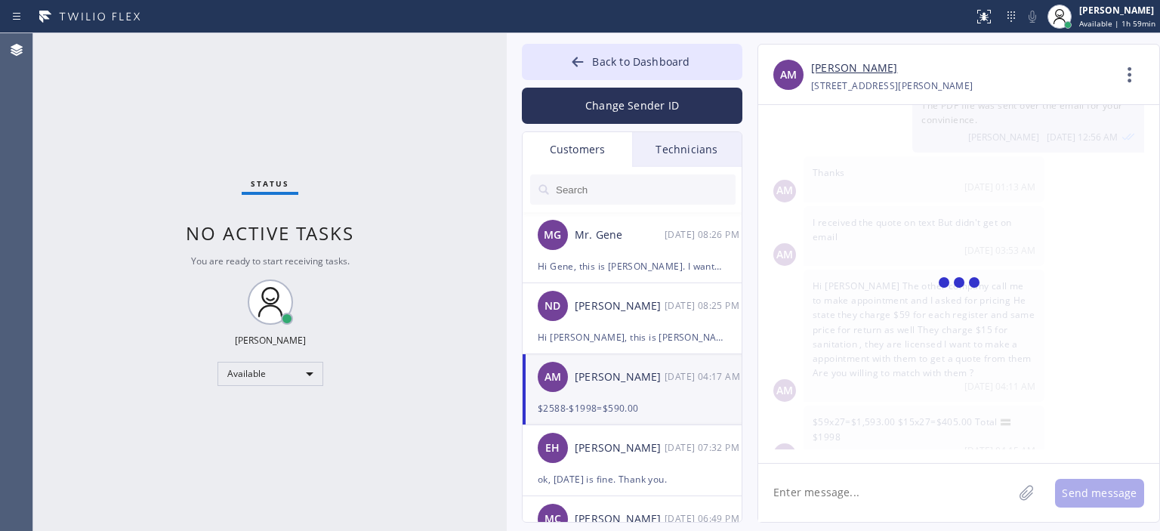
scroll to position [909, 0]
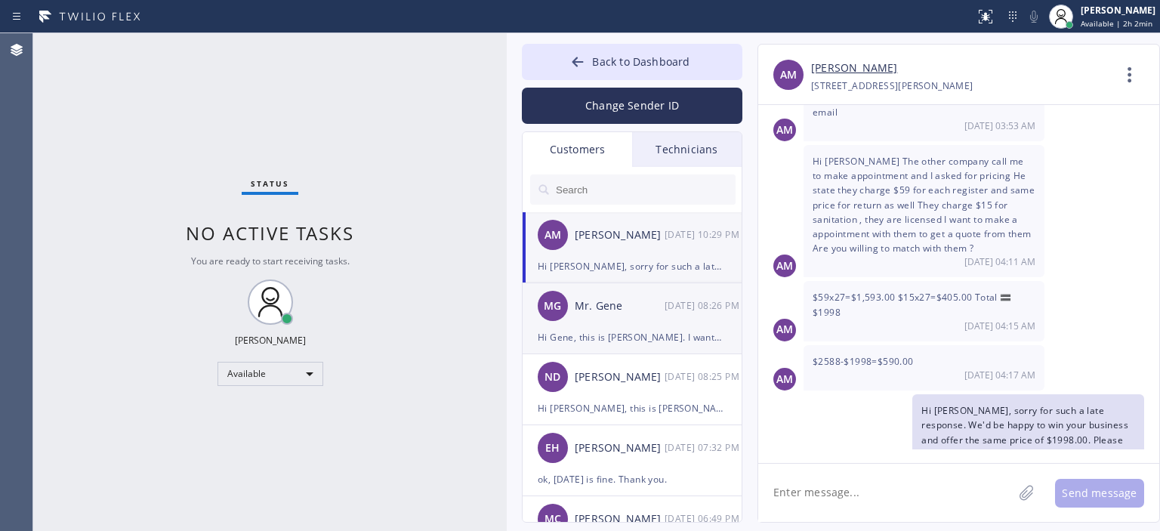
click at [622, 324] on div "MG Mr. Gene [DATE] 08:26 PM" at bounding box center [633, 305] width 221 height 45
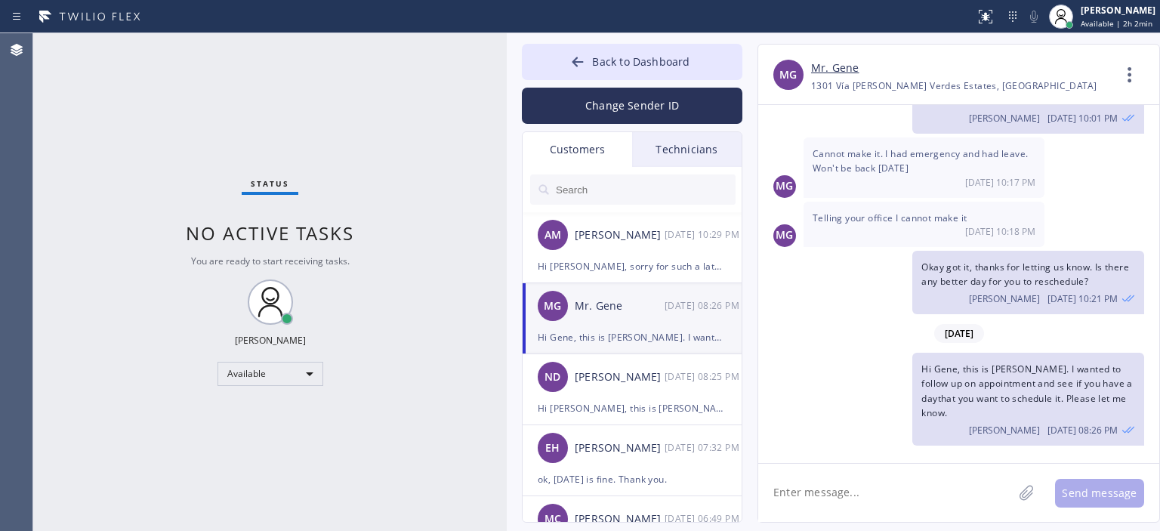
scroll to position [464, 0]
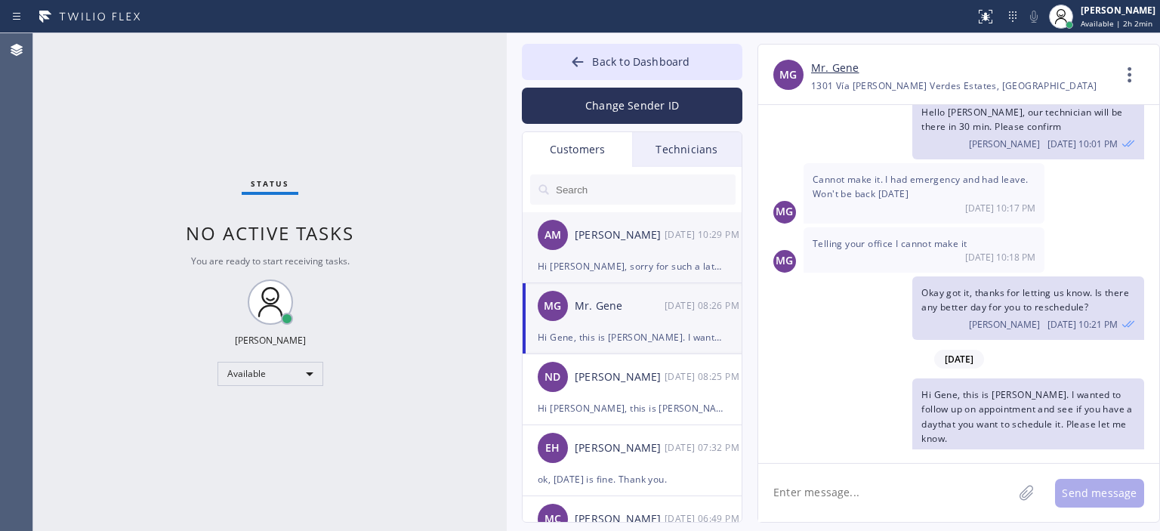
click at [616, 265] on div "Hi [PERSON_NAME], sorry for such a late response. We'd be happy to win your bus…" at bounding box center [632, 266] width 189 height 17
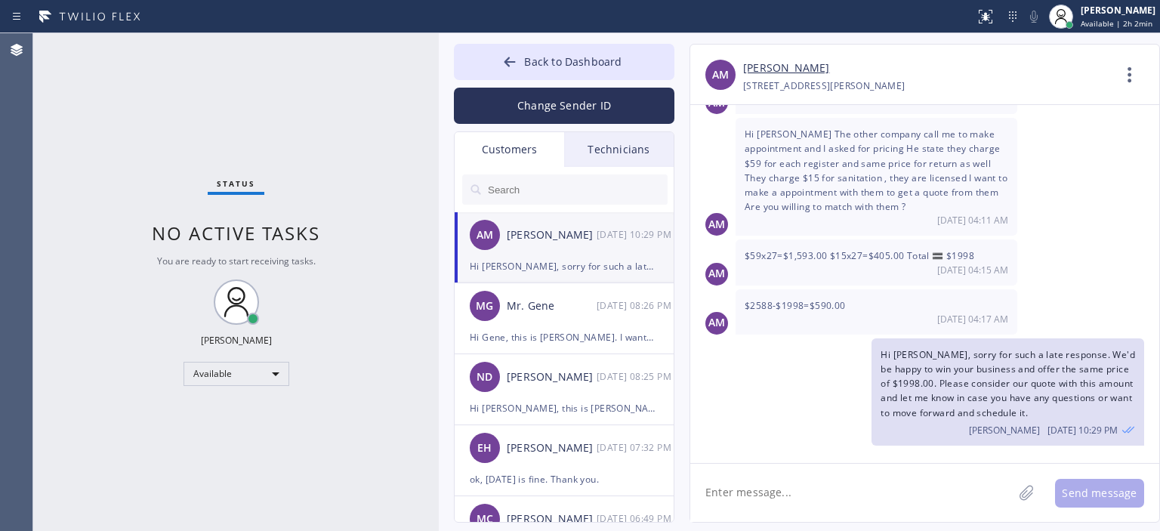
scroll to position [866, 0]
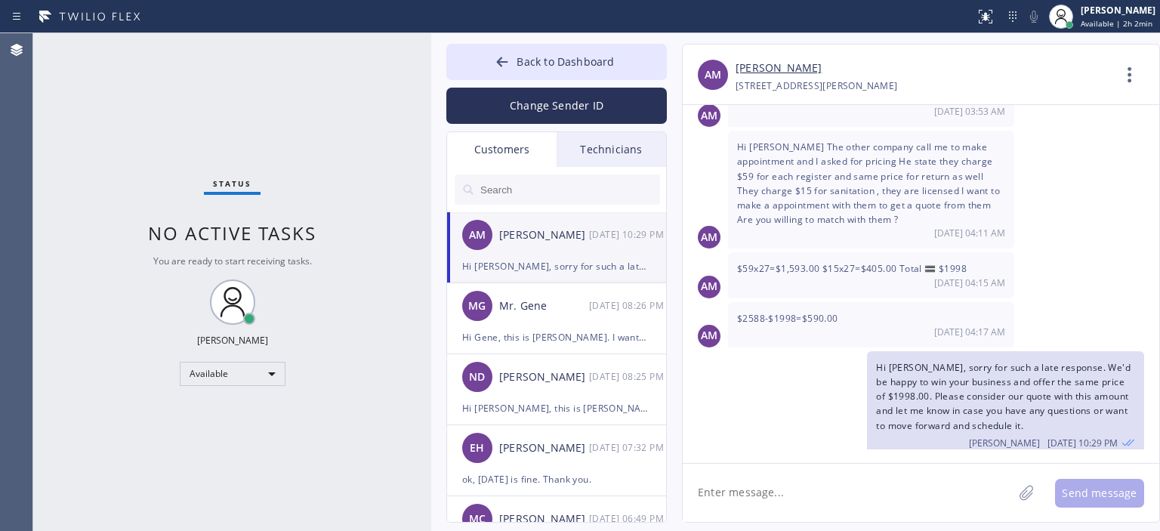
drag, startPoint x: 505, startPoint y: 68, endPoint x: 429, endPoint y: 73, distance: 75.7
click at [431, 73] on div at bounding box center [431, 282] width 0 height 498
click at [491, 62] on button "Back to Dashboard" at bounding box center [556, 62] width 221 height 36
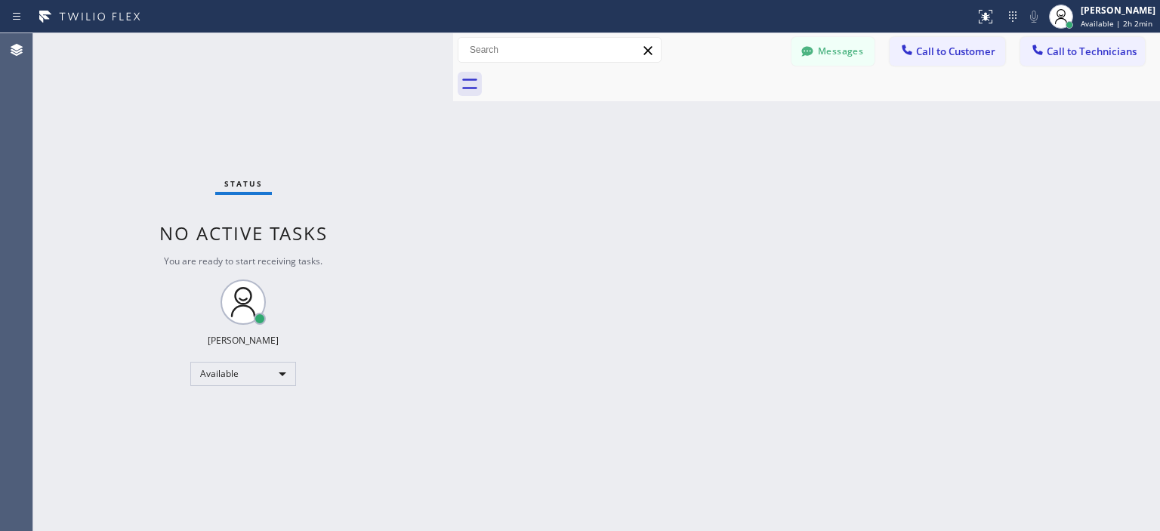
drag, startPoint x: 428, startPoint y: 57, endPoint x: 450, endPoint y: 58, distance: 22.0
click at [453, 58] on div at bounding box center [453, 282] width 0 height 498
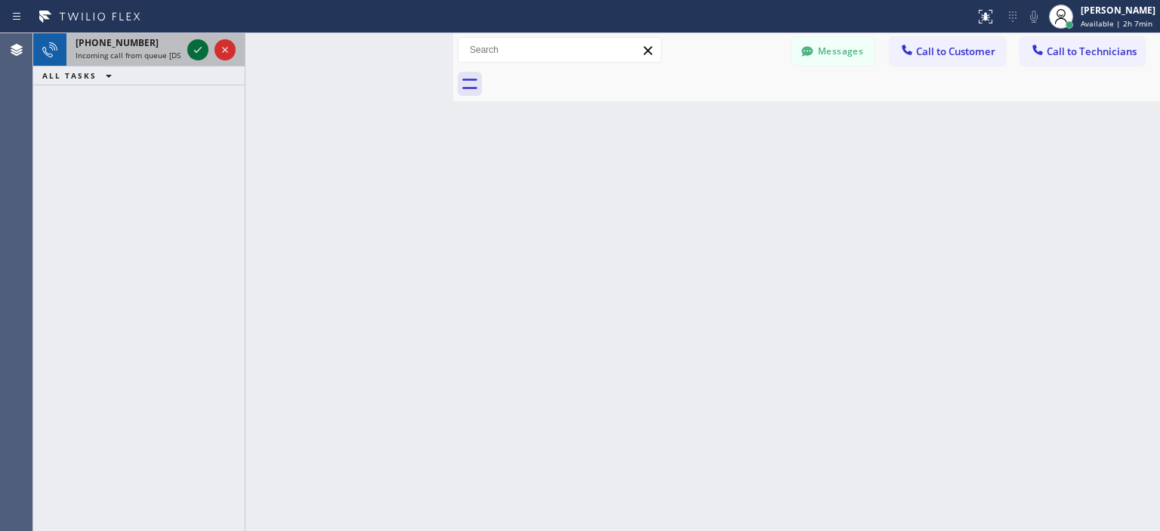
click at [199, 48] on icon at bounding box center [198, 50] width 8 height 6
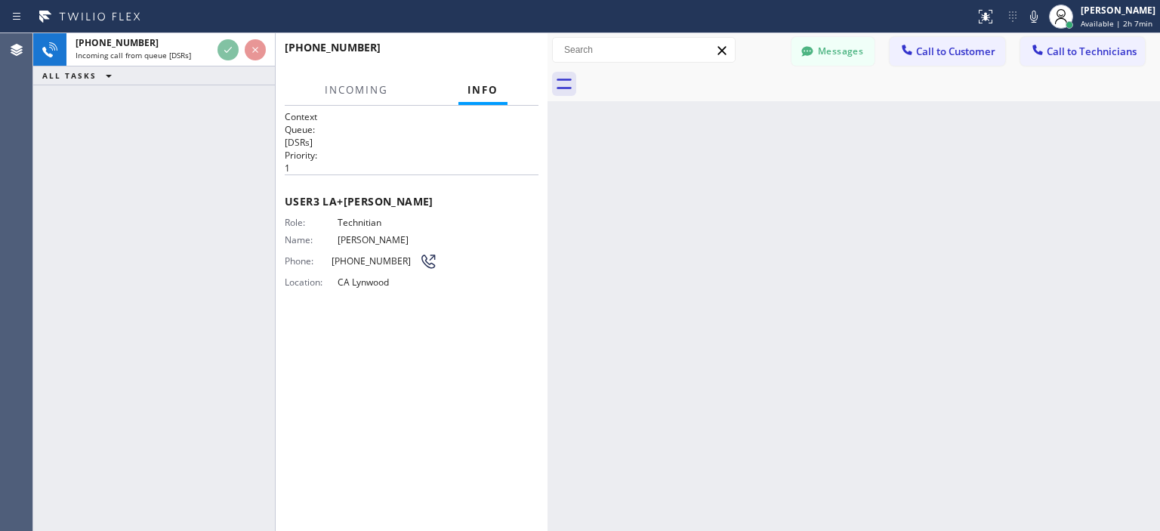
scroll to position [952, 0]
drag, startPoint x: 452, startPoint y: 54, endPoint x: 547, endPoint y: 67, distance: 95.3
click at [548, 67] on div at bounding box center [548, 282] width 0 height 498
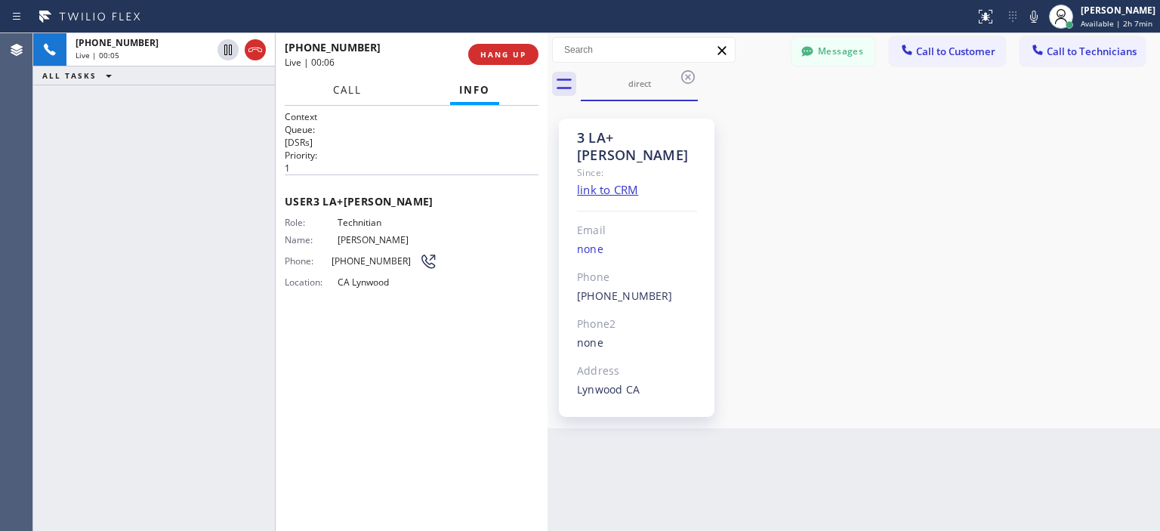
click at [364, 94] on button "Call" at bounding box center [347, 90] width 47 height 29
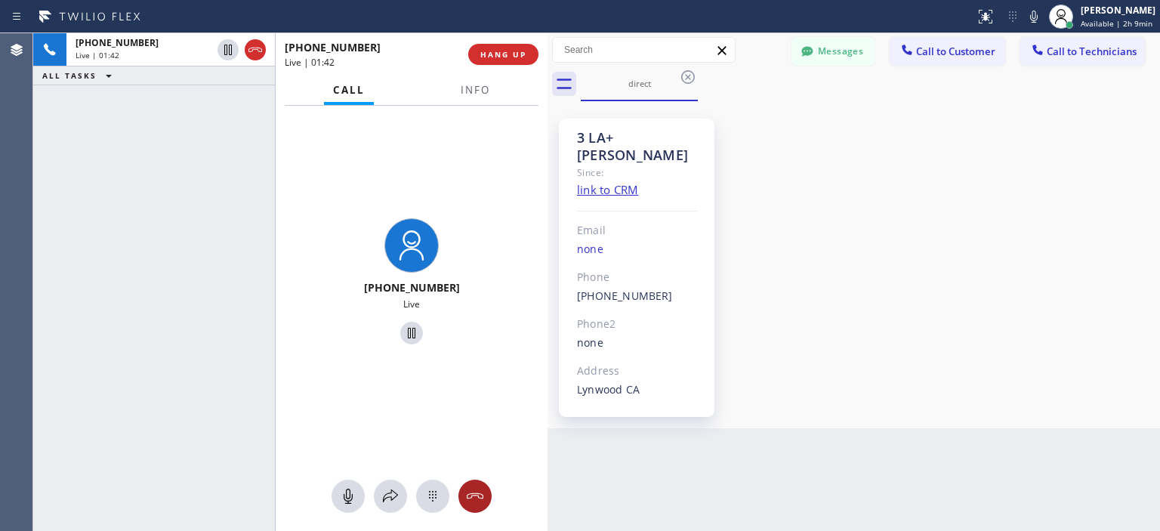
click at [471, 499] on icon at bounding box center [475, 496] width 18 height 18
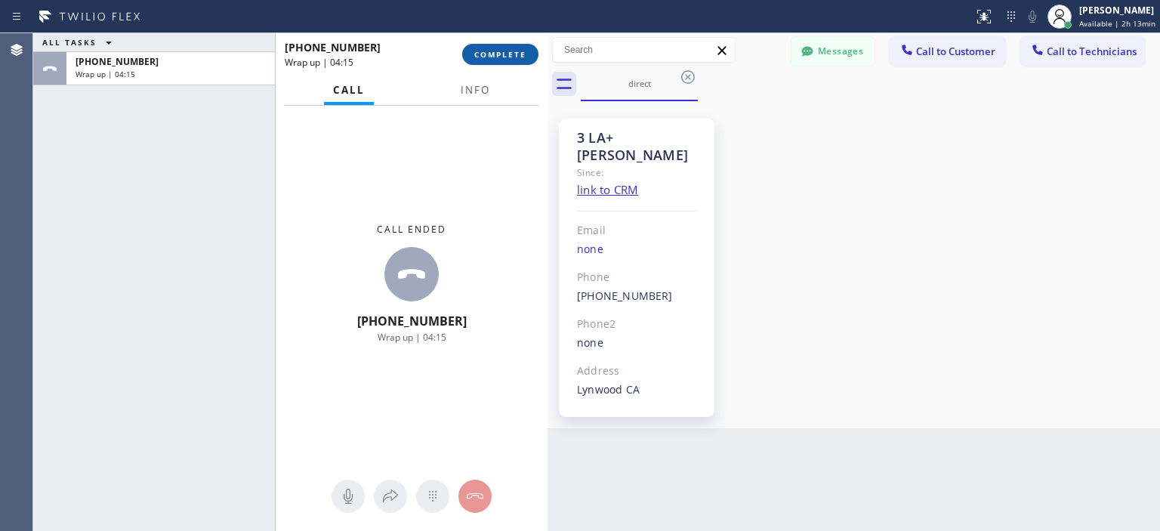
click at [487, 53] on span "COMPLETE" at bounding box center [500, 54] width 52 height 11
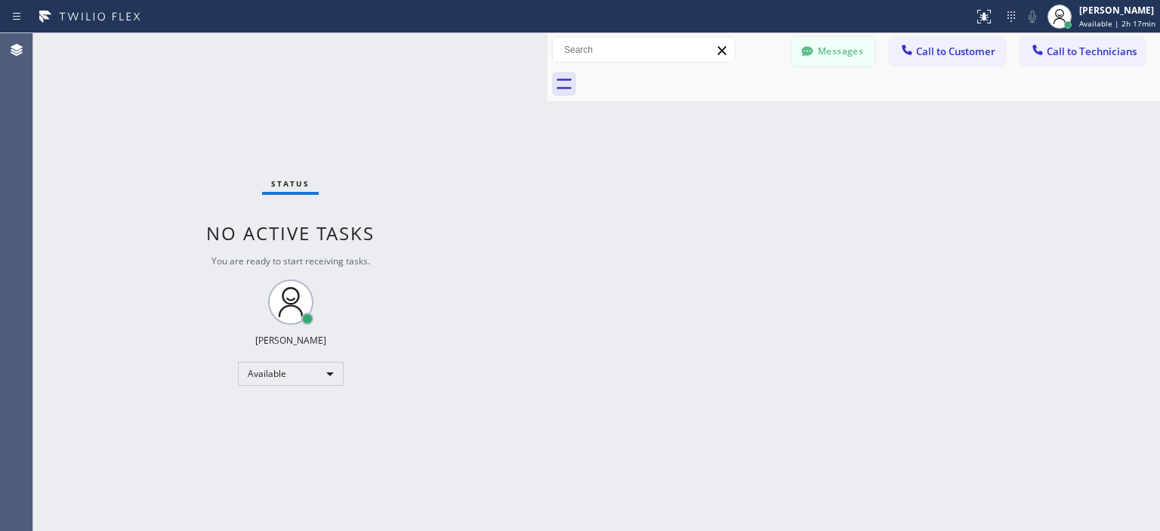
click at [831, 54] on button "Messages" at bounding box center [833, 51] width 83 height 29
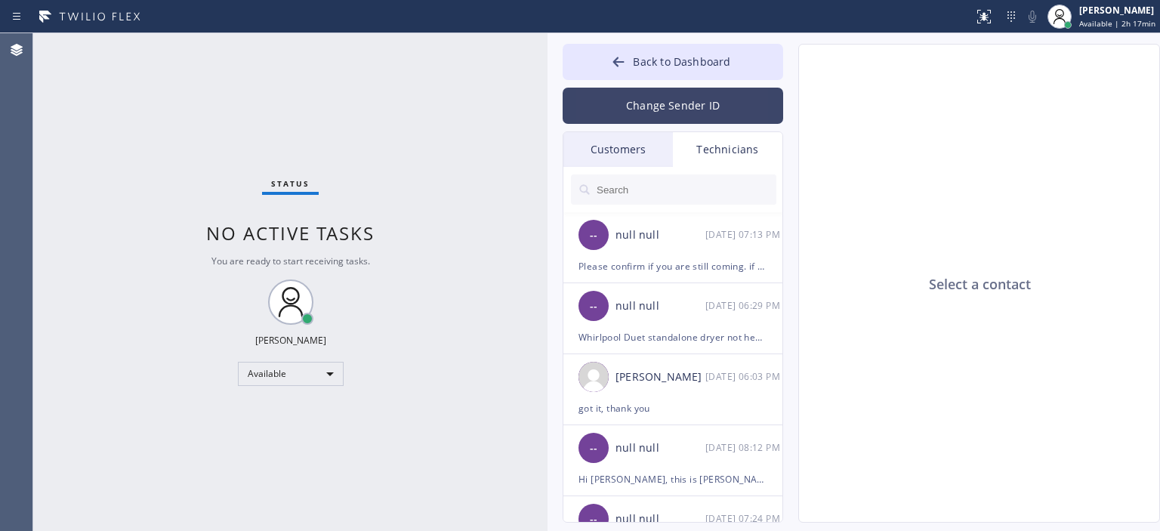
click at [632, 108] on button "Change Sender ID" at bounding box center [673, 106] width 221 height 36
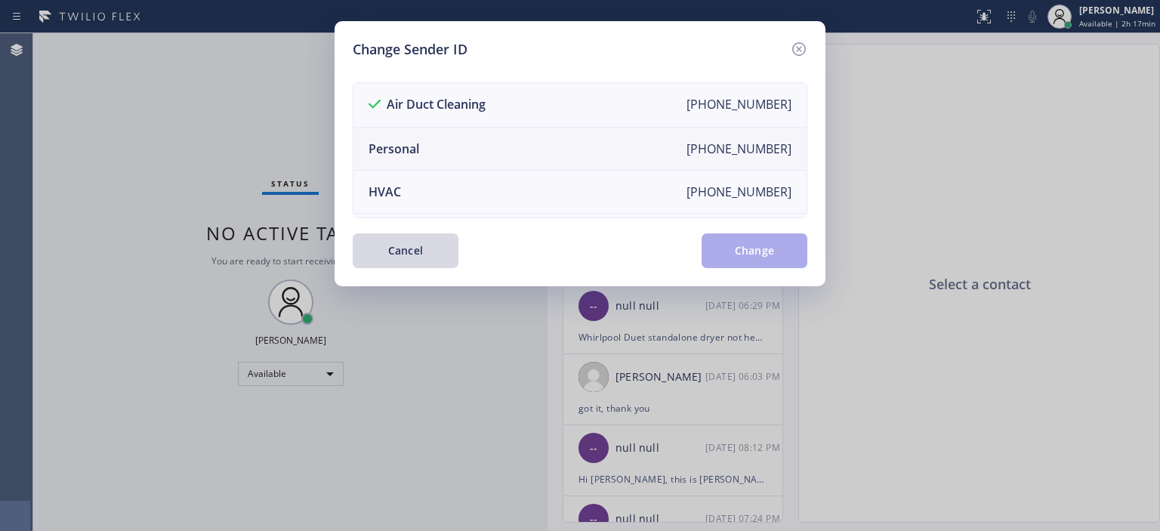
click at [544, 145] on li "Personal [PHONE_NUMBER]" at bounding box center [579, 149] width 453 height 43
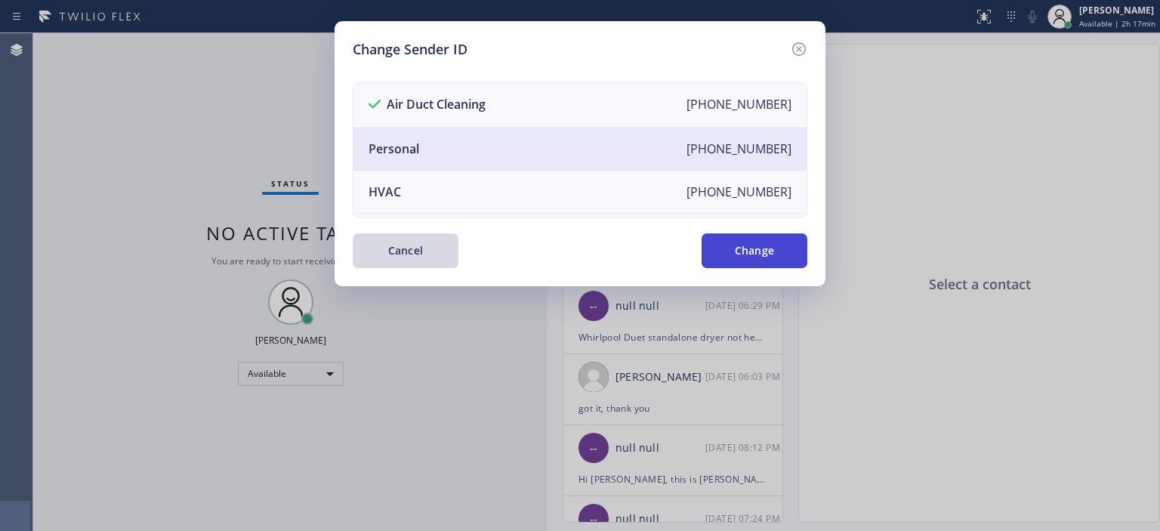
click at [724, 250] on button "Change" at bounding box center [755, 250] width 106 height 35
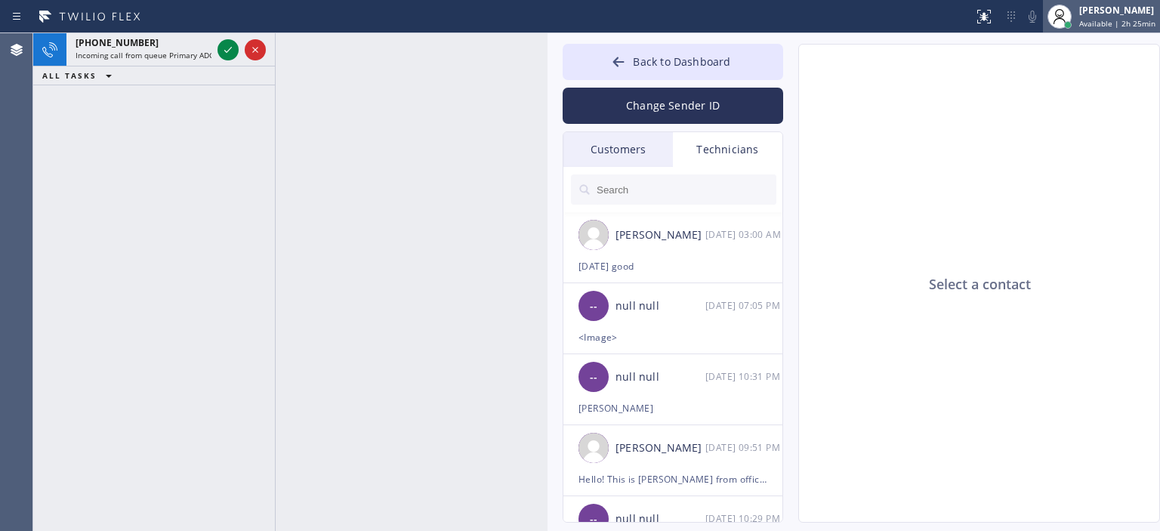
click at [1097, 26] on span "Available | 2h 25min" at bounding box center [1117, 23] width 76 height 11
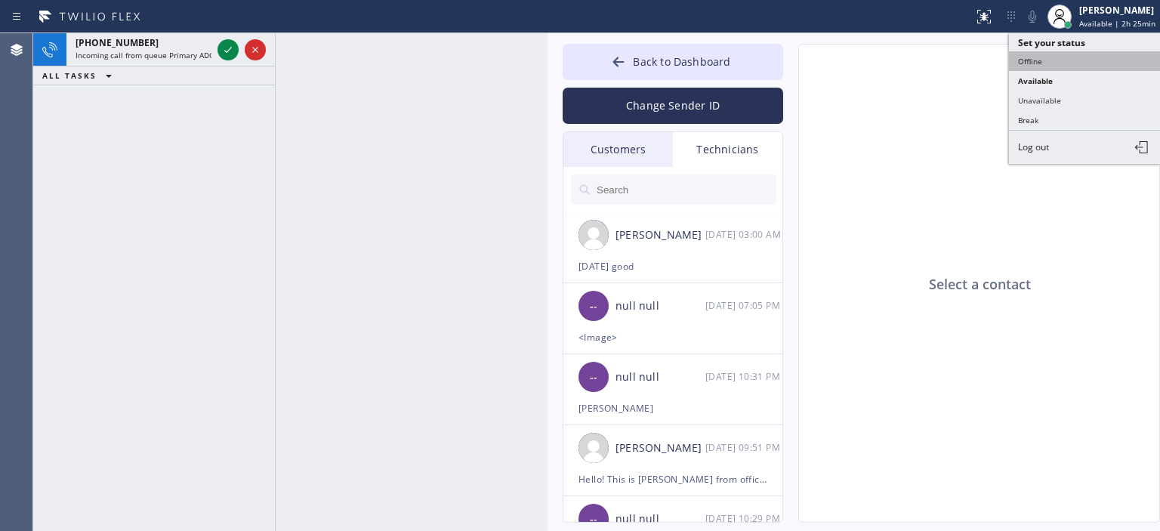
click at [1054, 57] on button "Offline" at bounding box center [1084, 61] width 151 height 20
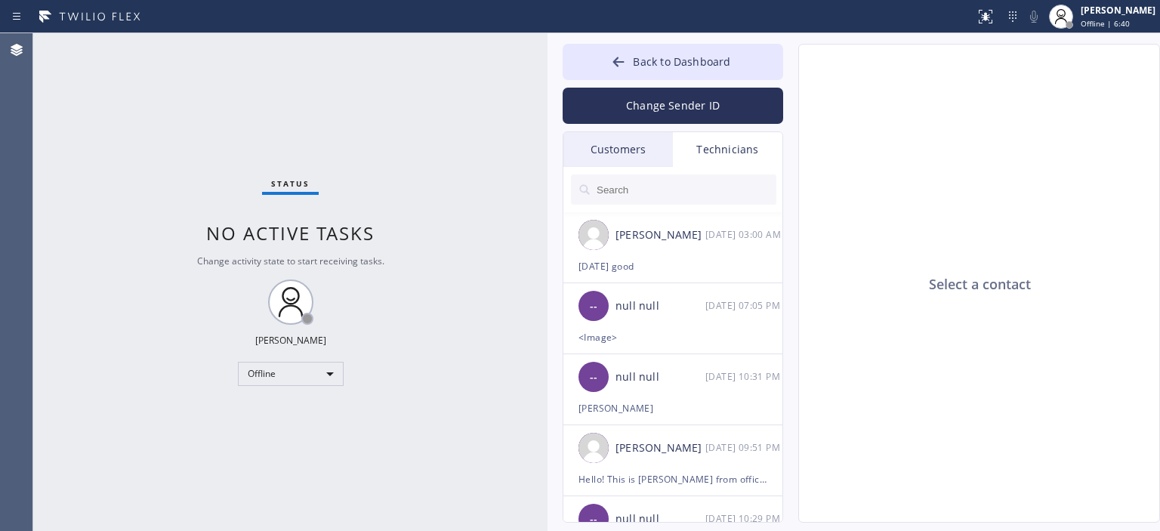
click at [643, 150] on div "Customers" at bounding box center [618, 149] width 110 height 35
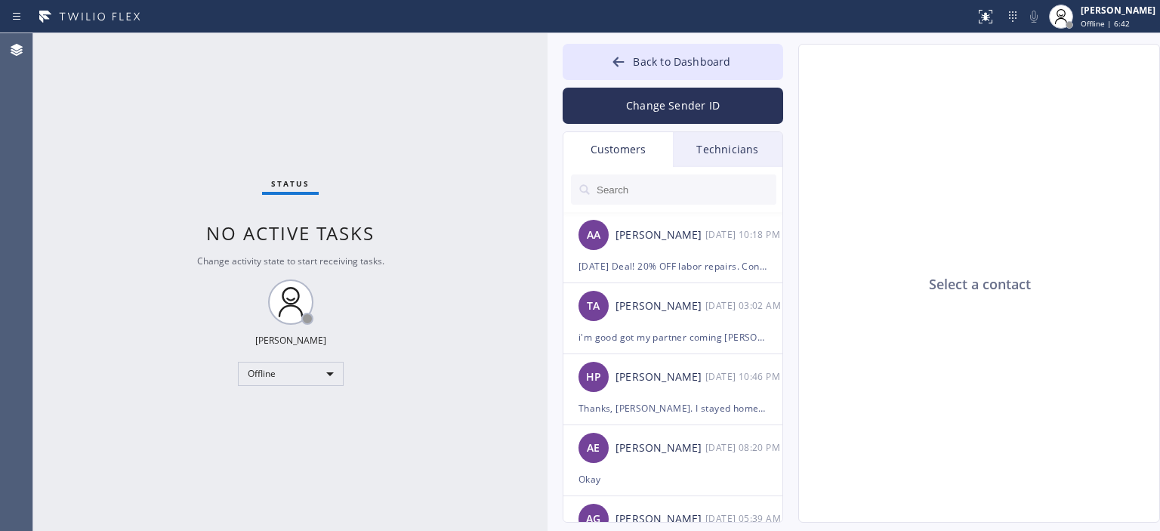
click at [660, 187] on input "text" at bounding box center [685, 189] width 181 height 30
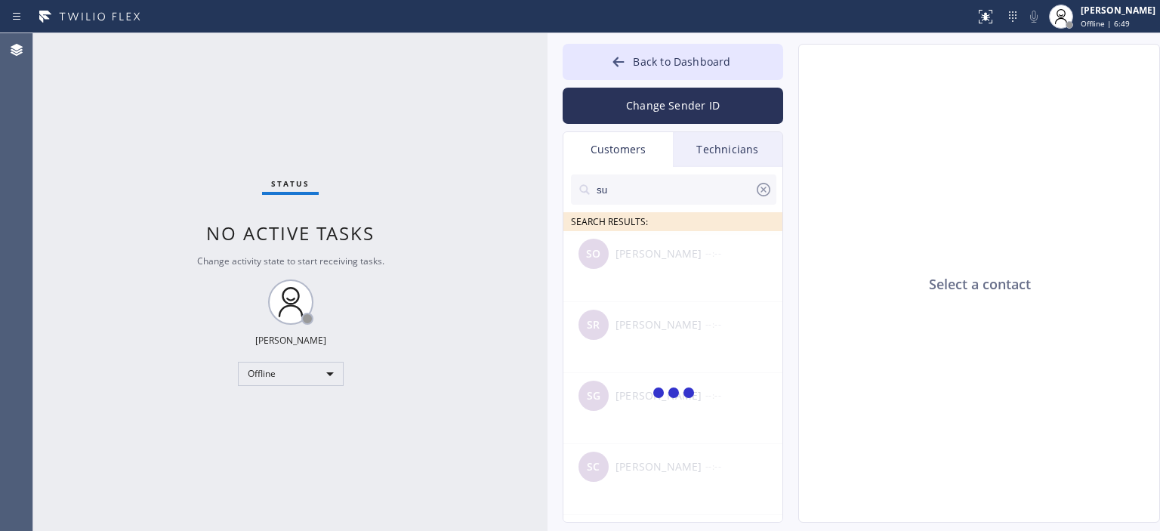
type input "s"
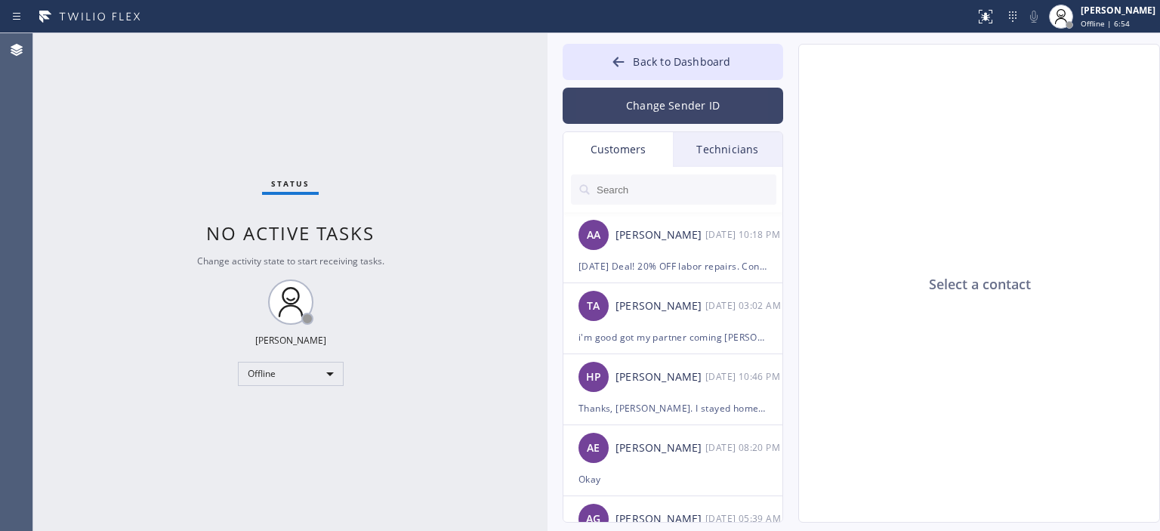
click at [674, 111] on button "Change Sender ID" at bounding box center [673, 106] width 221 height 36
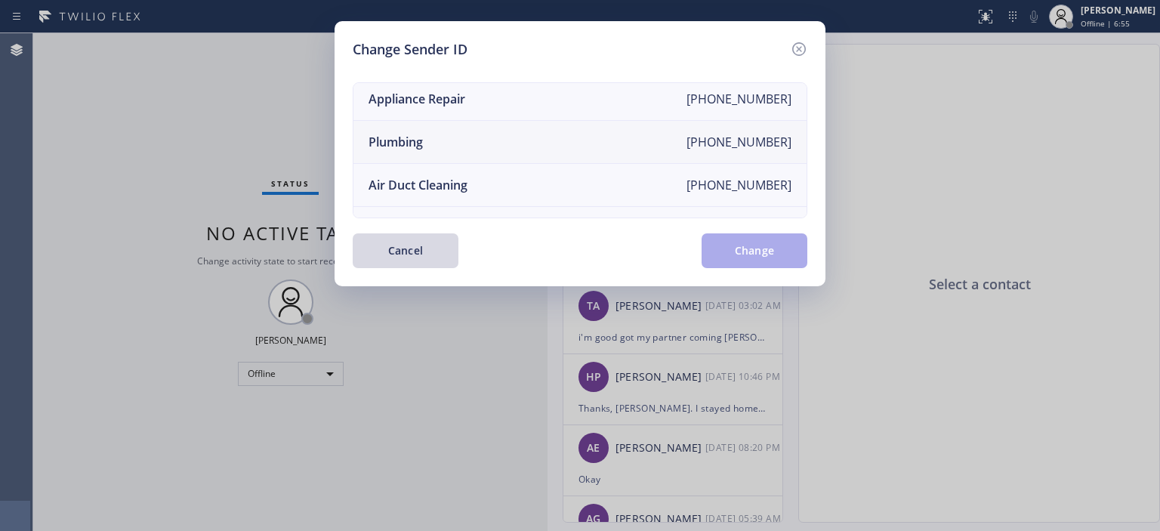
scroll to position [144, 0]
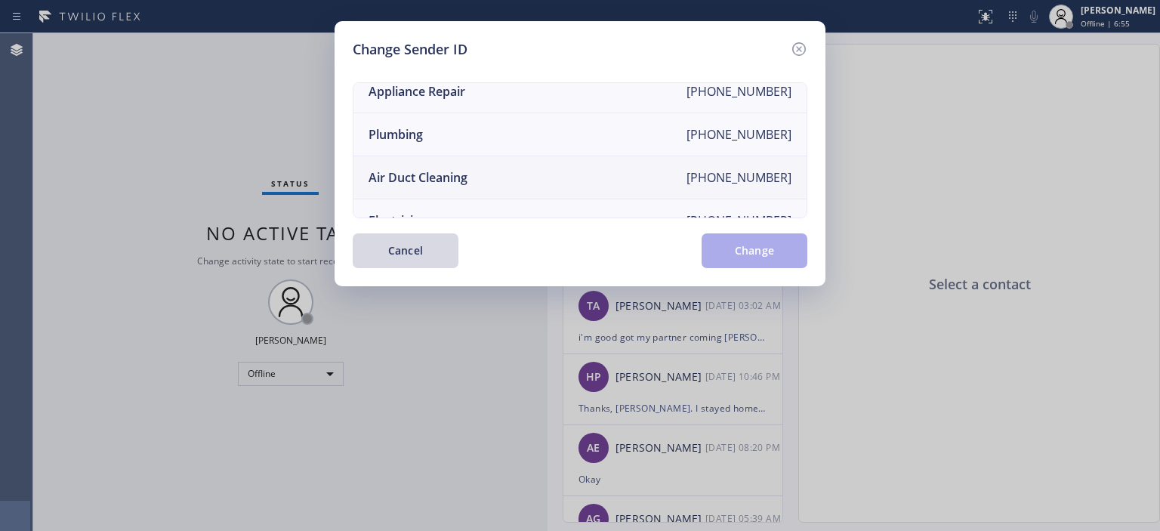
click at [520, 175] on li "Air Duct Cleaning [PHONE_NUMBER]" at bounding box center [579, 177] width 453 height 43
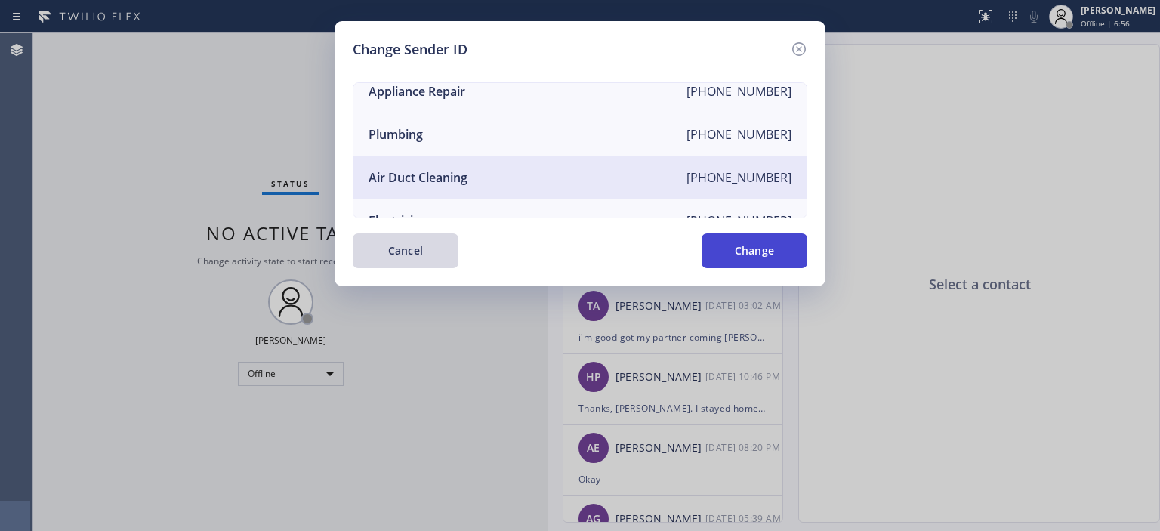
click at [742, 241] on button "Change" at bounding box center [755, 250] width 106 height 35
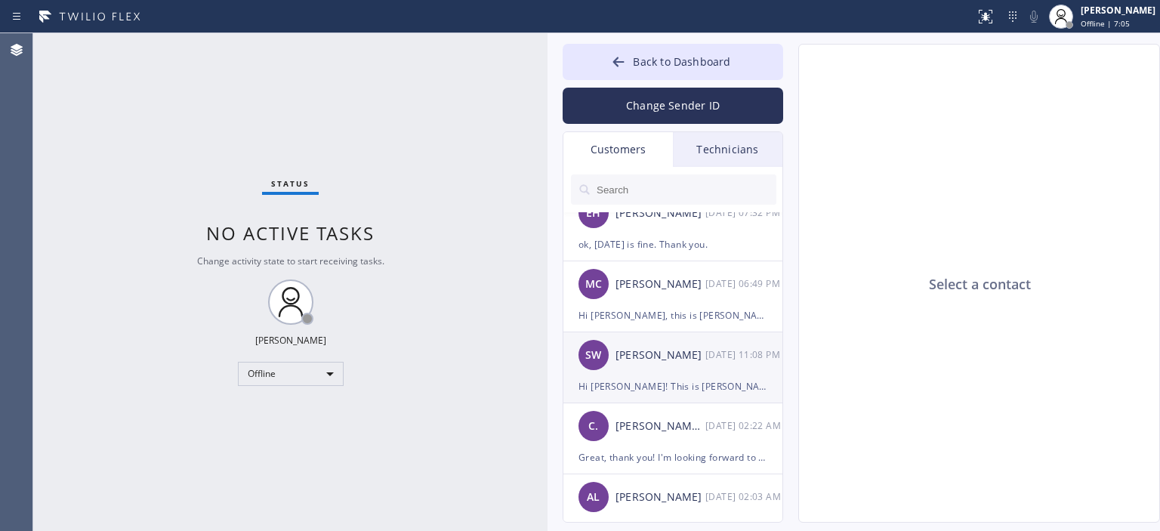
scroll to position [192, 0]
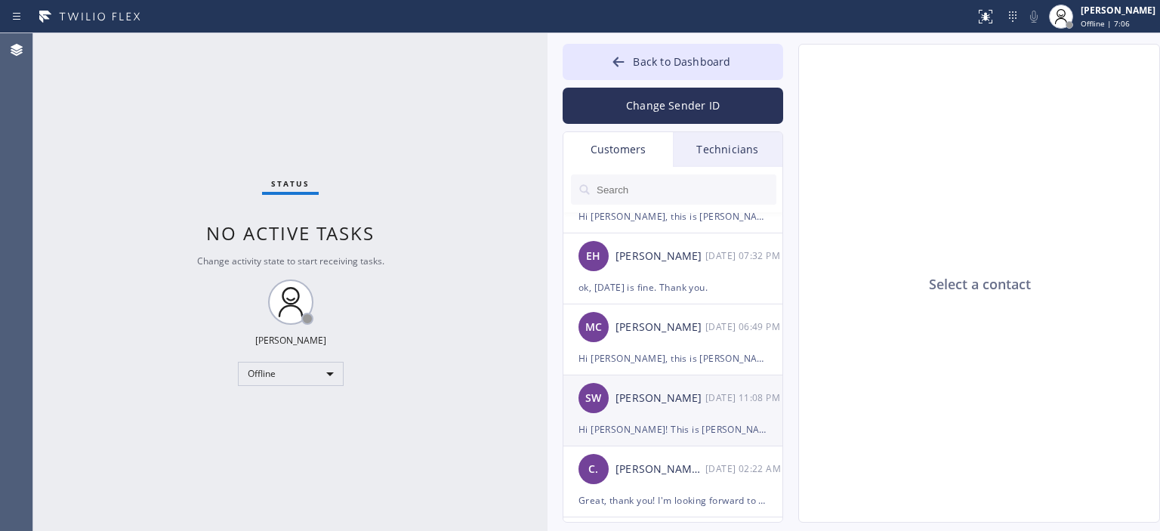
click at [683, 415] on div "SW [PERSON_NAME] [DATE] 11:08 PM" at bounding box center [673, 397] width 221 height 45
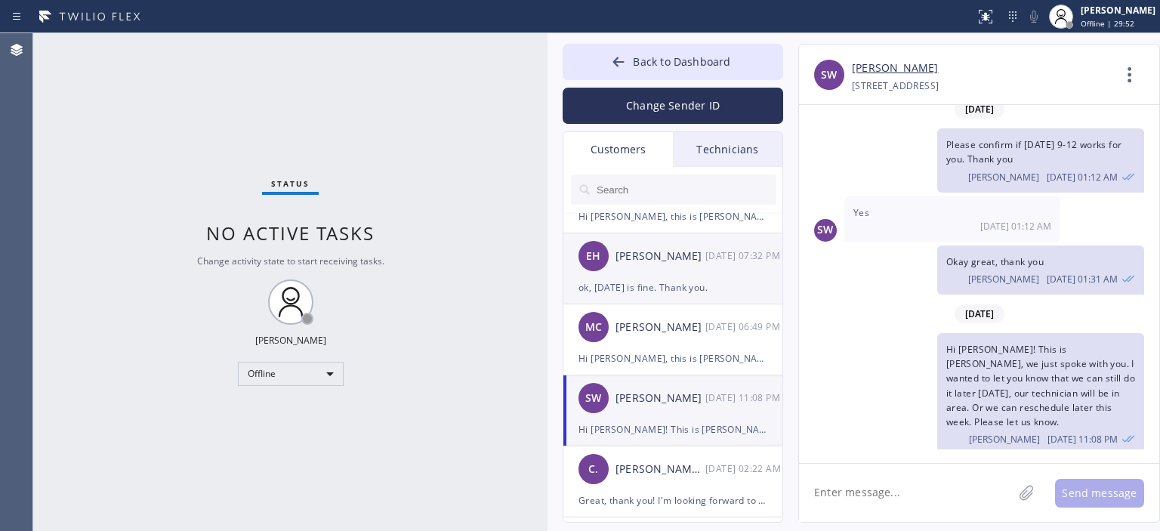
scroll to position [0, 0]
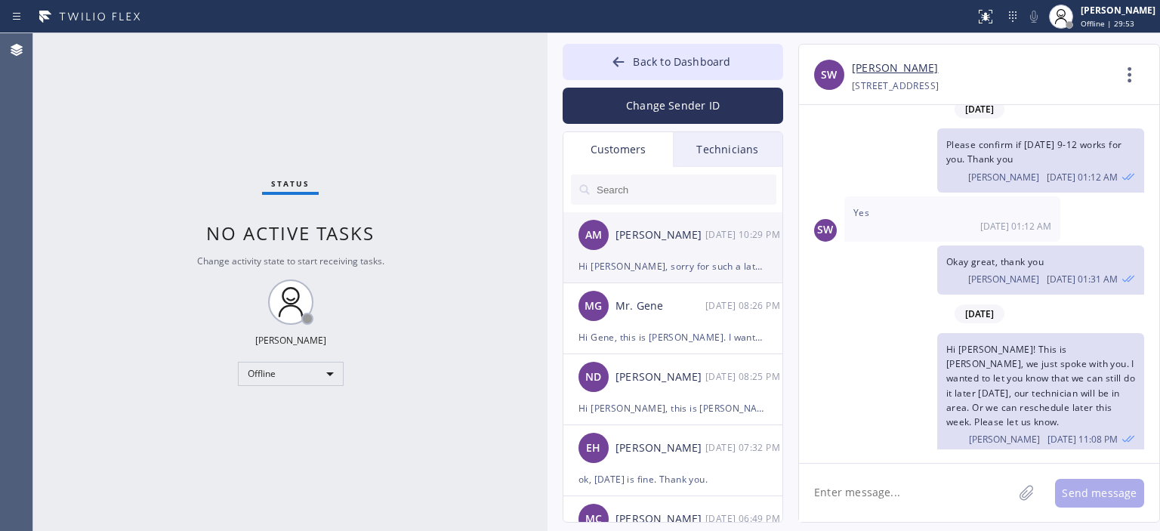
click at [655, 244] on div "AM [PERSON_NAME] [DATE] 10:29 PM" at bounding box center [673, 234] width 221 height 45
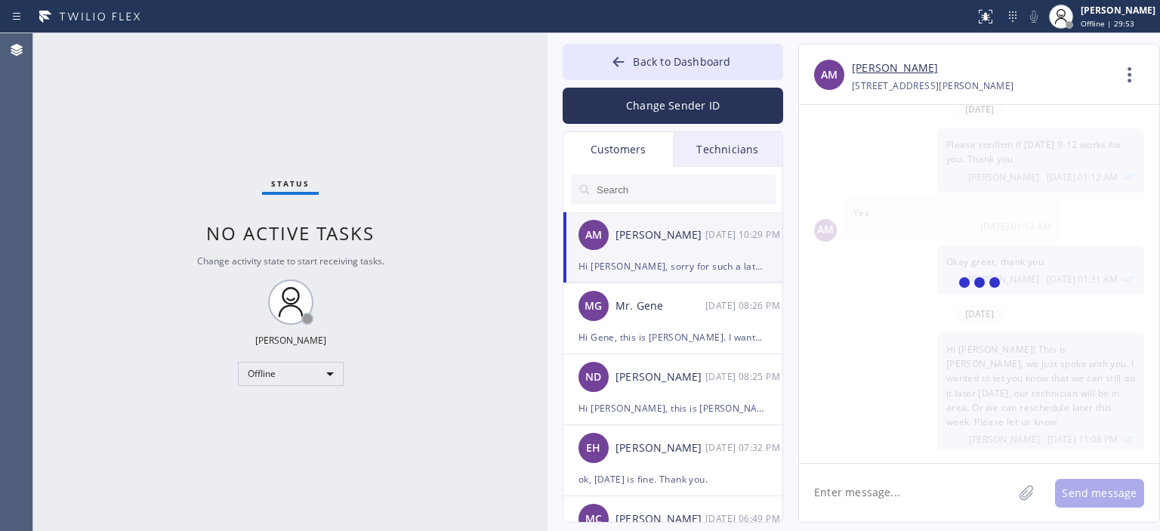
scroll to position [982, 0]
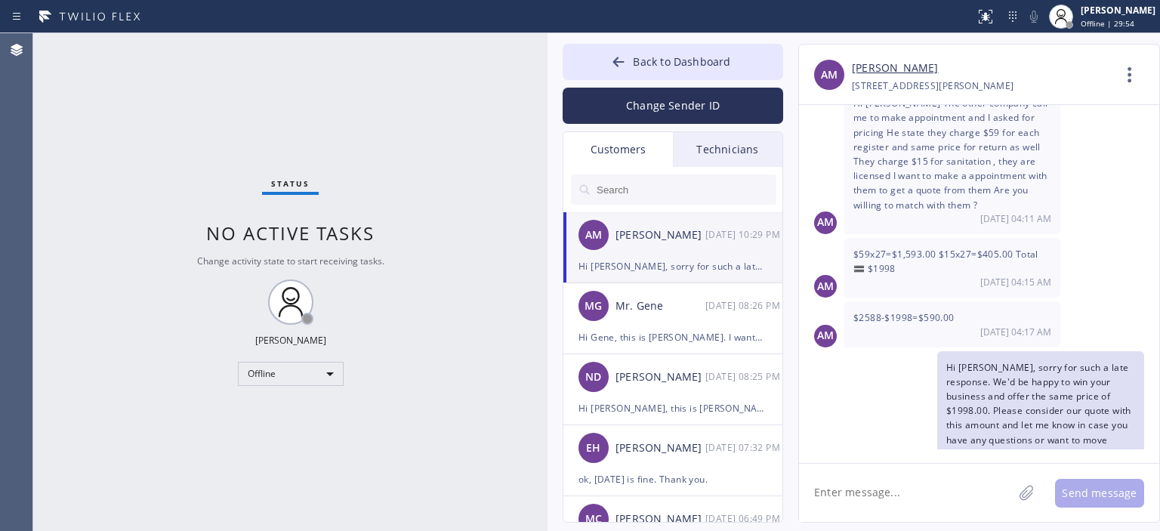
click at [662, 196] on input "text" at bounding box center [685, 189] width 181 height 30
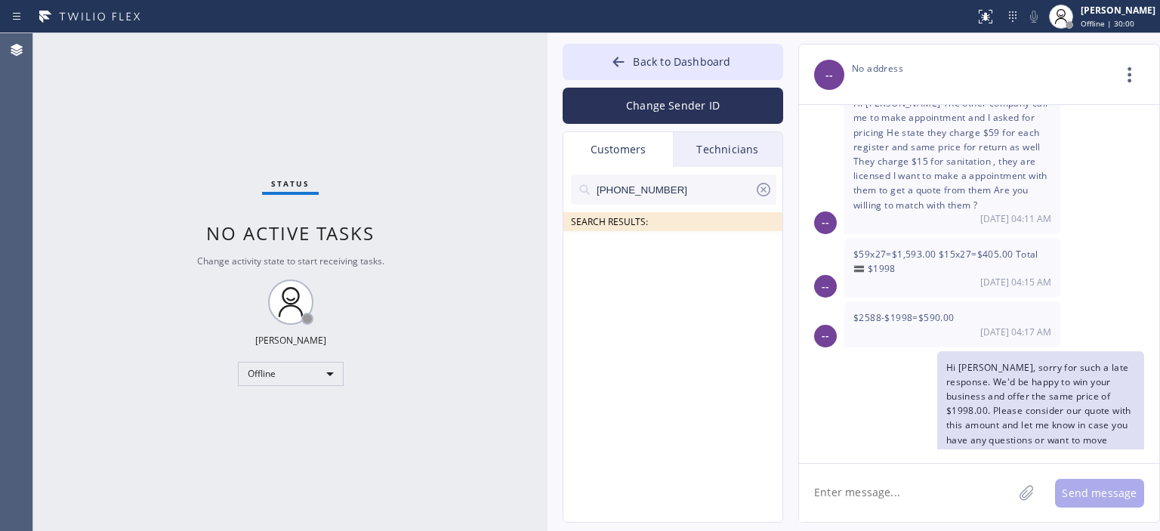
click at [704, 194] on input "[PHONE_NUMBER]" at bounding box center [674, 189] width 159 height 30
click at [684, 107] on button "Change Sender ID" at bounding box center [673, 106] width 221 height 36
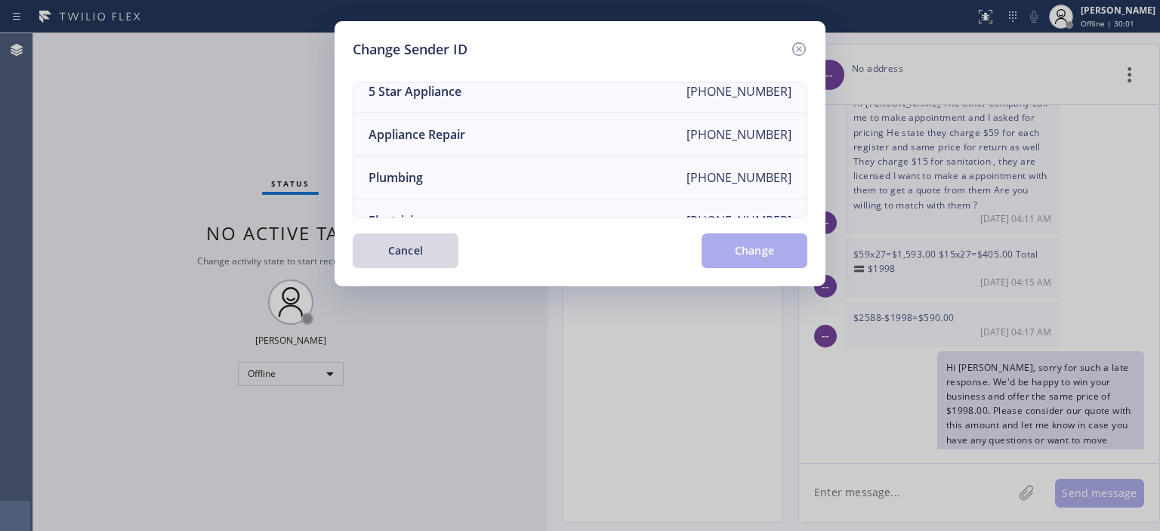
scroll to position [0, 0]
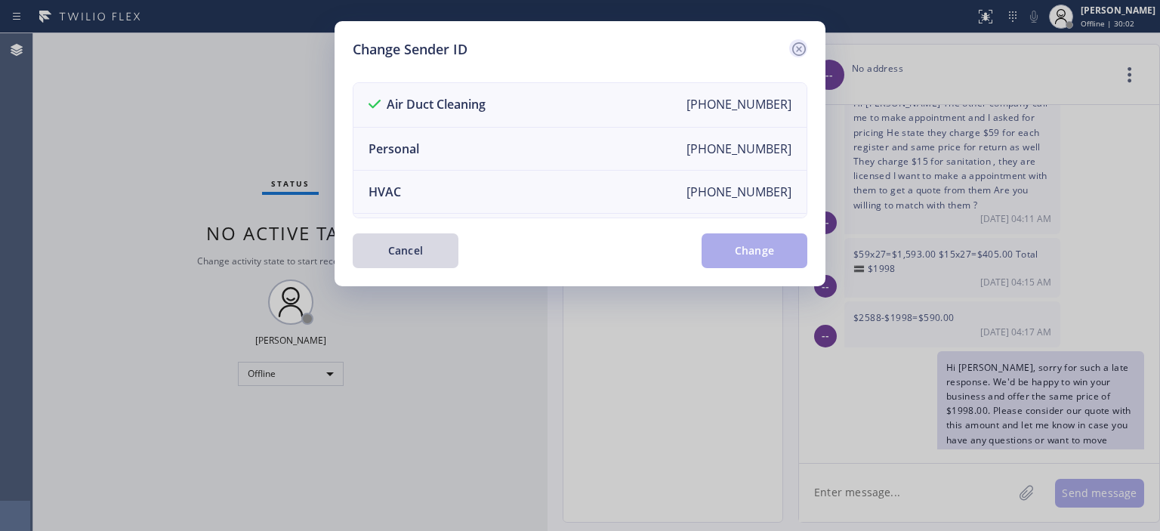
click at [795, 42] on icon at bounding box center [799, 49] width 18 height 18
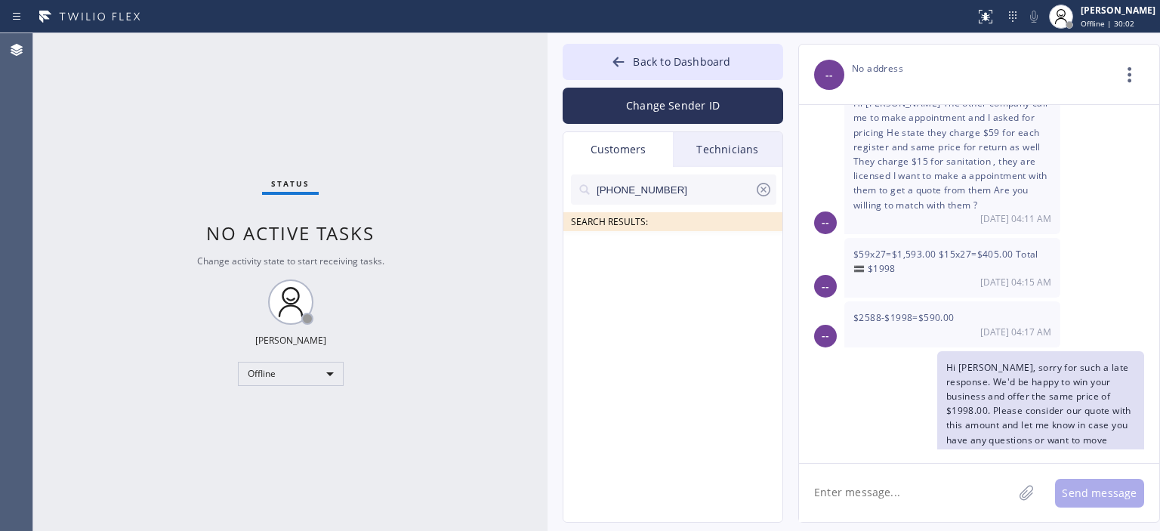
click at [693, 190] on input "[PHONE_NUMBER]" at bounding box center [674, 189] width 159 height 30
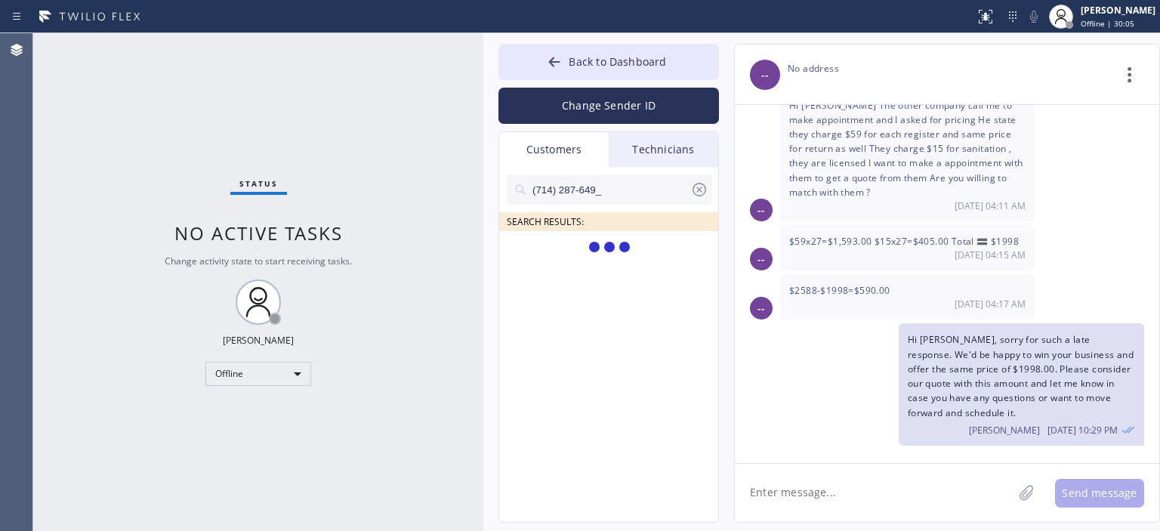
scroll to position [866, 0]
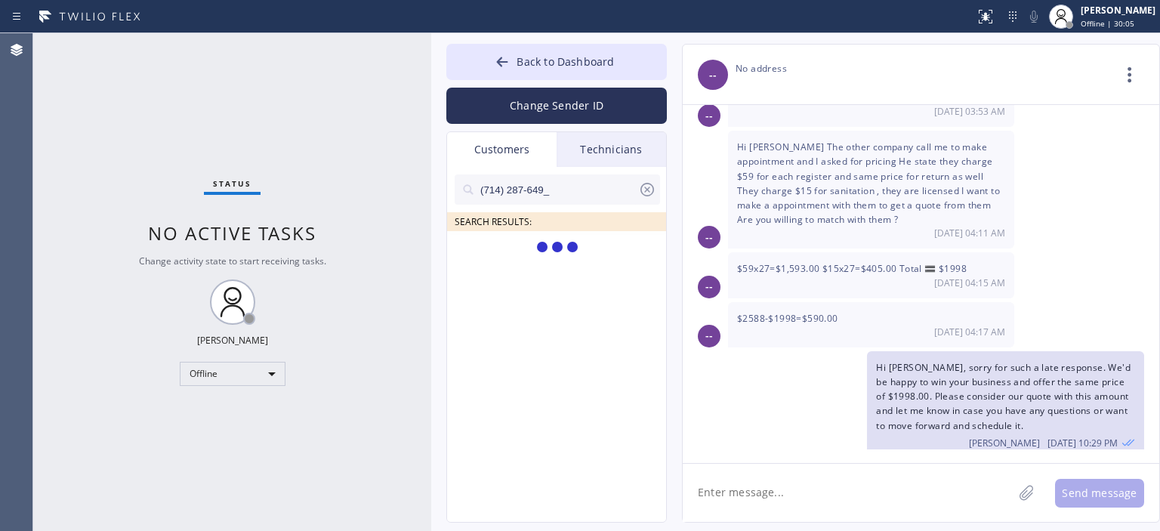
drag, startPoint x: 544, startPoint y: 82, endPoint x: 428, endPoint y: 89, distance: 116.5
click at [431, 89] on div at bounding box center [431, 282] width 0 height 498
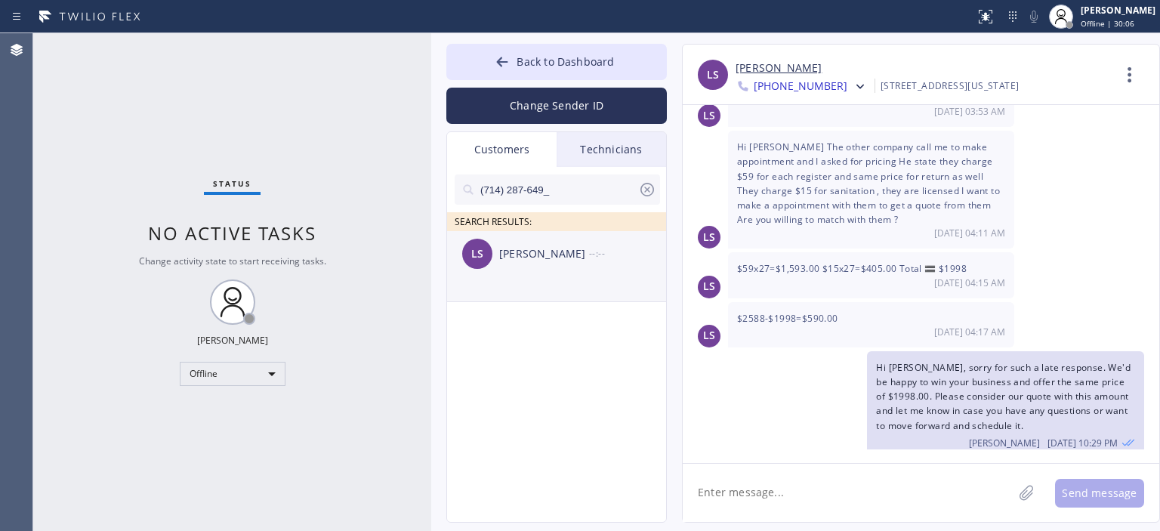
click at [567, 267] on div "LS [PERSON_NAME] --:--" at bounding box center [557, 253] width 221 height 45
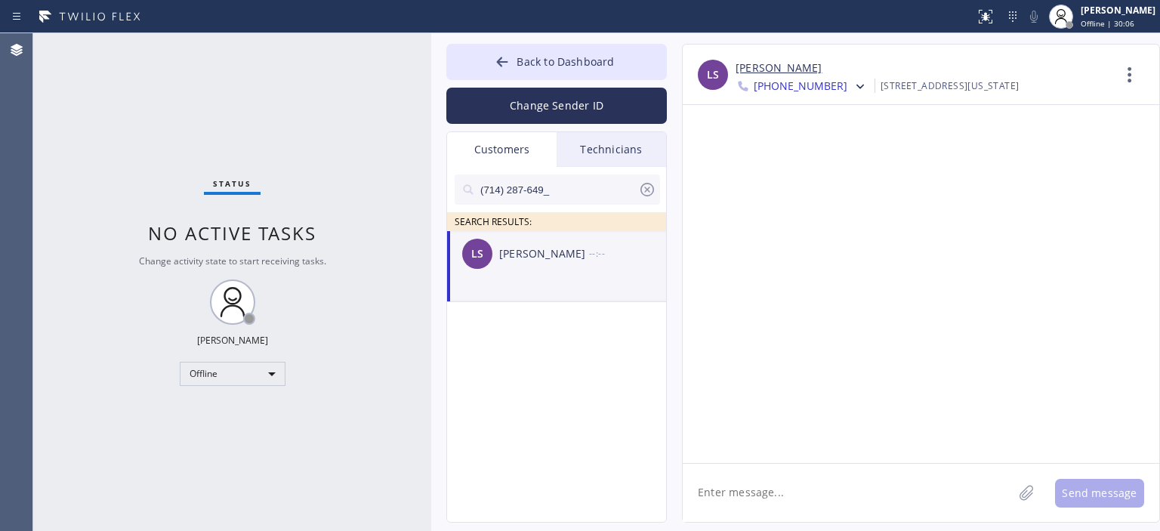
scroll to position [0, 0]
click at [806, 486] on textarea at bounding box center [848, 493] width 330 height 58
click at [853, 84] on icon at bounding box center [860, 86] width 15 height 15
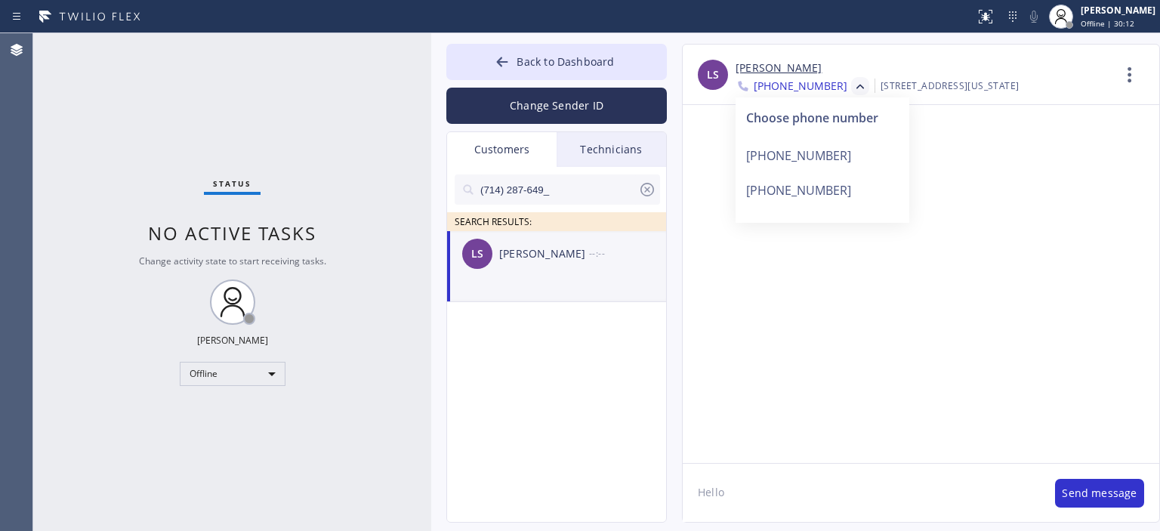
click at [799, 497] on textarea "Hello" at bounding box center [861, 493] width 357 height 58
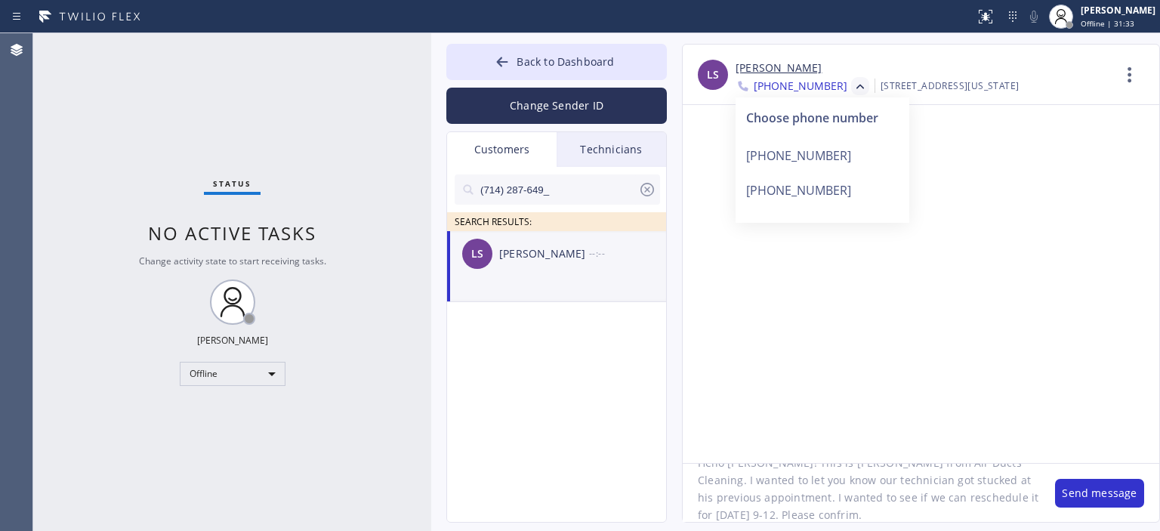
scroll to position [30, 0]
click at [949, 500] on textarea "Hello [PERSON_NAME]! This is [PERSON_NAME] from Air Ducts Cleaning. I wanted to…" at bounding box center [861, 493] width 357 height 58
click at [954, 498] on textarea "Hello [PERSON_NAME]! This is [PERSON_NAME] from Air Ducts Cleaning. I wanted to…" at bounding box center [861, 493] width 357 height 58
click at [940, 490] on textarea "Hello [PERSON_NAME]! This is [PERSON_NAME] from Air Ducts Cleaning. I wanted to…" at bounding box center [861, 493] width 357 height 58
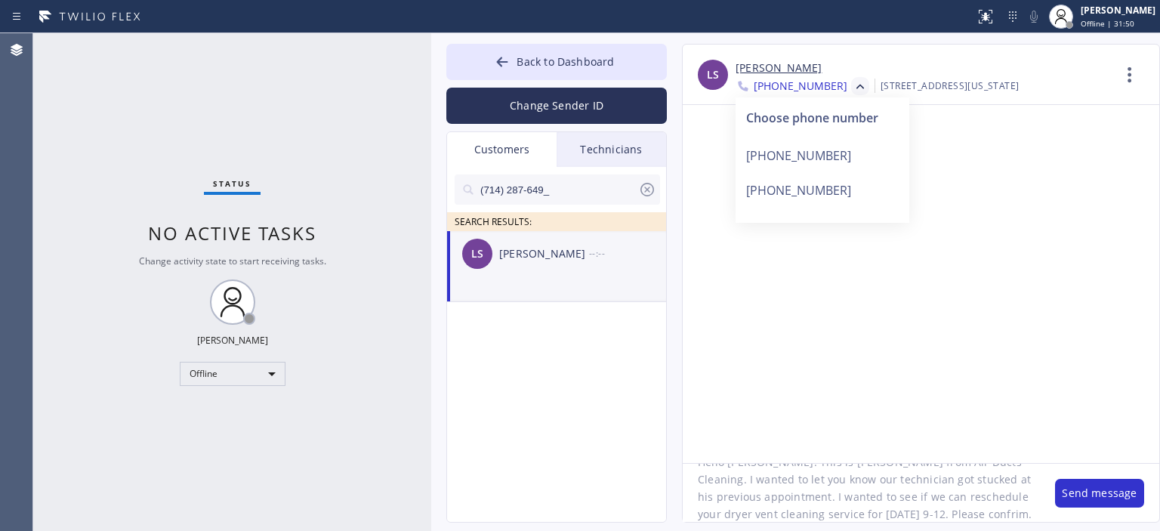
click at [940, 490] on textarea "Hello [PERSON_NAME]! This is [PERSON_NAME] from Air Ducts Cleaning. I wanted to…" at bounding box center [861, 493] width 357 height 58
type textarea "Hello [PERSON_NAME]! This is [PERSON_NAME] from Air Ducts Cleaning. I wanted to…"
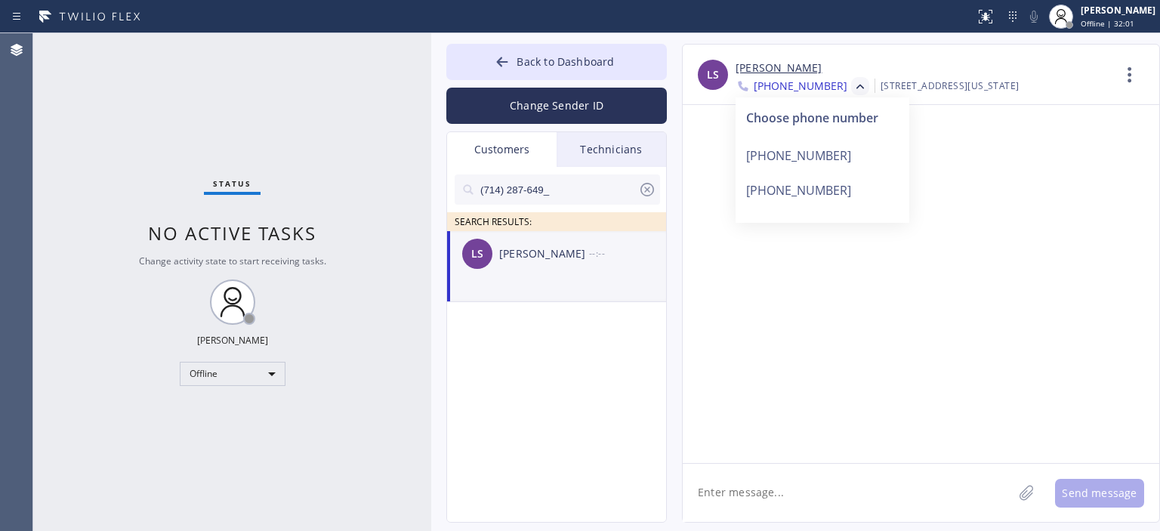
scroll to position [0, 0]
paste textarea "Hello [PERSON_NAME]! This is [PERSON_NAME] from Air Ducts Cleaning. I wanted to…"
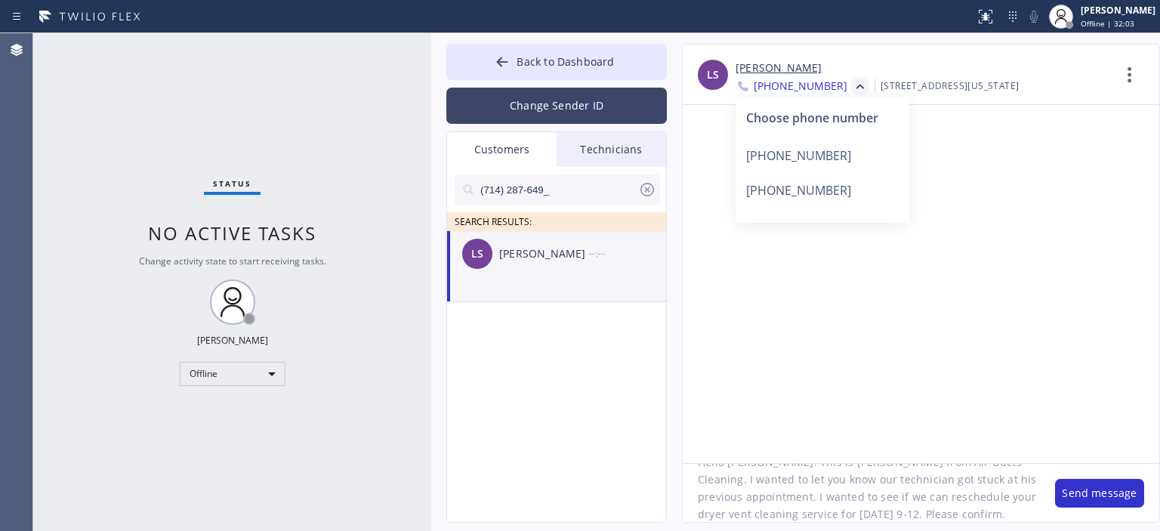
type textarea "Hello [PERSON_NAME]! This is [PERSON_NAME] from Air Ducts Cleaning. I wanted to…"
click at [580, 107] on button "Change Sender ID" at bounding box center [556, 106] width 221 height 36
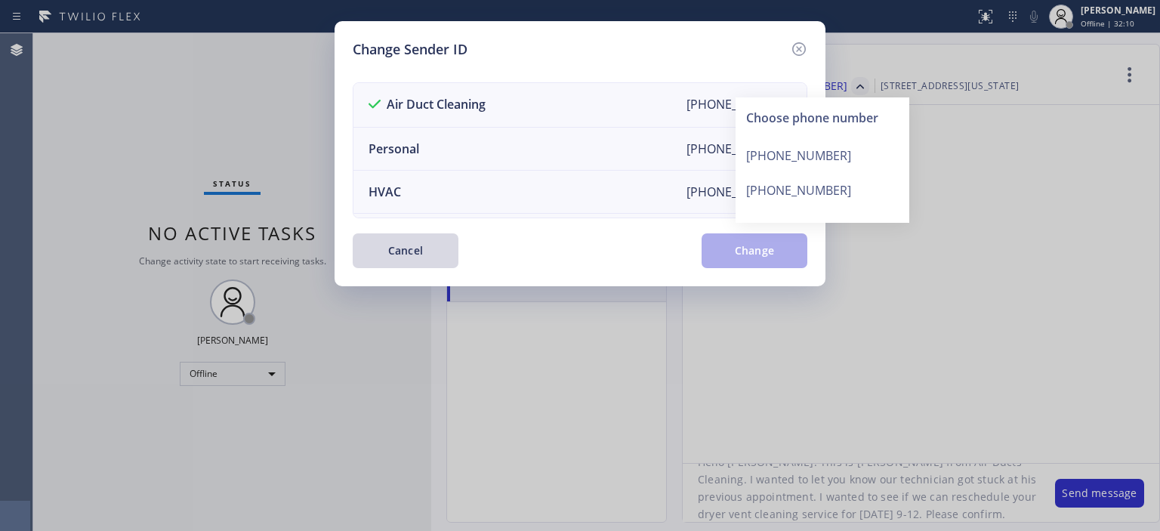
click at [719, 54] on div "Change Sender ID" at bounding box center [580, 49] width 455 height 20
click at [1006, 208] on div "Change Sender ID Air Duct Cleaning [PHONE_NUMBER] Personal [PHONE_NUMBER] HVAC …" at bounding box center [580, 265] width 1160 height 531
click at [798, 47] on icon at bounding box center [799, 49] width 18 height 18
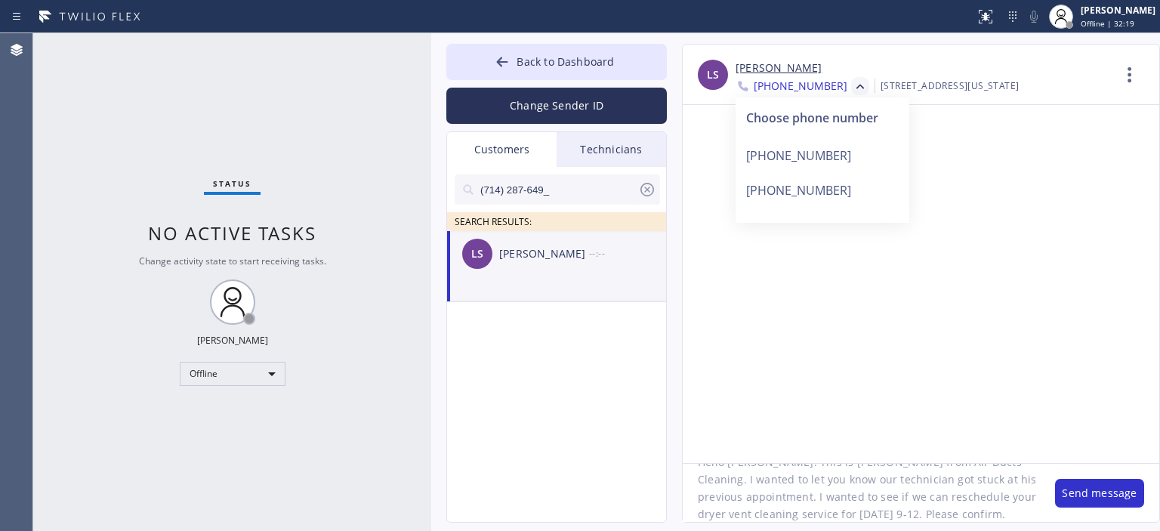
click at [825, 489] on textarea "Hello [PERSON_NAME]! This is [PERSON_NAME] from Air Ducts Cleaning. I wanted to…" at bounding box center [861, 493] width 357 height 58
click at [826, 490] on textarea "Hello [PERSON_NAME]! This is [PERSON_NAME] from Air Ducts Cleaning. I wanted to…" at bounding box center [861, 493] width 357 height 58
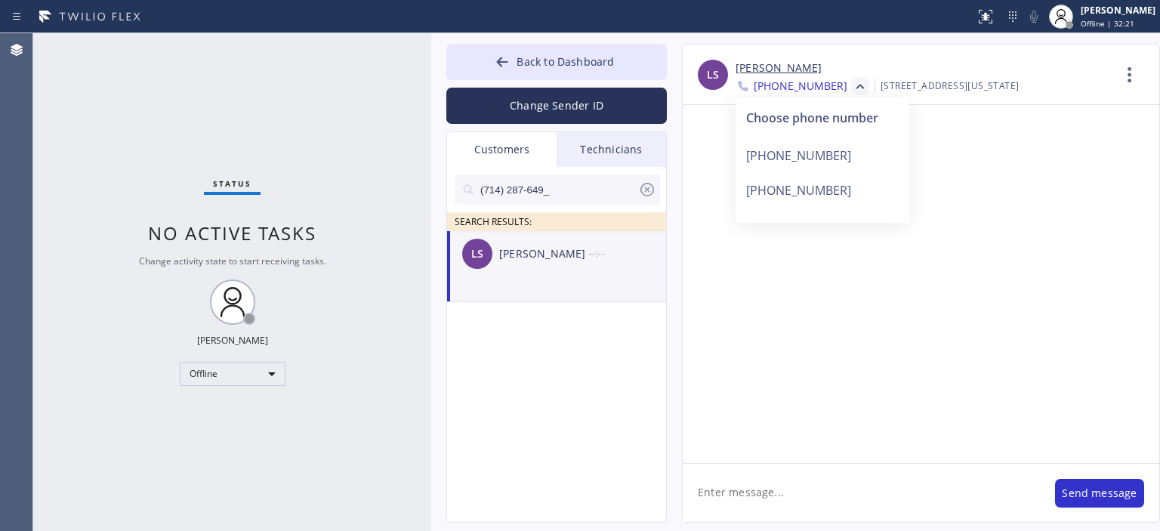
scroll to position [0, 0]
paste textarea "Hello [PERSON_NAME]! This is [PERSON_NAME] from Air Ducts Cleaning. I wanted to…"
type textarea "Hello [PERSON_NAME]! This is [PERSON_NAME] from Air Ducts Cleaning. I wanted to…"
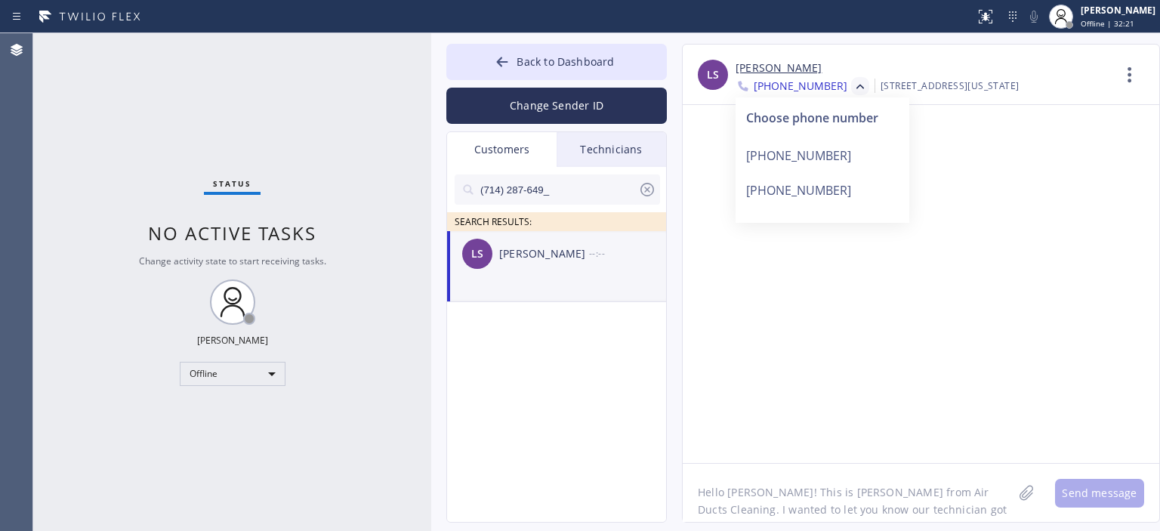
scroll to position [30, 0]
click at [1094, 492] on button "Send message" at bounding box center [1099, 493] width 89 height 29
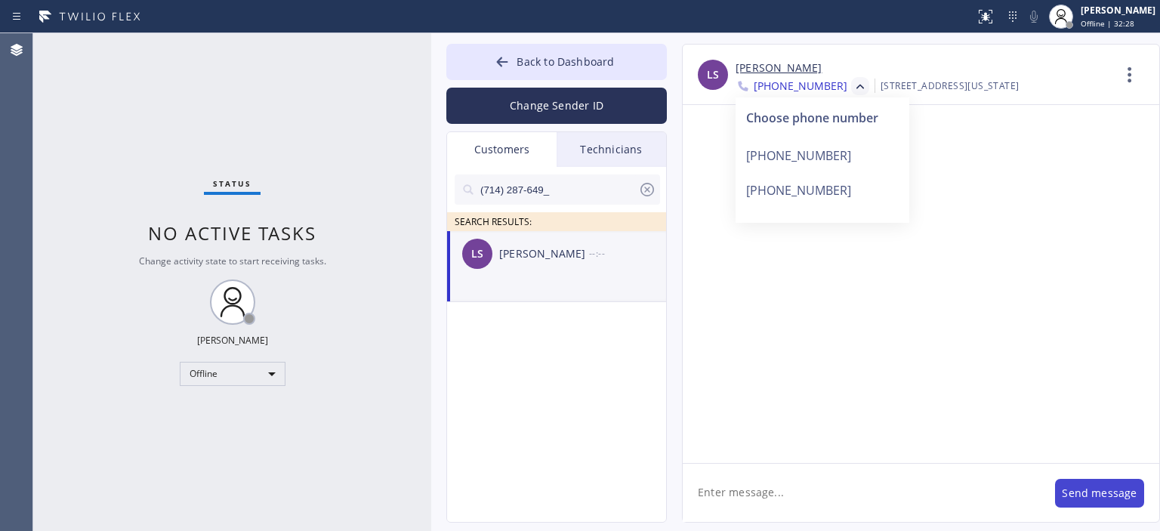
scroll to position [0, 0]
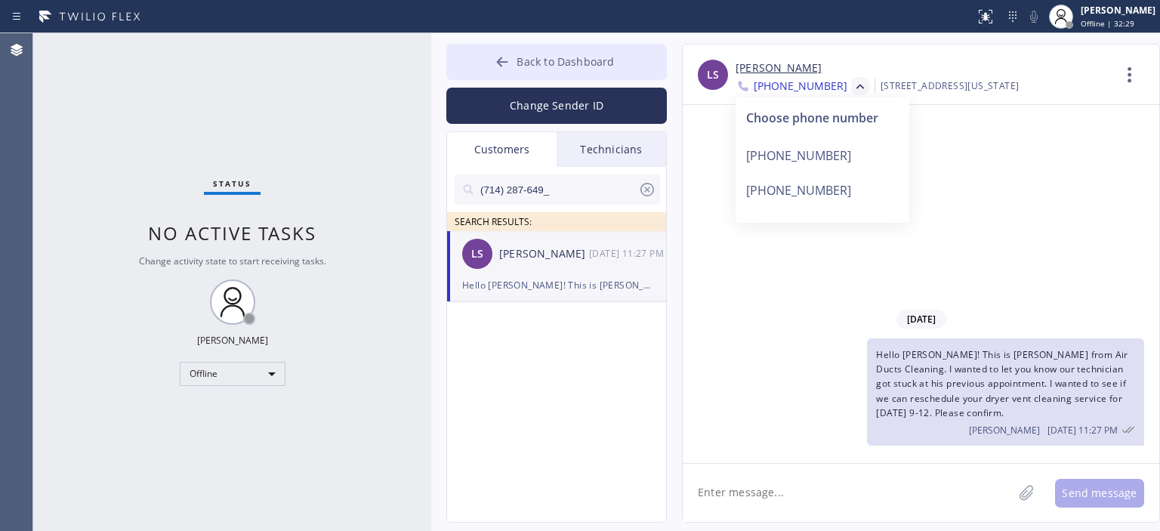
click at [502, 60] on icon at bounding box center [502, 62] width 11 height 10
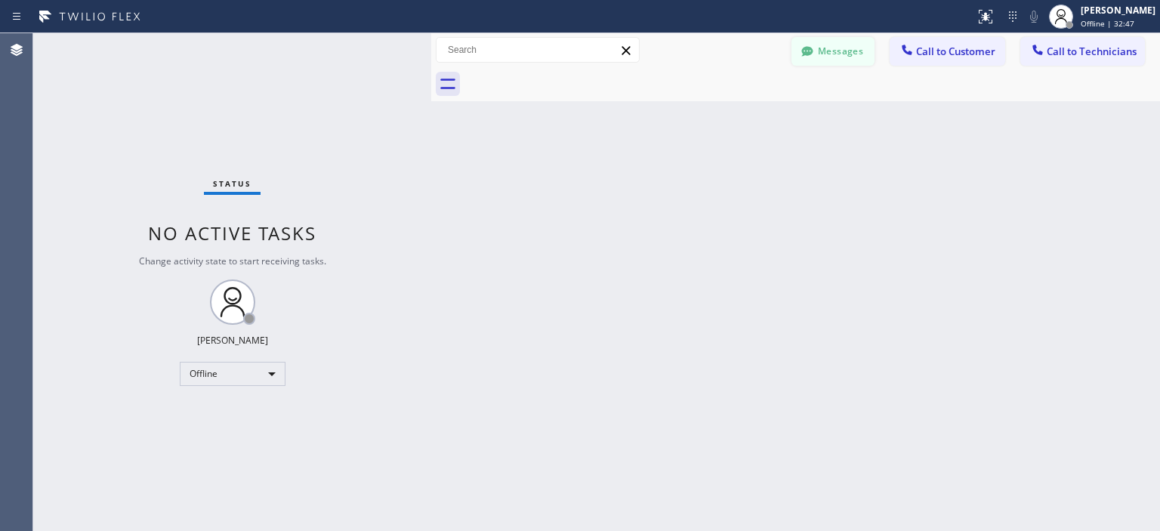
click at [841, 52] on button "Messages" at bounding box center [833, 51] width 83 height 29
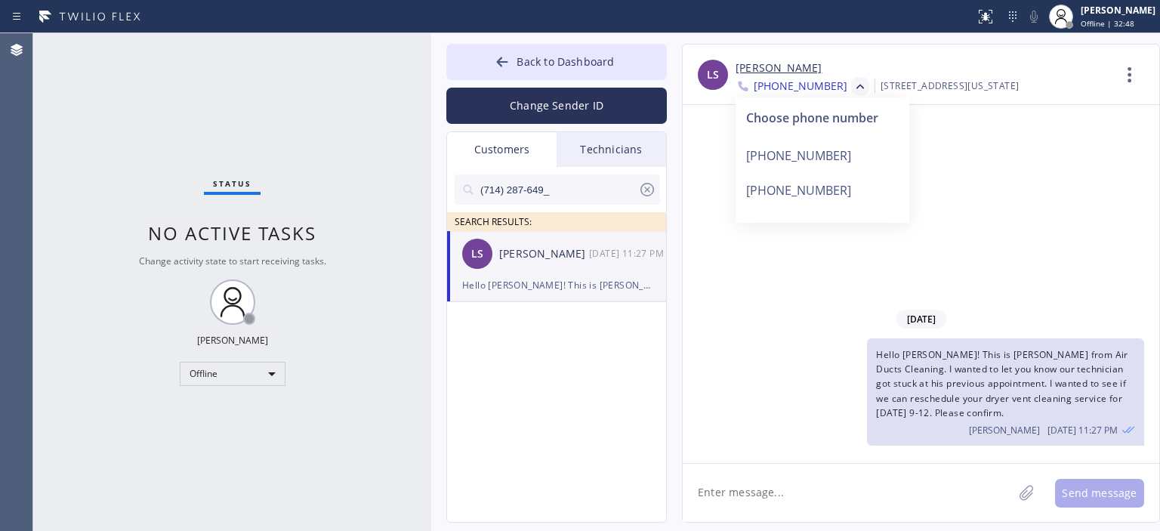
click at [604, 147] on div "Technicians" at bounding box center [612, 149] width 110 height 35
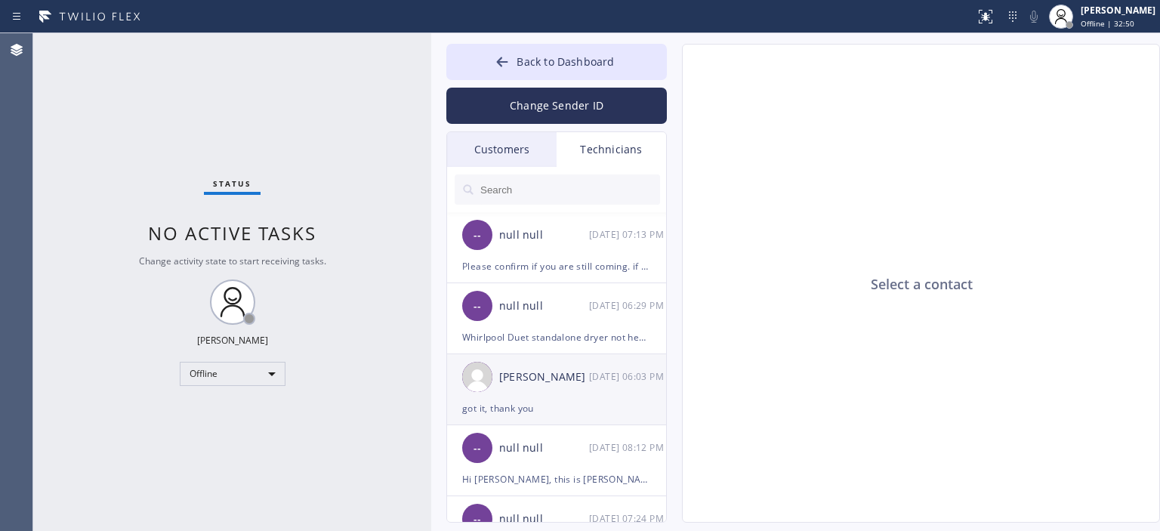
click at [590, 389] on div "[PERSON_NAME] [DATE] 06:03 PM" at bounding box center [557, 376] width 221 height 45
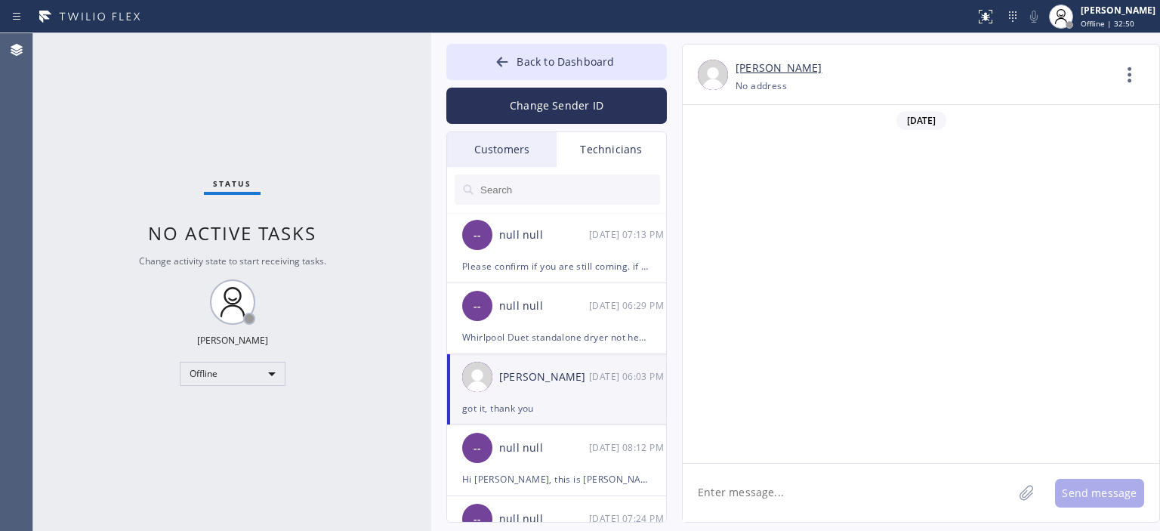
scroll to position [471, 0]
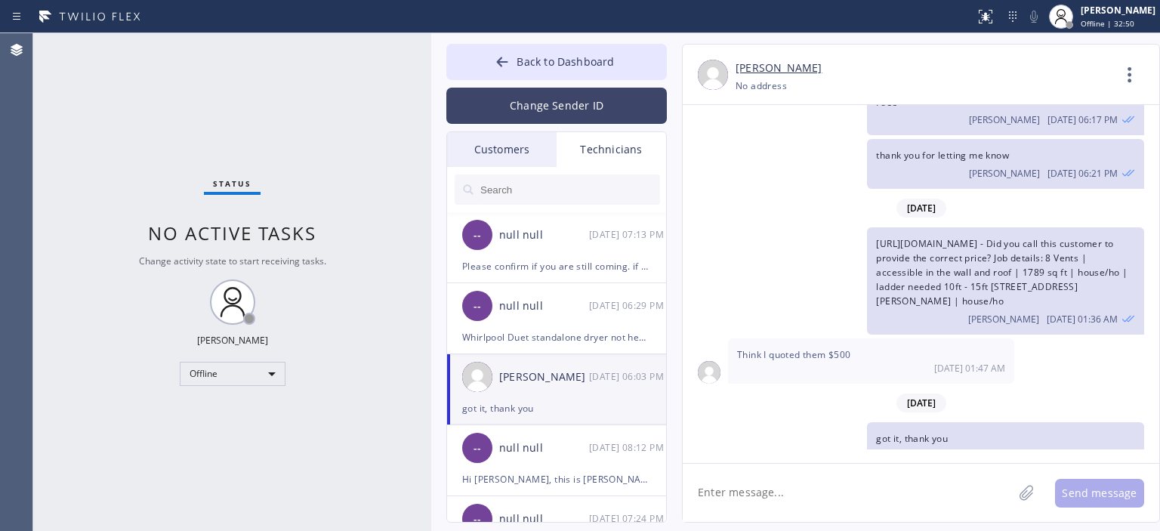
click at [562, 112] on button "Change Sender ID" at bounding box center [556, 106] width 221 height 36
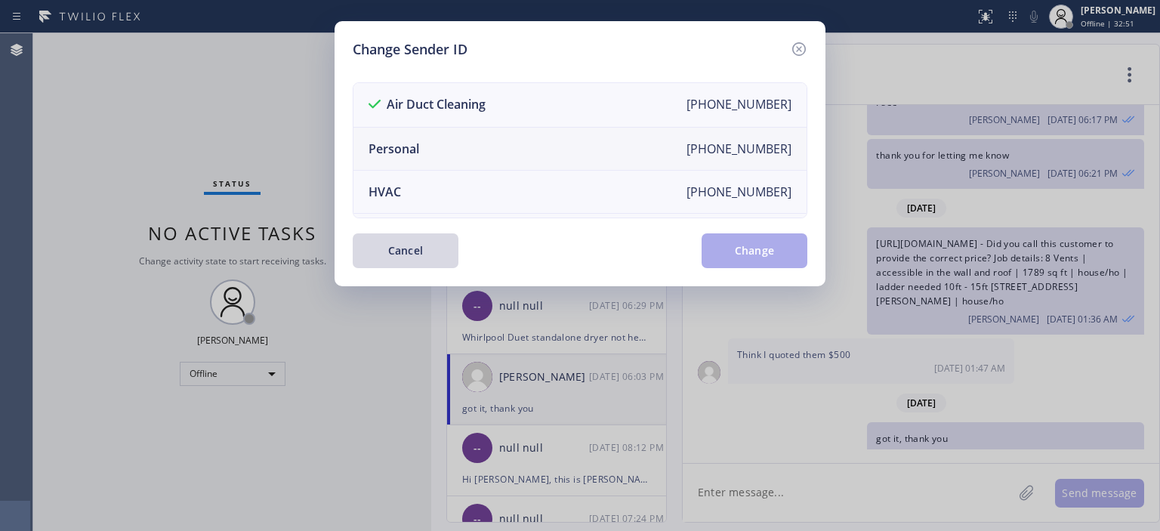
click at [528, 135] on li "Personal [PHONE_NUMBER]" at bounding box center [579, 149] width 453 height 43
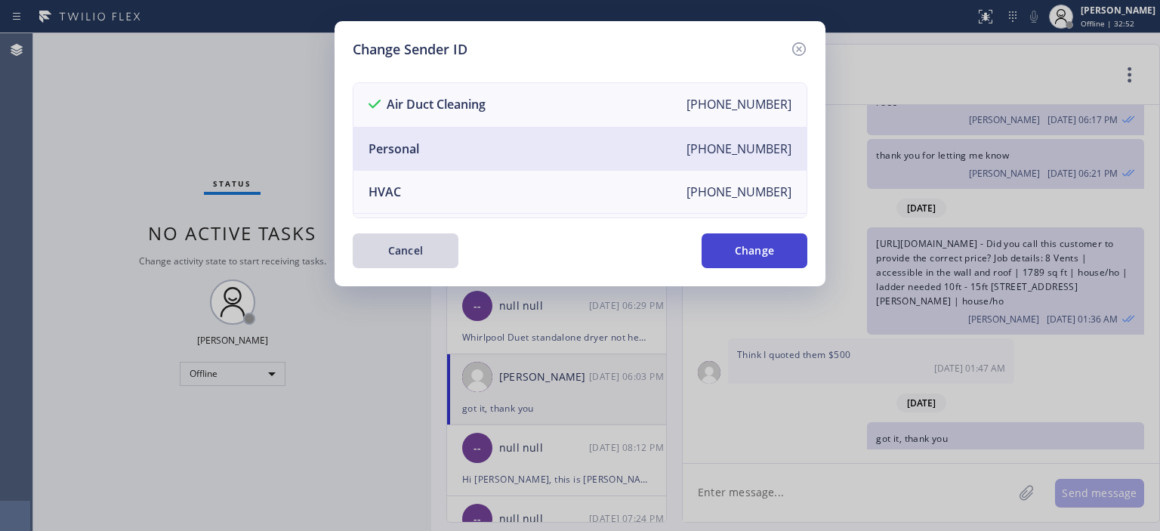
click at [761, 252] on button "Change" at bounding box center [755, 250] width 106 height 35
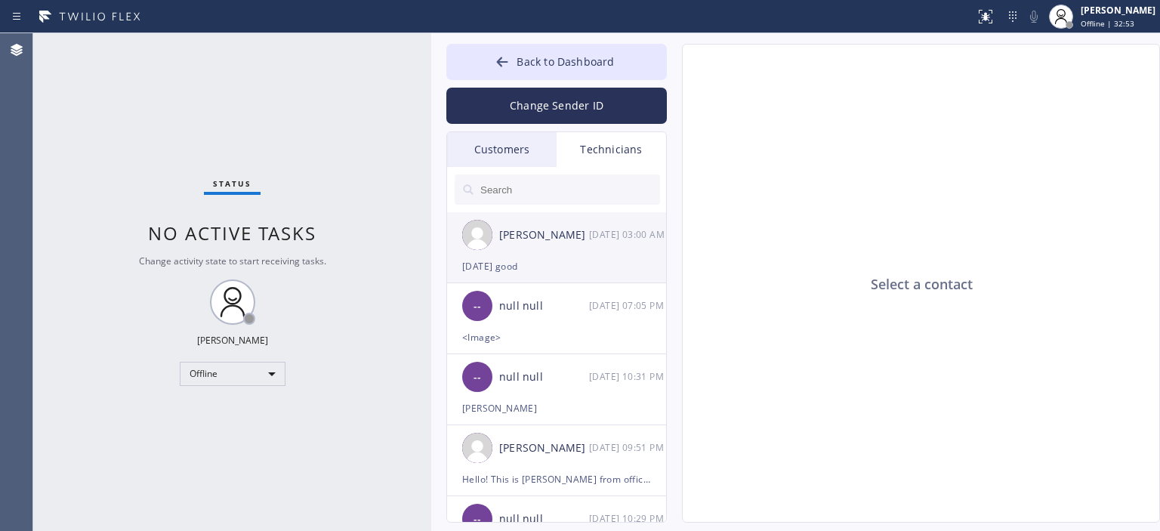
click at [616, 243] on div "[DATE] 03:00 AM" at bounding box center [628, 234] width 79 height 17
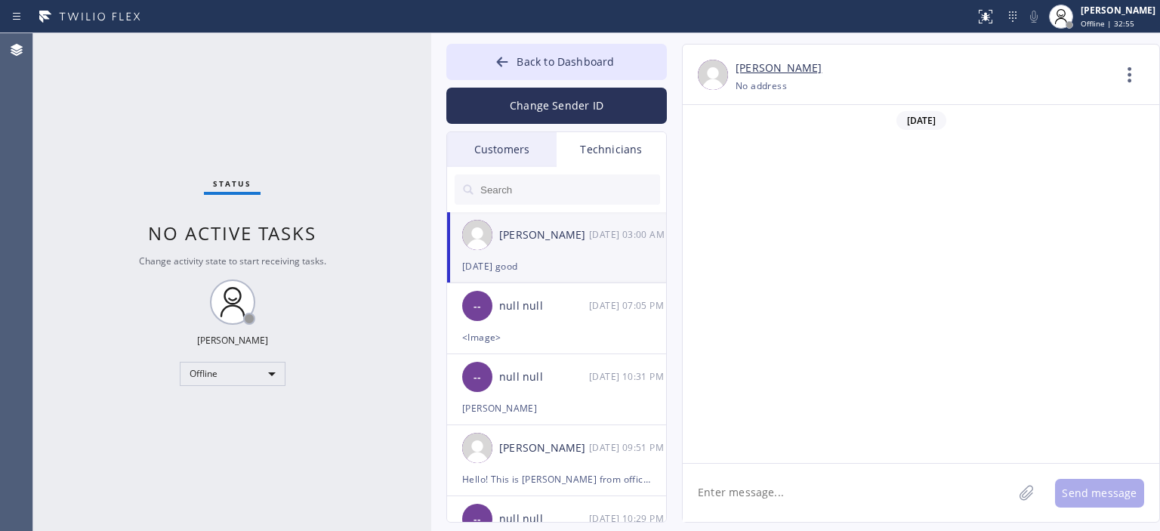
scroll to position [99989, 0]
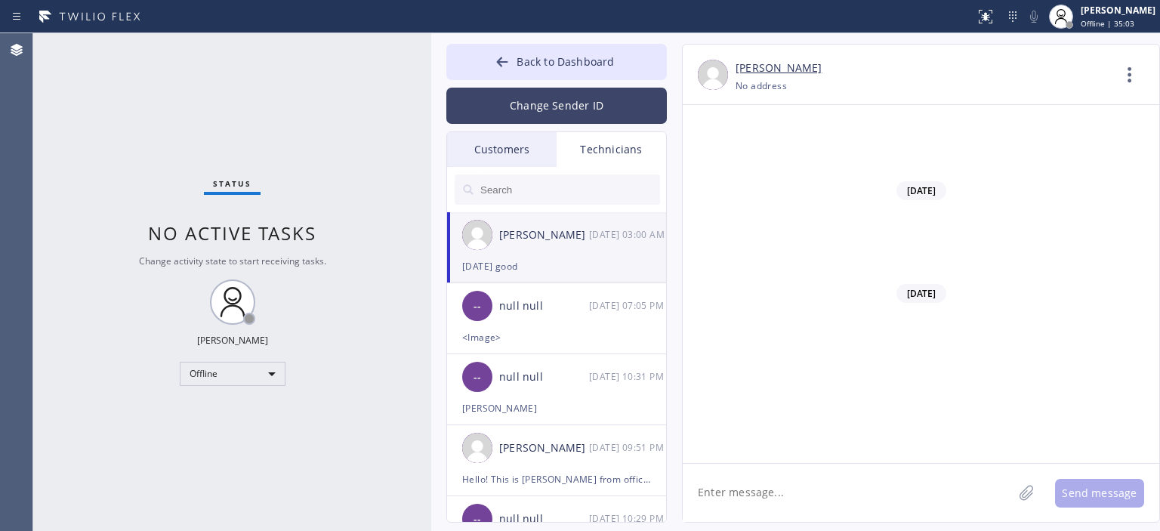
click at [575, 98] on button "Change Sender ID" at bounding box center [556, 106] width 221 height 36
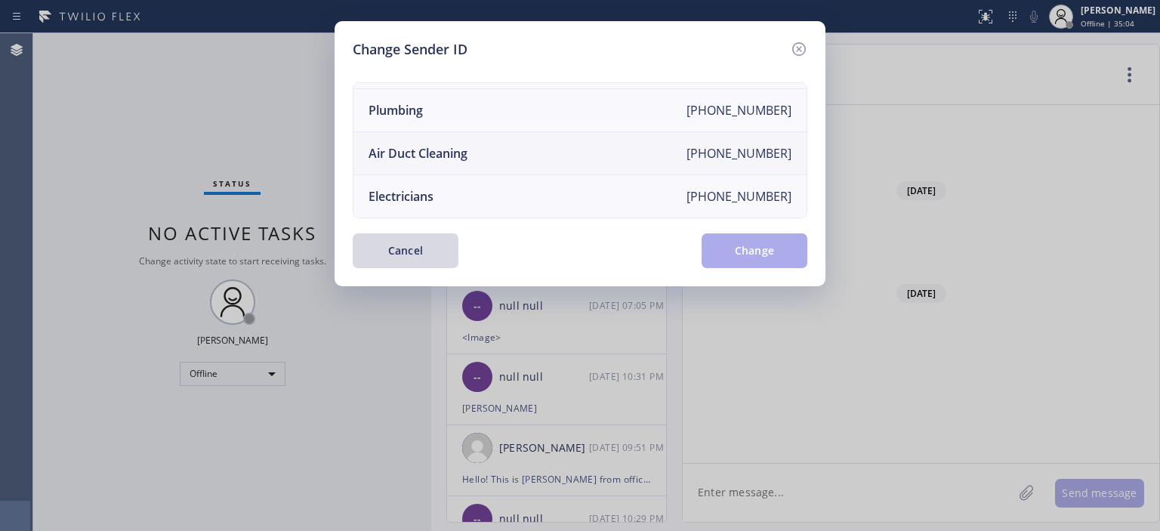
scroll to position [175, 0]
click at [511, 147] on li "Air Duct Cleaning [PHONE_NUMBER]" at bounding box center [579, 153] width 453 height 43
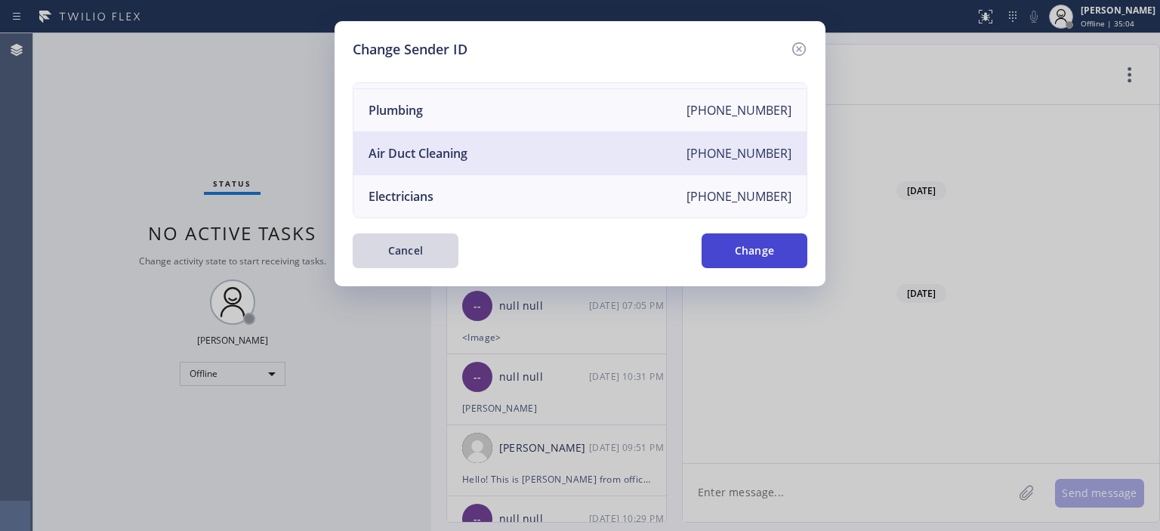
click at [742, 245] on button "Change" at bounding box center [755, 250] width 106 height 35
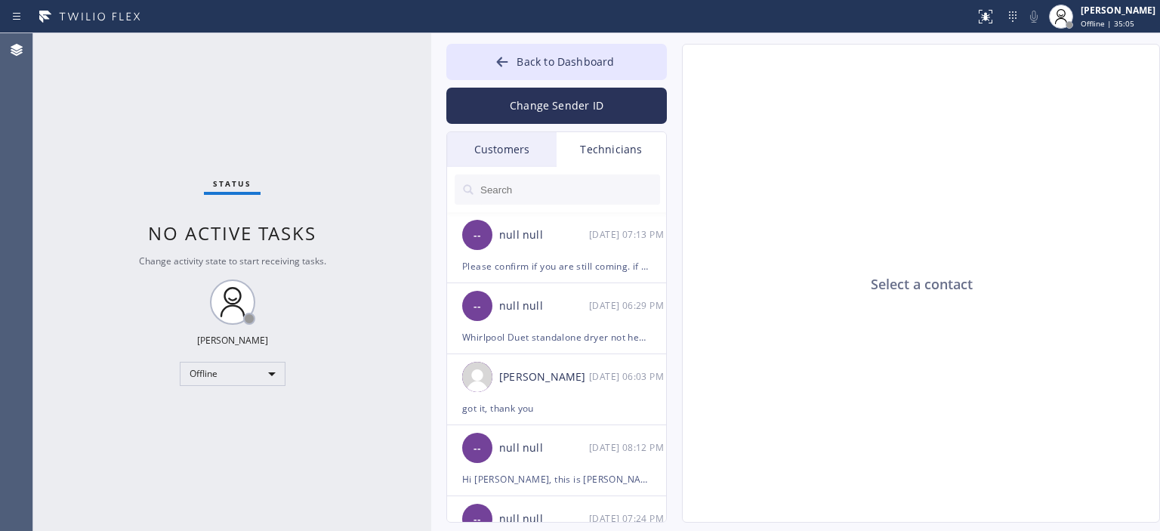
click at [533, 143] on div "Customers" at bounding box center [502, 149] width 110 height 35
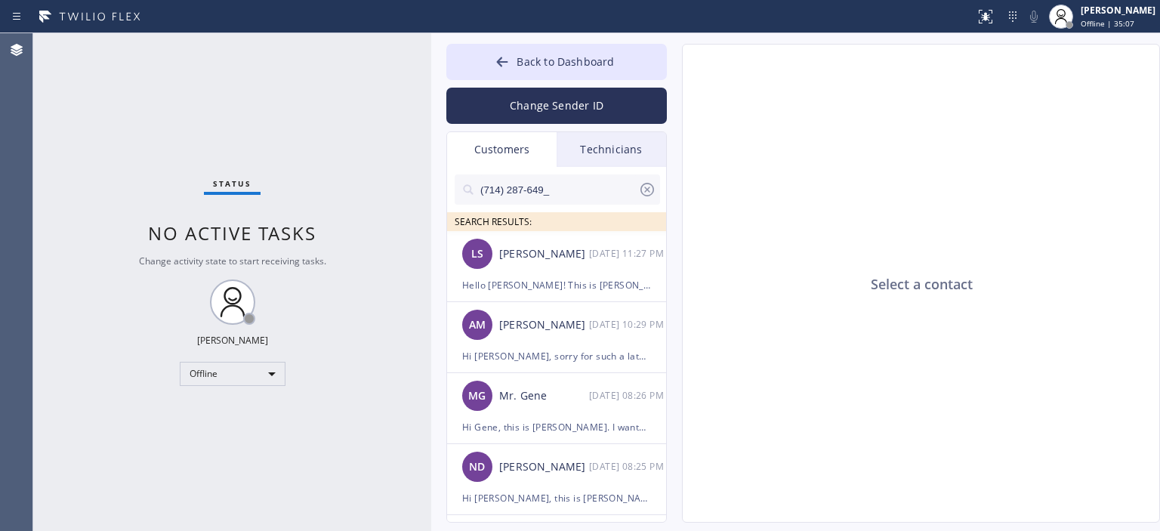
click at [647, 191] on icon at bounding box center [647, 190] width 18 height 18
click at [573, 189] on input "text" at bounding box center [569, 189] width 181 height 30
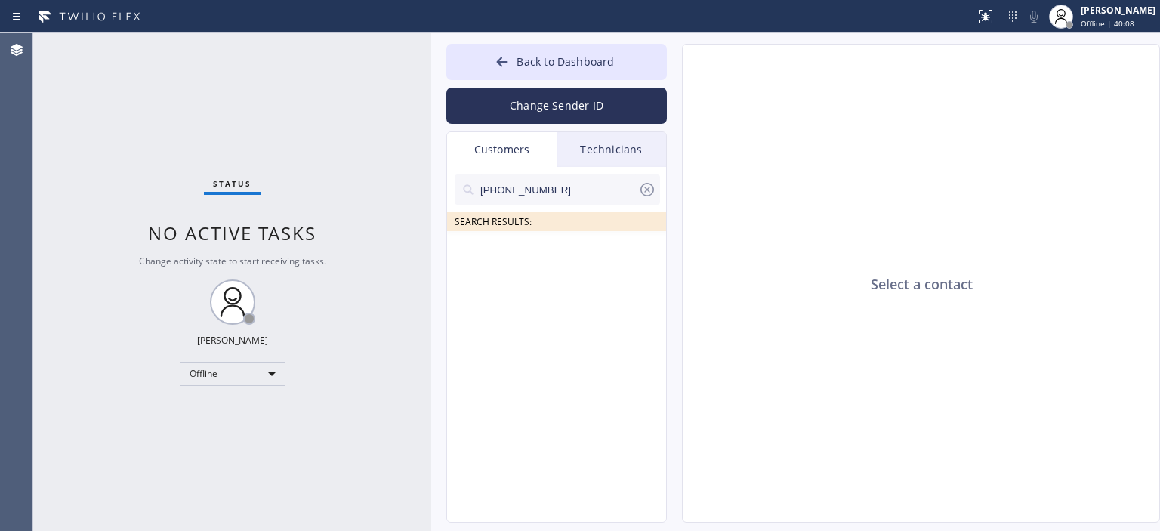
click at [579, 190] on input "[PHONE_NUMBER]" at bounding box center [558, 189] width 159 height 30
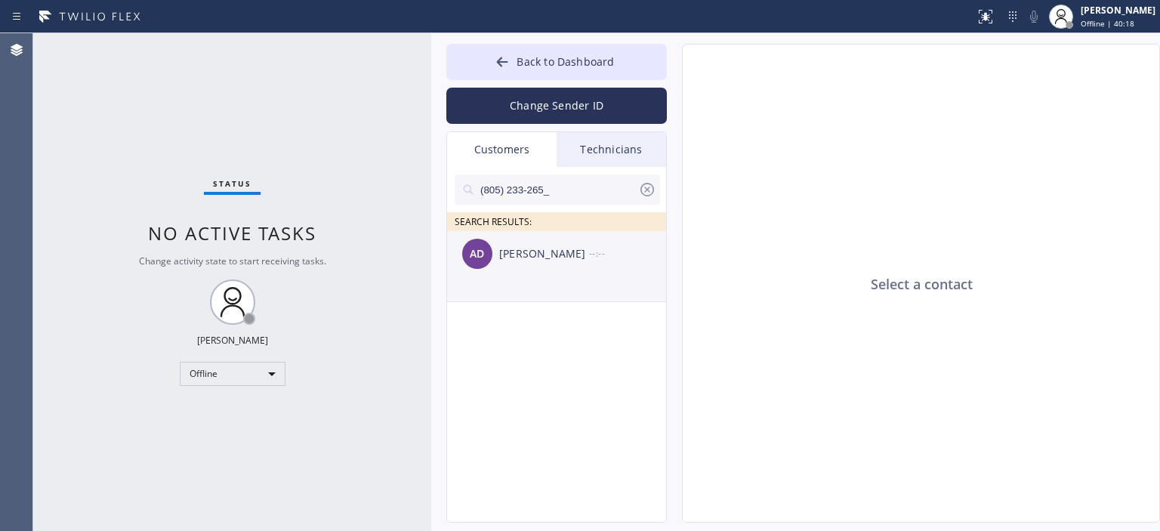
click at [550, 252] on div "[PERSON_NAME]" at bounding box center [544, 253] width 90 height 17
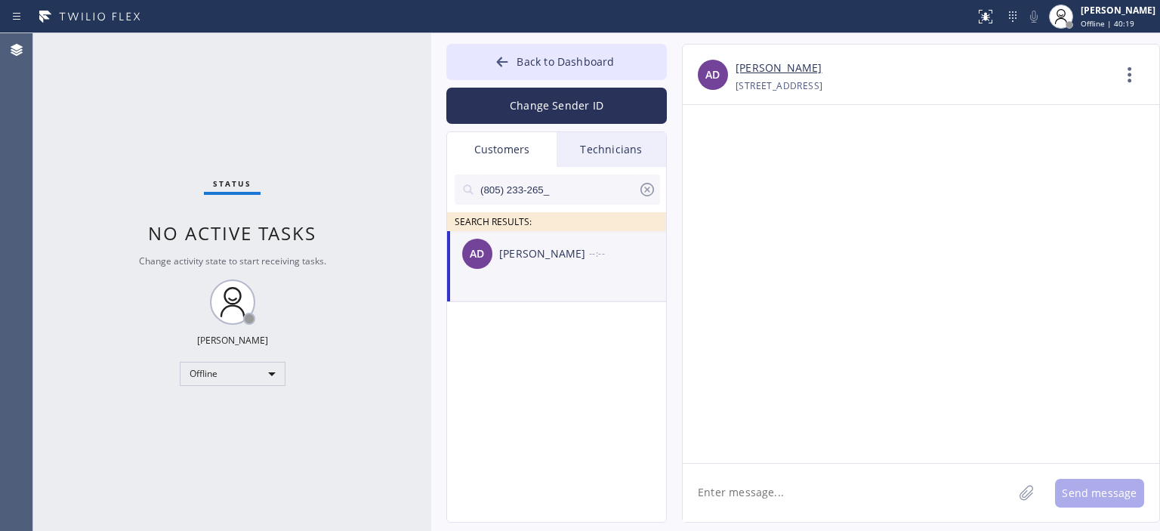
click at [809, 511] on textarea at bounding box center [848, 493] width 330 height 58
type textarea "Р"
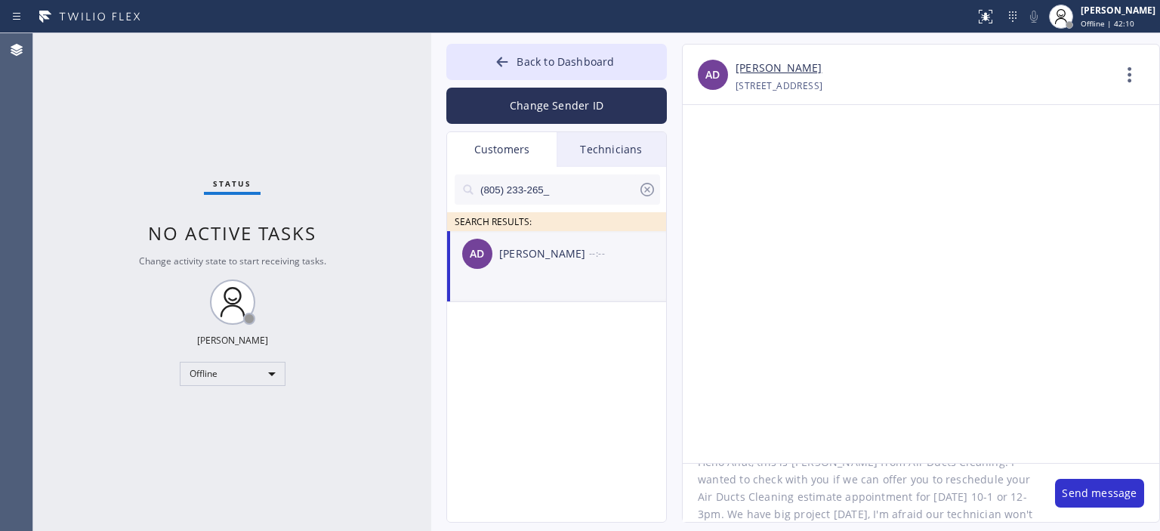
scroll to position [48, 0]
click at [844, 483] on textarea "Hello Anat, this is [PERSON_NAME] from Air Ducts Cleaning. I wanted to check wi…" at bounding box center [861, 493] width 357 height 58
type textarea "Hello Anat, this is [PERSON_NAME] from Air Ducts Cleaning. I wanted to check wi…"
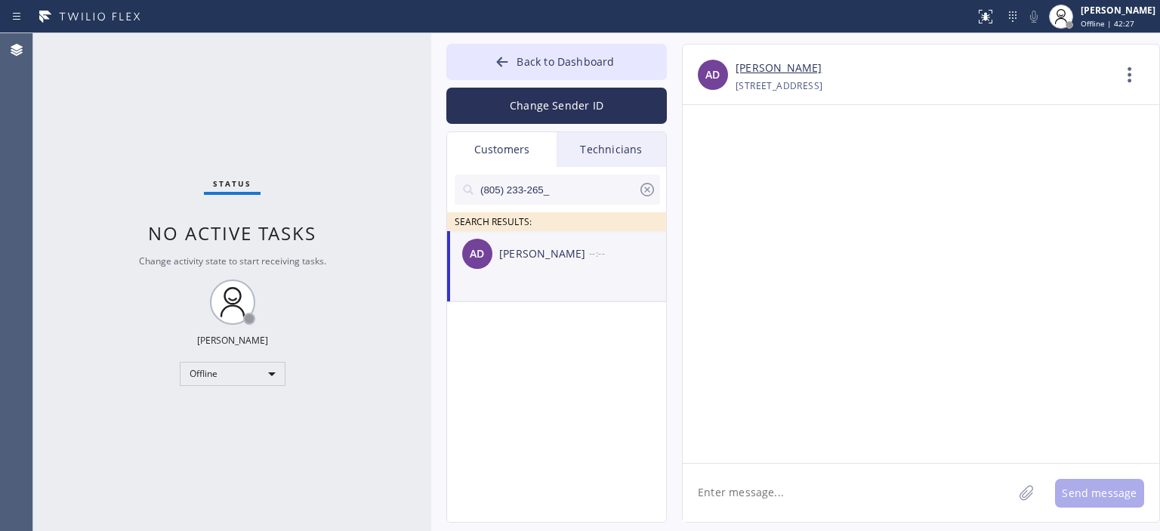
scroll to position [0, 0]
paste textarea "Hello Anat, this is [PERSON_NAME] from Air Ducts Cleaning. I wanted to check wi…"
type textarea "Hello Anat, this is [PERSON_NAME] from Air Ducts Cleaning. I wanted to check wi…"
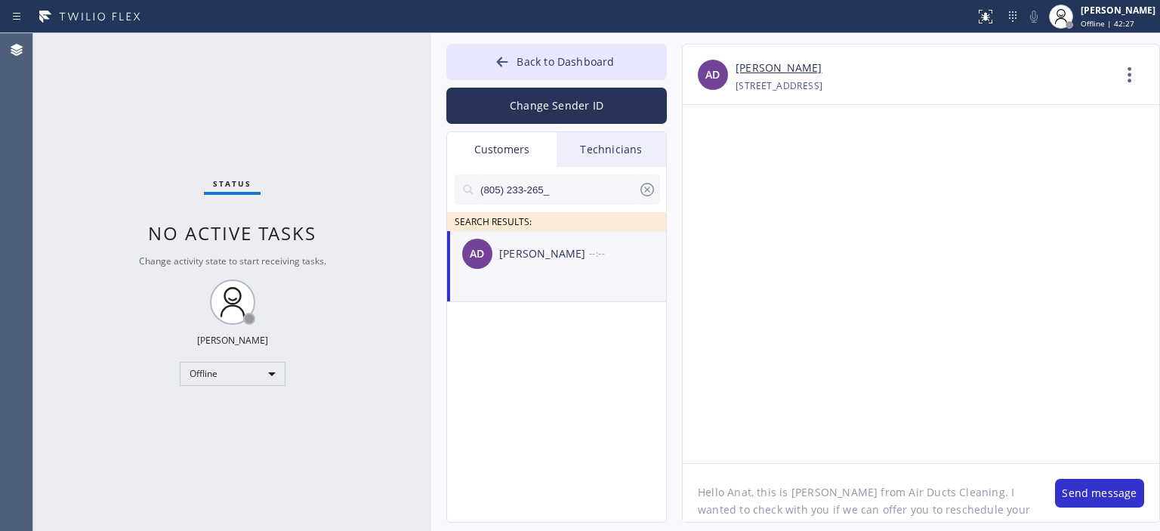
scroll to position [48, 0]
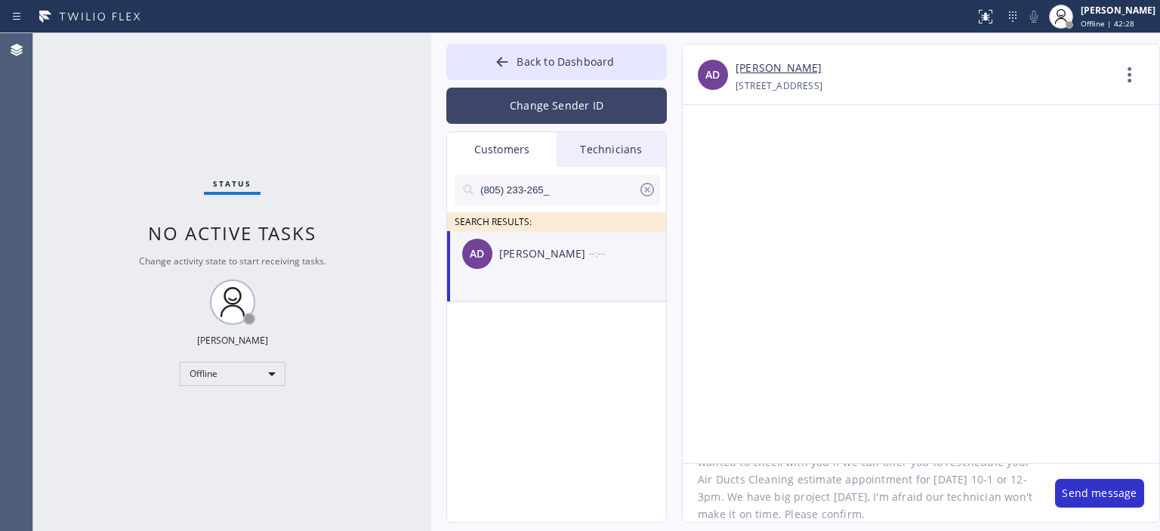
click at [540, 113] on button "Change Sender ID" at bounding box center [556, 106] width 221 height 36
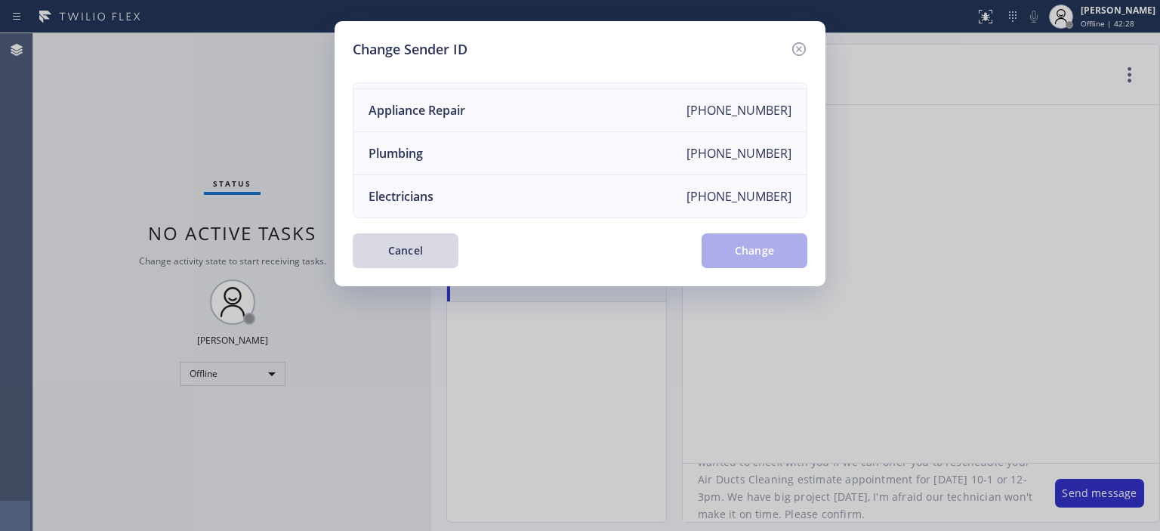
scroll to position [0, 0]
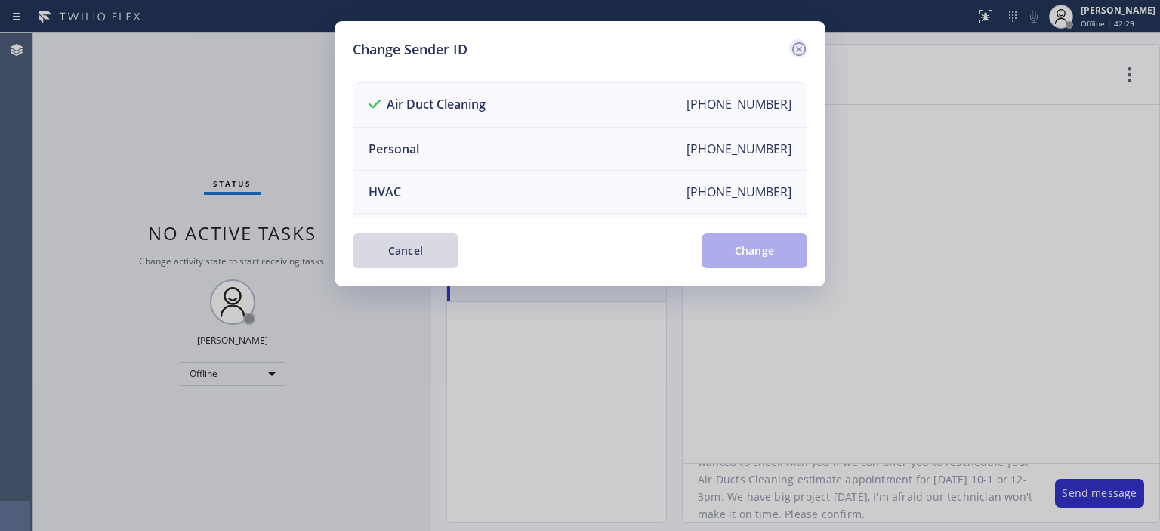
click at [802, 42] on icon at bounding box center [799, 49] width 18 height 18
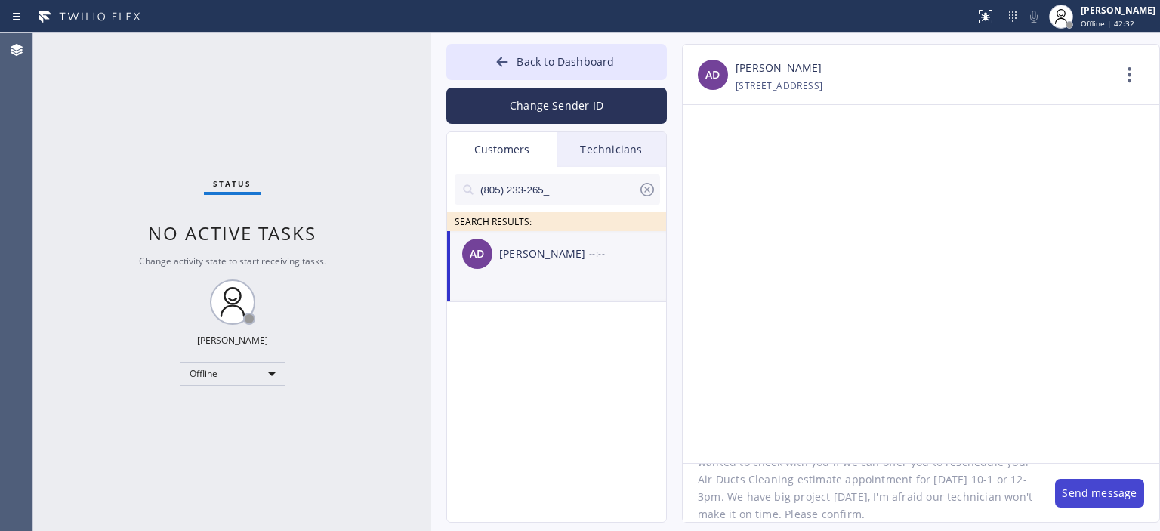
click at [1075, 496] on button "Send message" at bounding box center [1099, 493] width 89 height 29
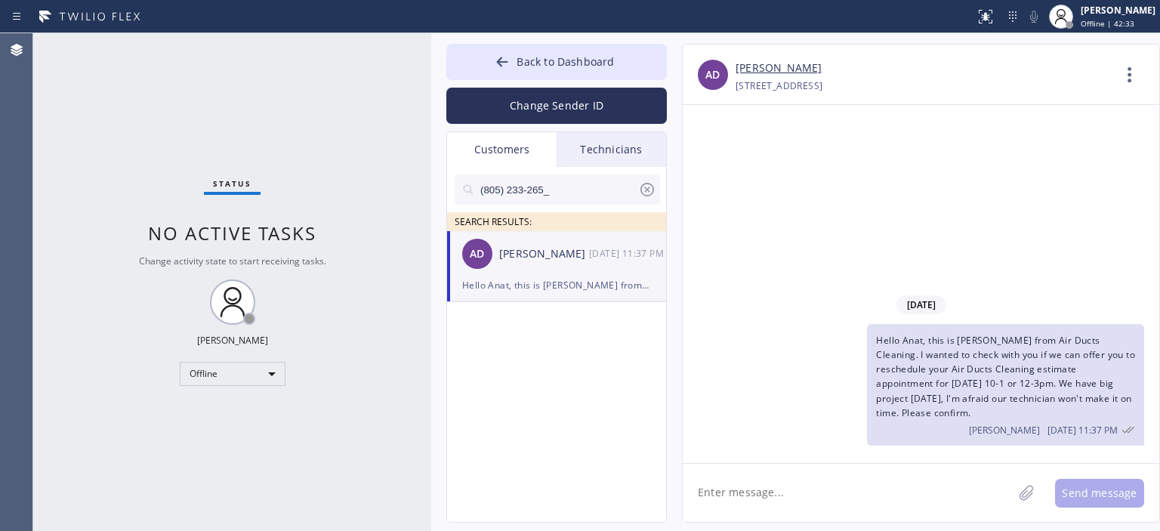
click at [644, 187] on icon at bounding box center [647, 190] width 18 height 18
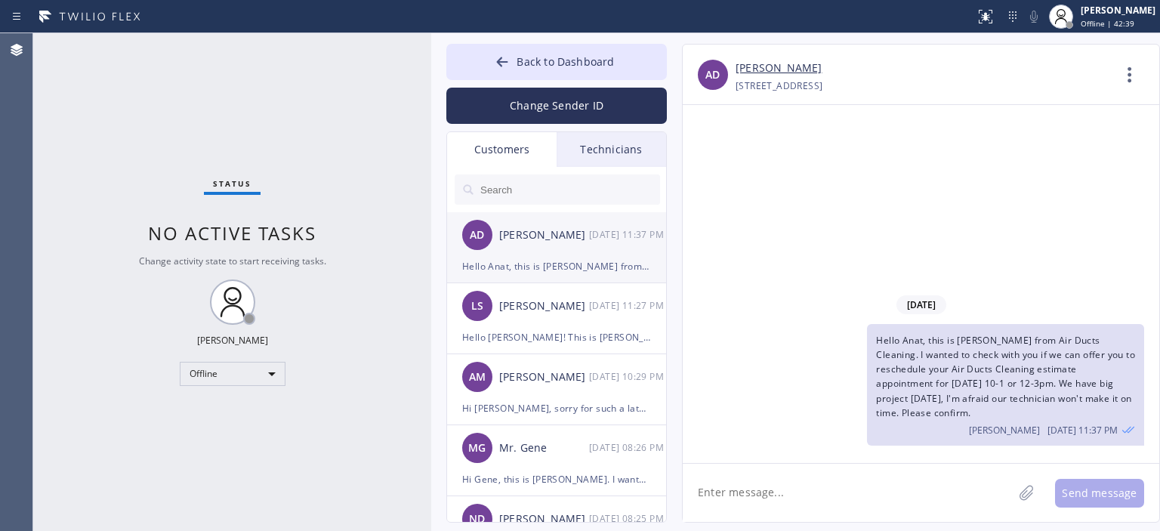
click at [570, 300] on div "[PERSON_NAME]" at bounding box center [544, 306] width 90 height 17
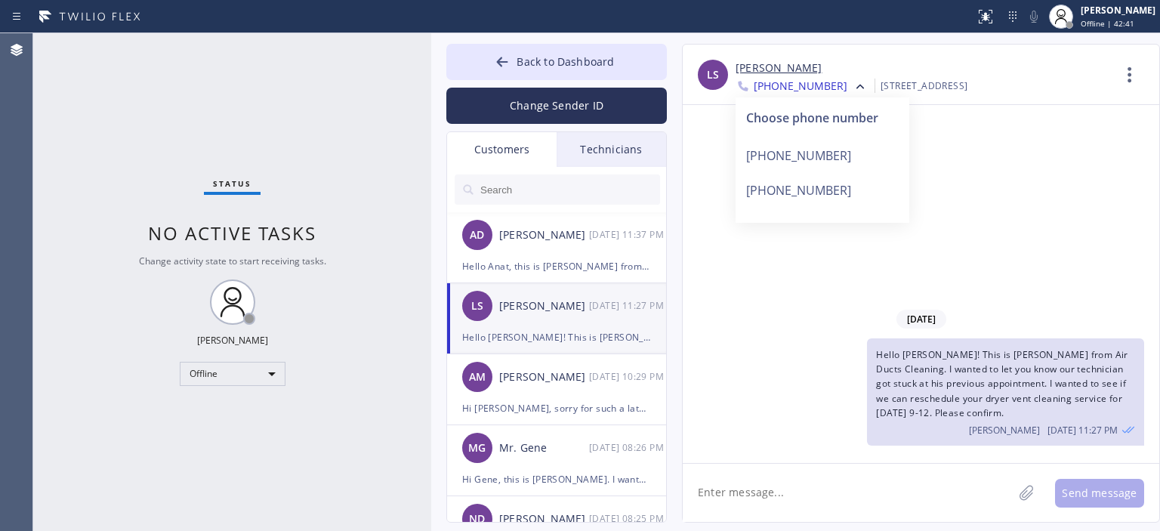
click at [792, 335] on div "[DATE] Hello [PERSON_NAME]! This is [PERSON_NAME] from Air Ducts Cleaning. I wa…" at bounding box center [921, 377] width 477 height 146
click at [1016, 196] on div "[DATE] Hello [PERSON_NAME]! This is [PERSON_NAME] from Air Ducts Cleaning. I wa…" at bounding box center [921, 284] width 477 height 358
click at [800, 82] on span "[PHONE_NUMBER]" at bounding box center [801, 88] width 94 height 18
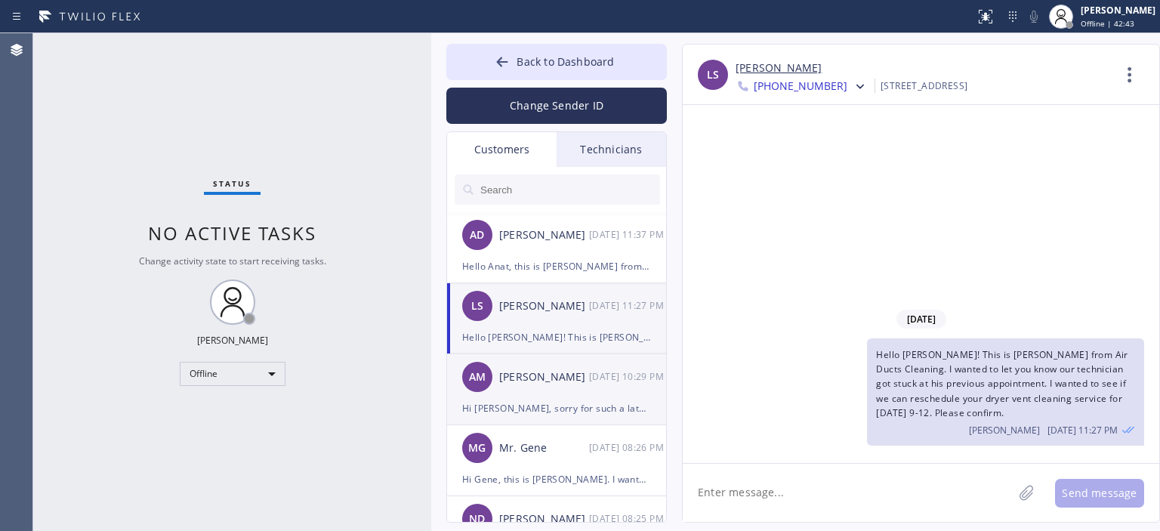
click at [568, 394] on div "AM [PERSON_NAME] [DATE] 10:29 PM" at bounding box center [557, 376] width 221 height 45
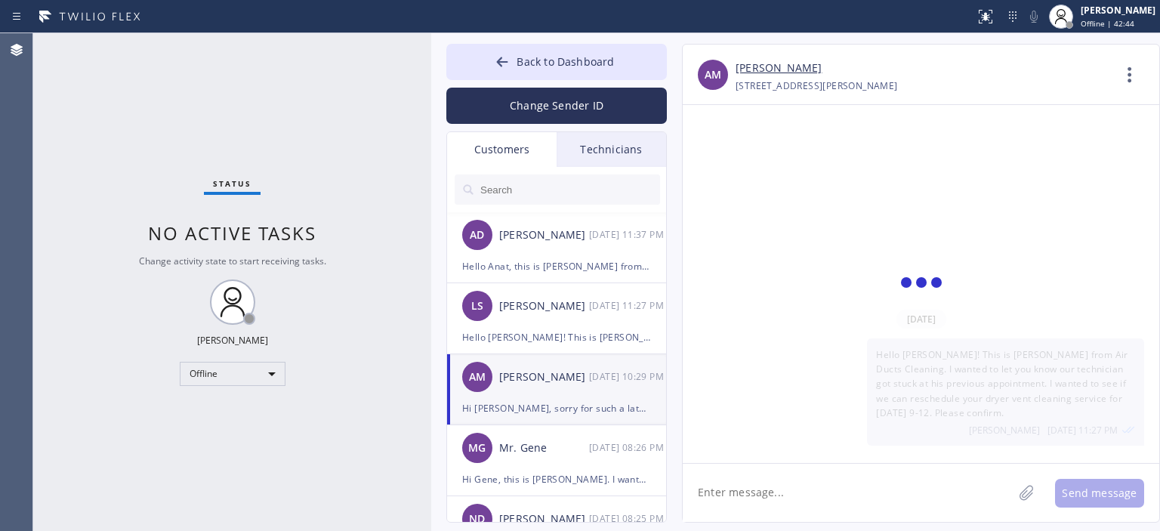
scroll to position [866, 0]
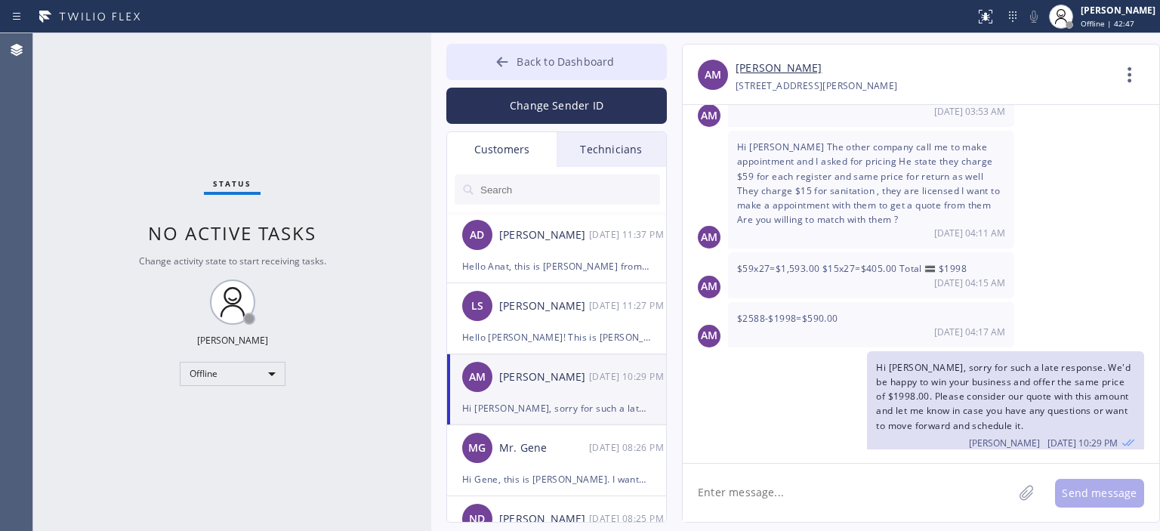
click at [508, 57] on icon at bounding box center [502, 61] width 15 height 15
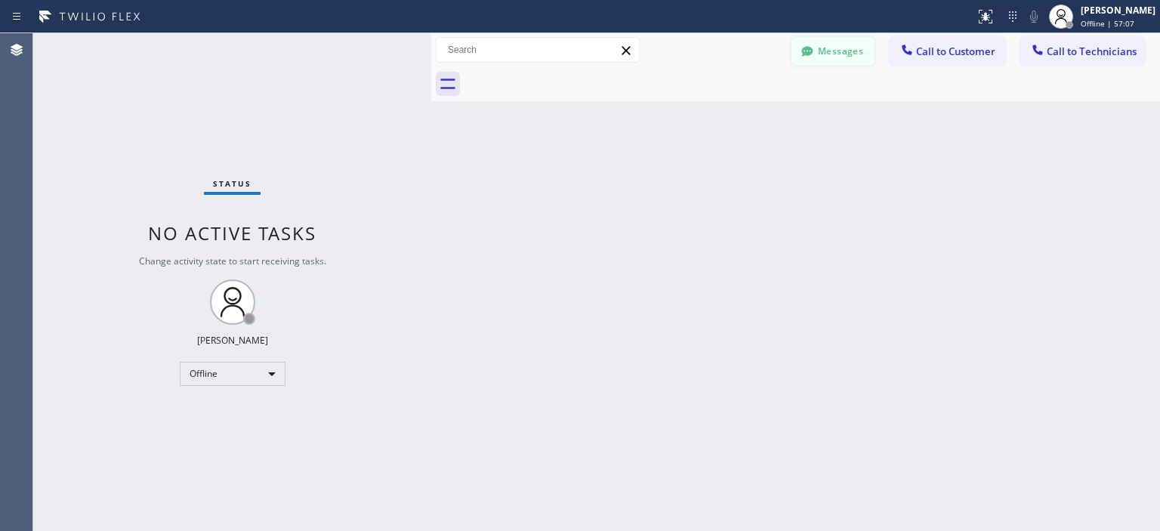
click at [812, 57] on icon at bounding box center [807, 51] width 15 height 15
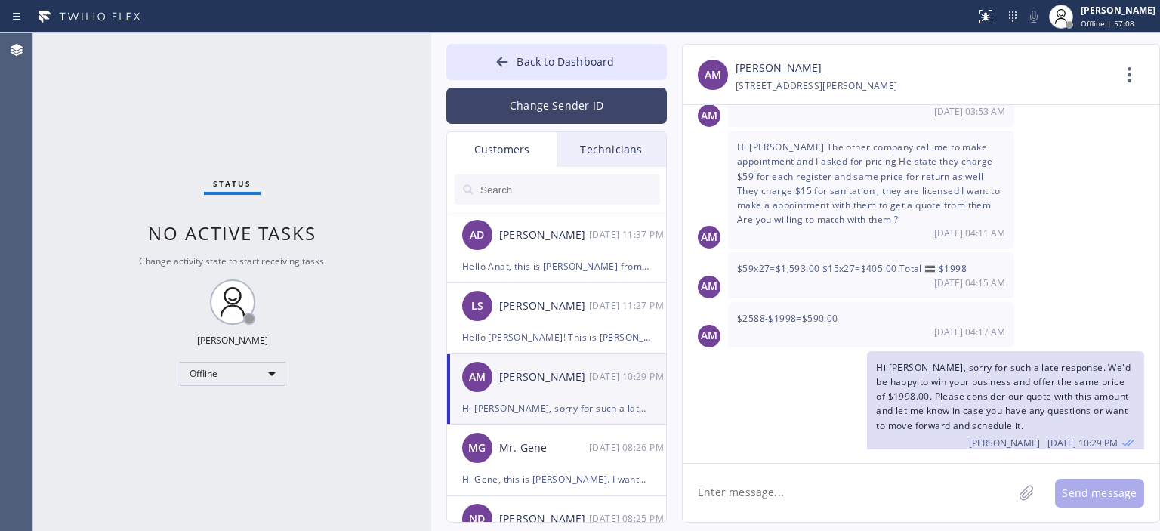
click at [571, 99] on button "Change Sender ID" at bounding box center [556, 106] width 221 height 36
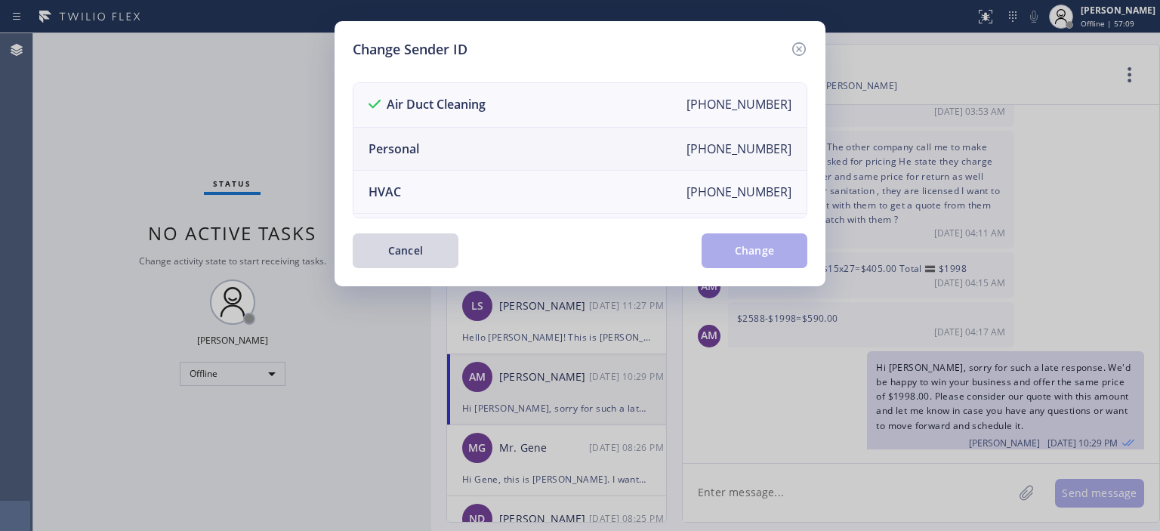
click at [502, 138] on li "Personal [PHONE_NUMBER]" at bounding box center [579, 149] width 453 height 43
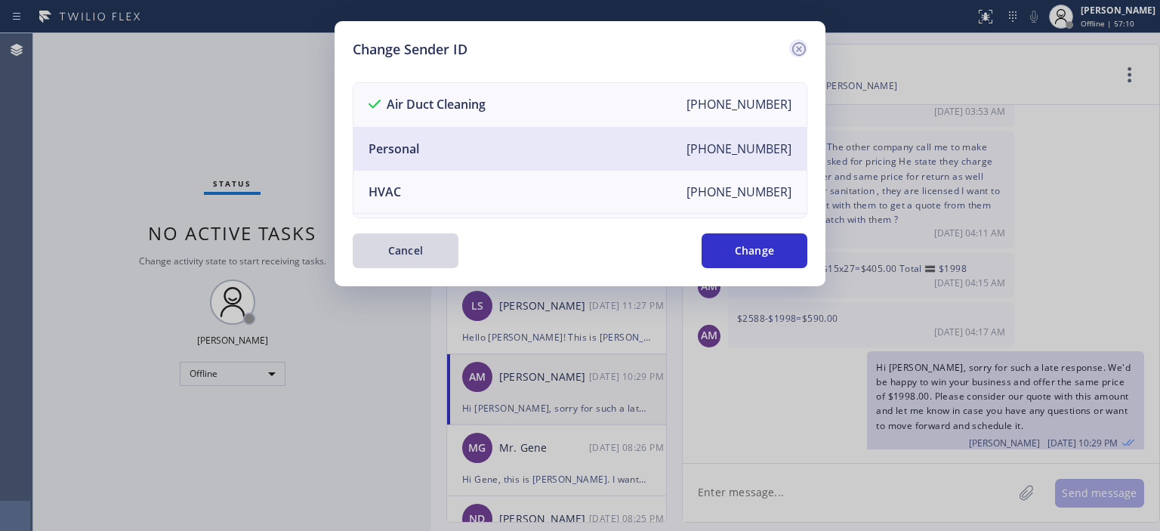
click at [798, 48] on icon at bounding box center [799, 49] width 18 height 18
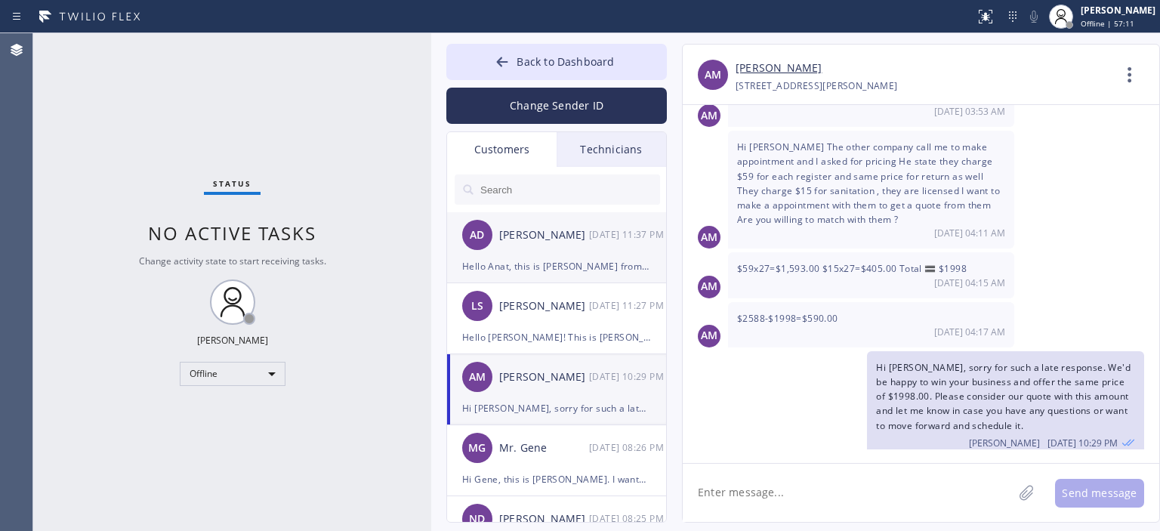
click at [563, 243] on div "[PERSON_NAME]" at bounding box center [544, 235] width 90 height 17
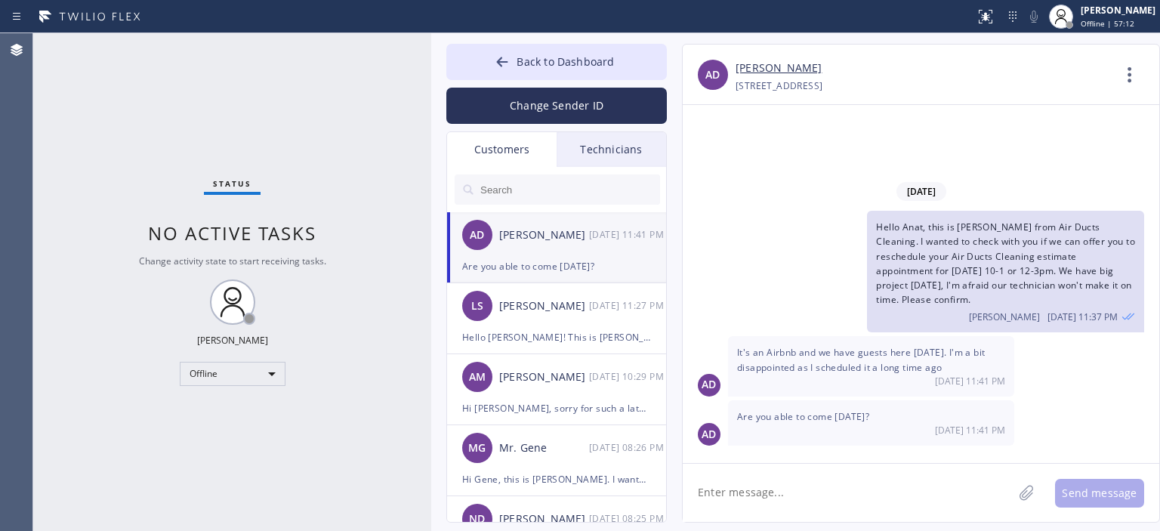
scroll to position [0, 0]
click at [582, 313] on div "[PERSON_NAME]" at bounding box center [544, 306] width 90 height 17
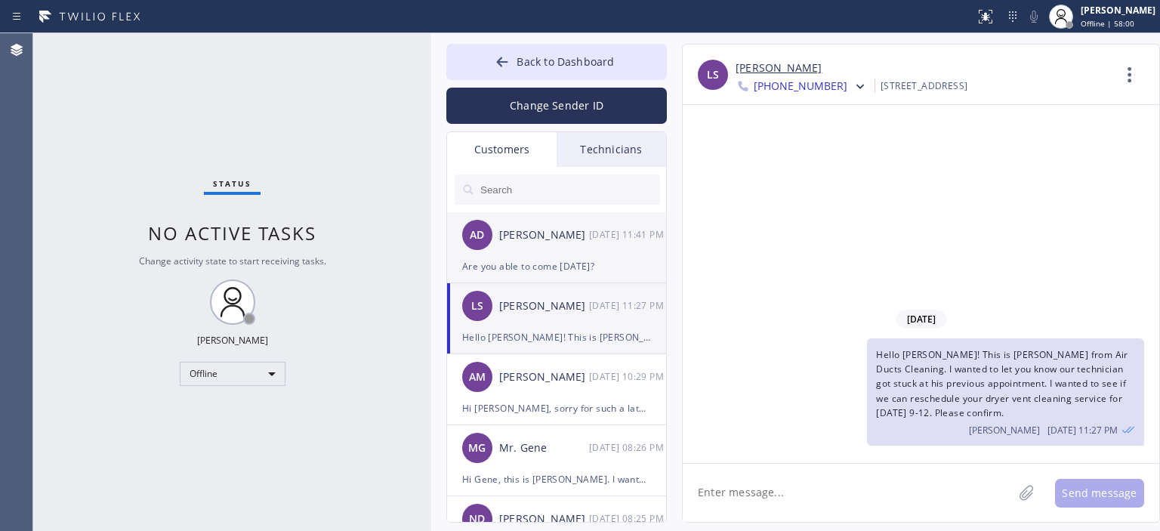
click at [582, 261] on div "Are you able to come [DATE]?" at bounding box center [556, 266] width 189 height 17
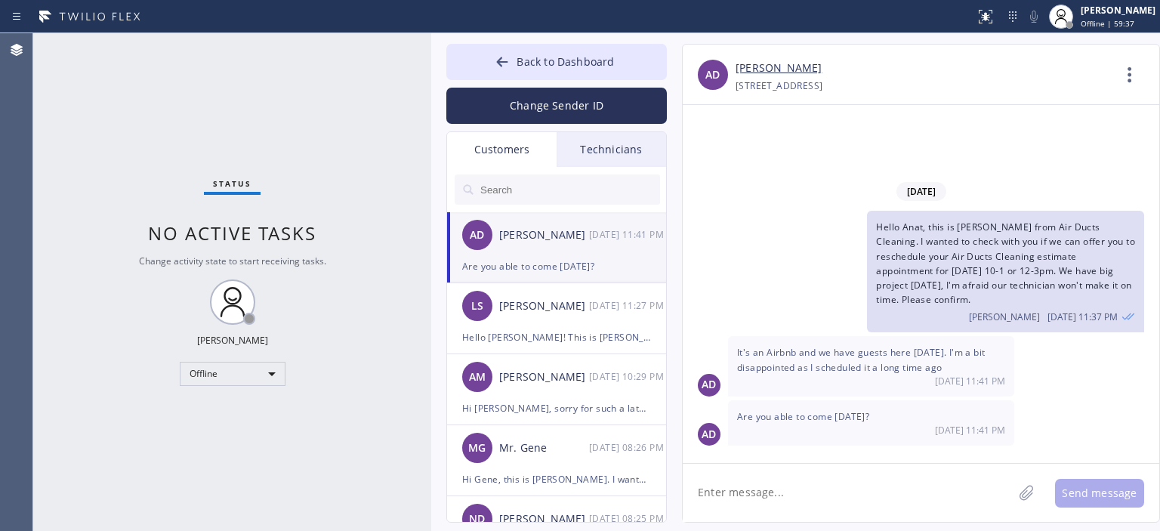
click at [73, 192] on div "Status No active tasks Change activity state to start receiving tasks. [PERSON_…" at bounding box center [232, 282] width 398 height 498
click at [807, 501] on textarea at bounding box center [848, 493] width 330 height 58
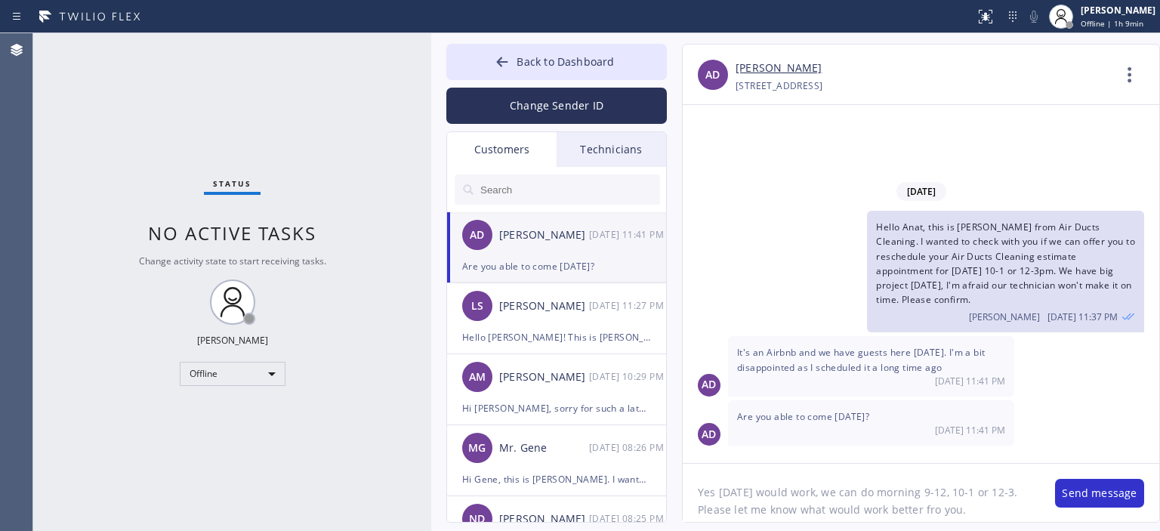
click at [937, 512] on textarea "Yes [DATE] would work, we can do morning 9-12, 10-1 or 12-3. Please let me know…" at bounding box center [861, 493] width 357 height 58
click at [925, 502] on textarea "Yes [DATE] would work, we can do morning 9-12, 10-1 or 12-3. Please let me know…" at bounding box center [861, 493] width 357 height 58
type textarea "Yes [DATE] would work, we can do morning 9-12, 10-1 or 12-3. Please let me know…"
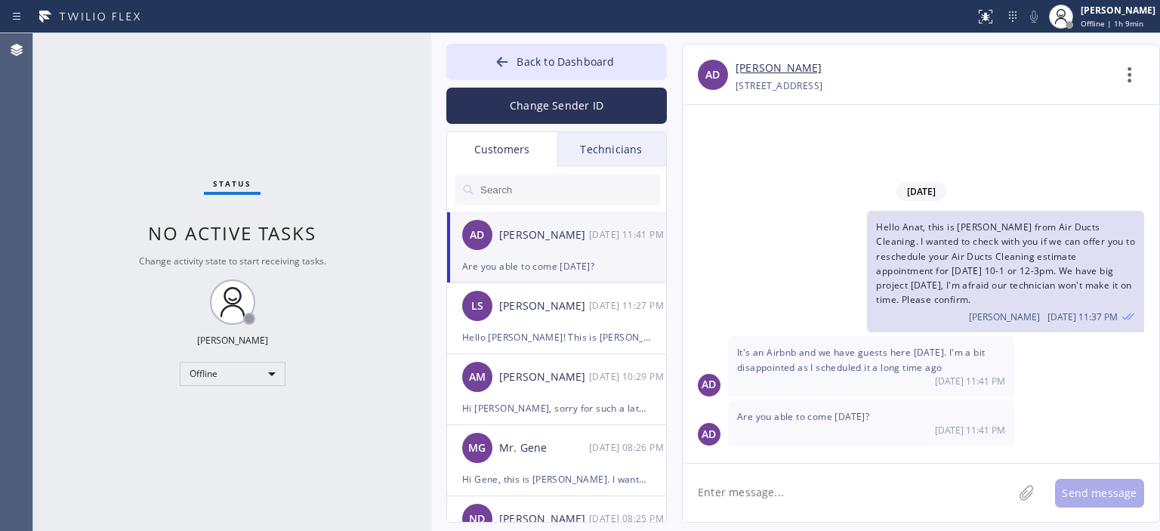
paste textarea "Yes [DATE] would work, we can do morning 9-12, 10-1 or 12-3. Please let me know…"
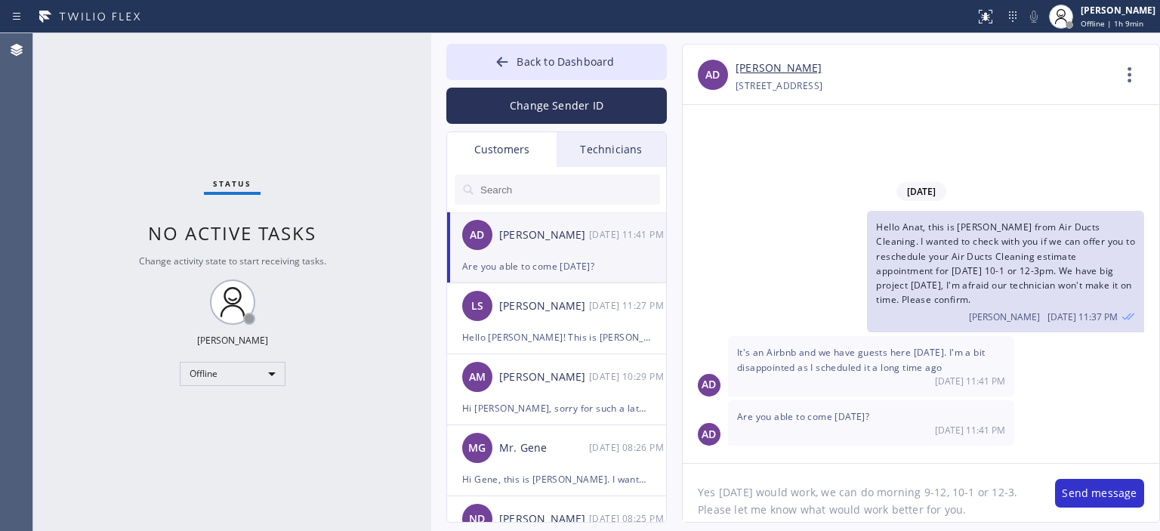
click at [715, 495] on textarea "Yes [DATE] would work, we can do morning 9-12, 10-1 or 12-3. Please let me know…" at bounding box center [861, 493] width 357 height 58
drag, startPoint x: 788, startPoint y: 492, endPoint x: 841, endPoint y: 495, distance: 53.0
click at [841, 495] on textarea "Yes sure [DATE] would work, we can do morning 9-12, 10-1 or 12-3. Please let me…" at bounding box center [861, 493] width 357 height 58
click at [847, 496] on textarea "Yes sure [DATE] would work, we can do morning 9-12, 10-1 or 12-3. Please let me…" at bounding box center [861, 493] width 357 height 58
drag, startPoint x: 844, startPoint y: 492, endPoint x: 743, endPoint y: 497, distance: 100.6
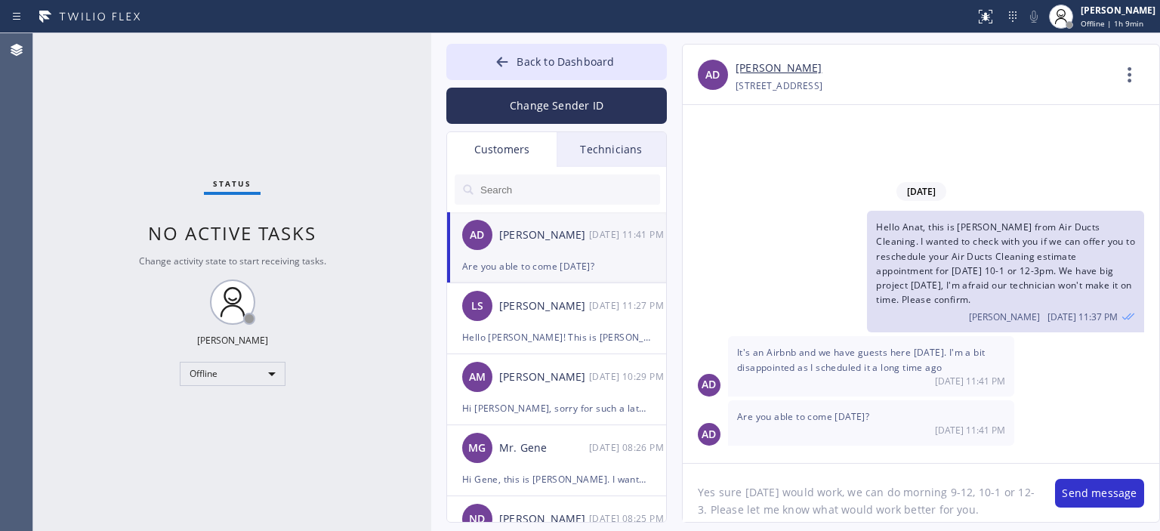
click at [743, 497] on textarea "Yes sure [DATE] would work, we can do morning 9-12, 10-1 or 12-3. Please let me…" at bounding box center [861, 493] width 357 height 58
type textarea "Yes sure, we can do morning 9-12, 10-1 or 12-3. Please let me know what would w…"
click at [538, 113] on button "Change Sender ID" at bounding box center [556, 106] width 221 height 36
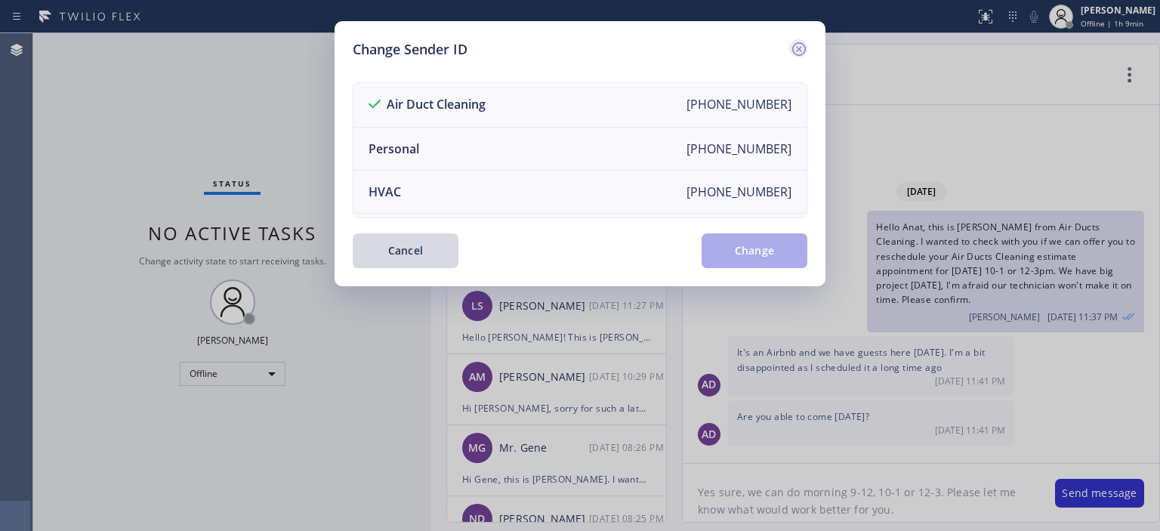
click at [797, 51] on icon at bounding box center [799, 49] width 14 height 14
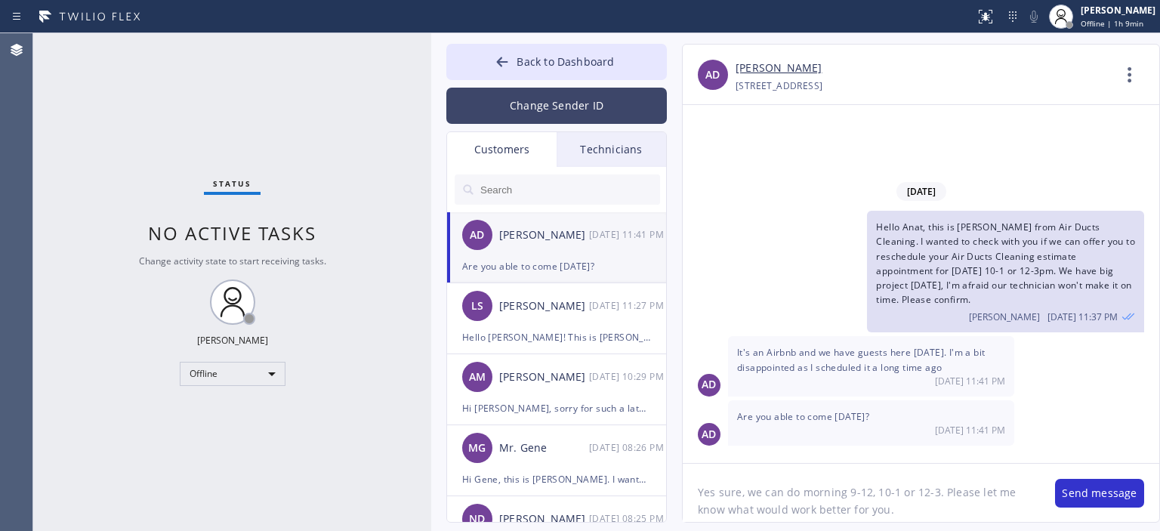
click at [597, 115] on button "Change Sender ID" at bounding box center [556, 106] width 221 height 36
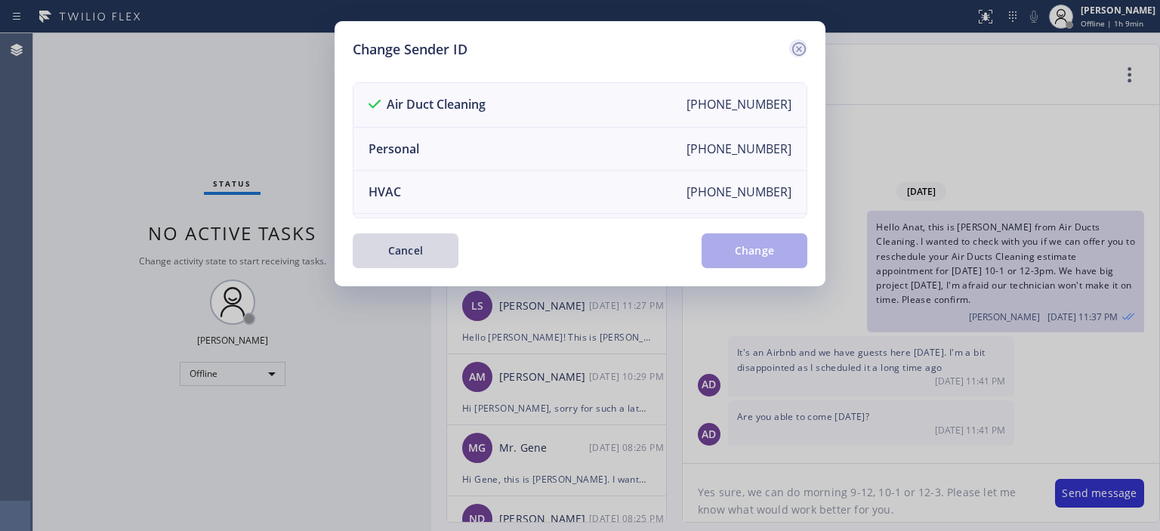
click at [798, 45] on icon at bounding box center [799, 49] width 18 height 18
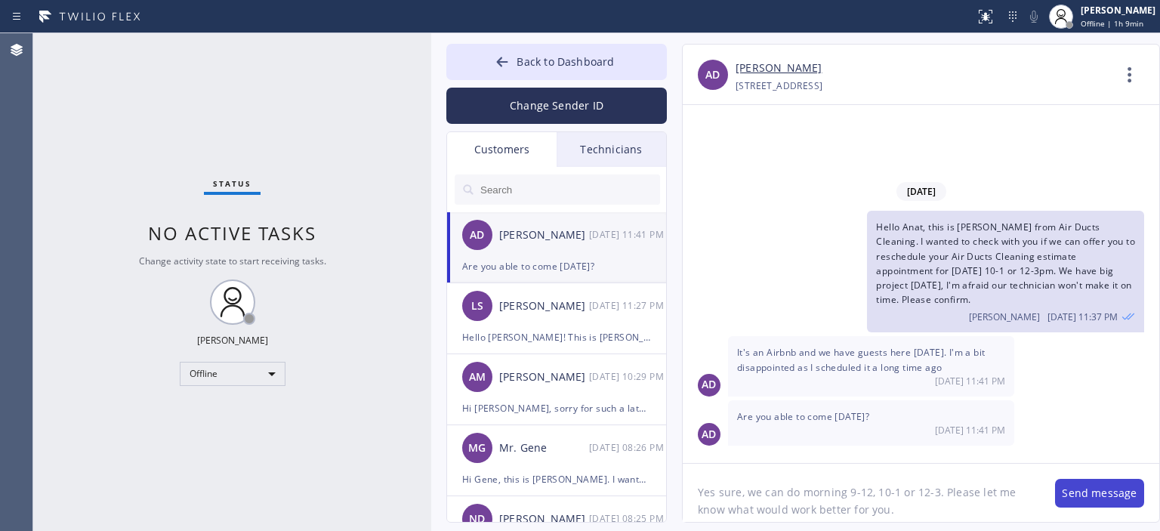
click at [1088, 486] on button "Send message" at bounding box center [1099, 493] width 89 height 29
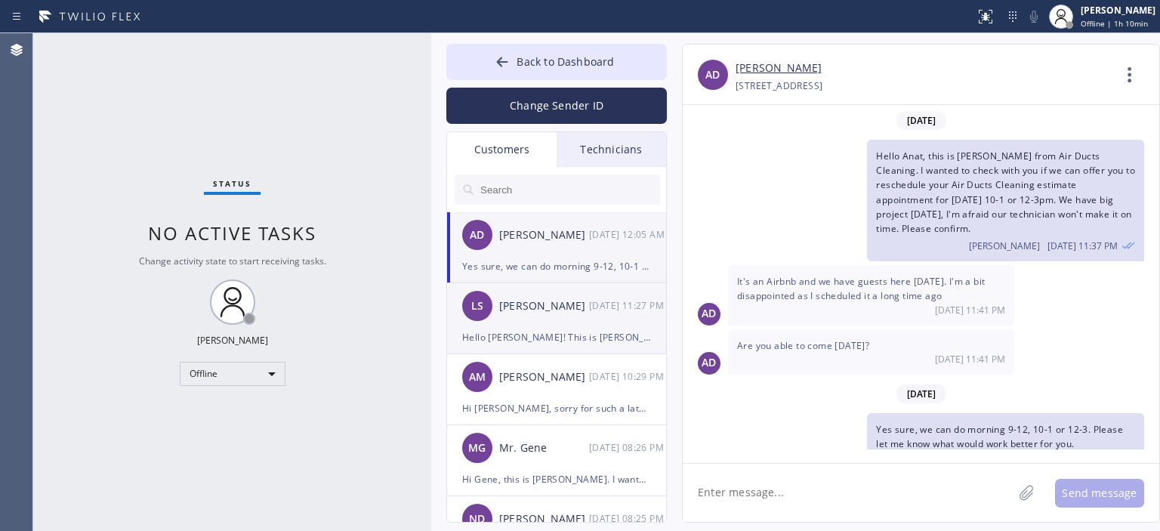
scroll to position [12, 0]
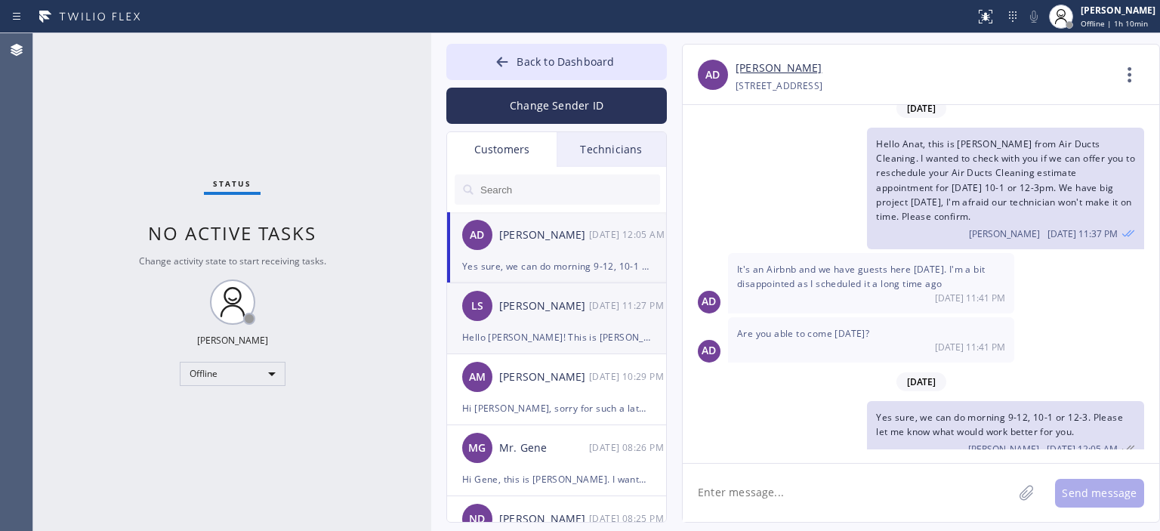
click at [585, 307] on div "[PERSON_NAME]" at bounding box center [544, 306] width 90 height 17
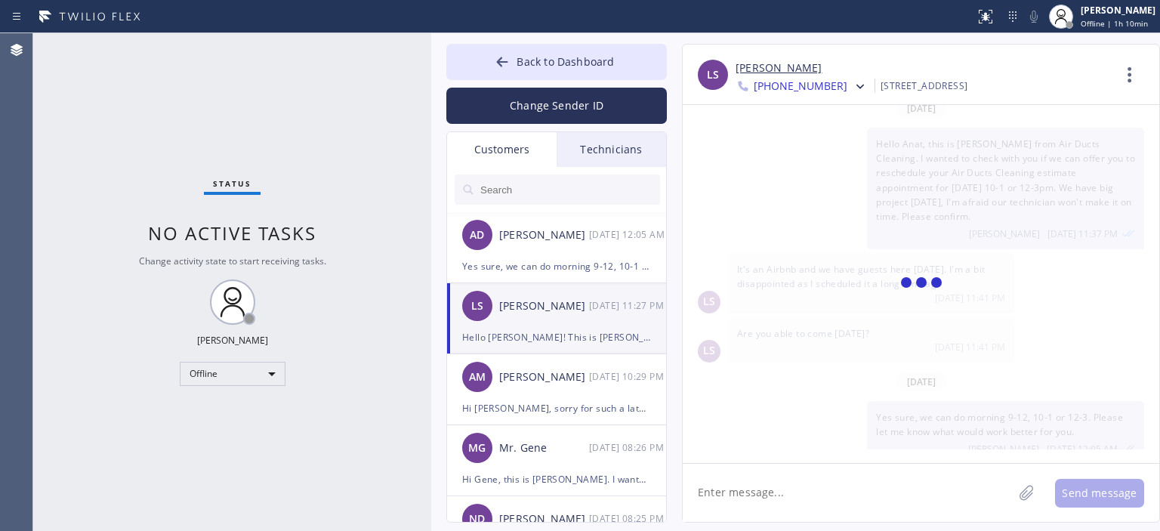
scroll to position [0, 0]
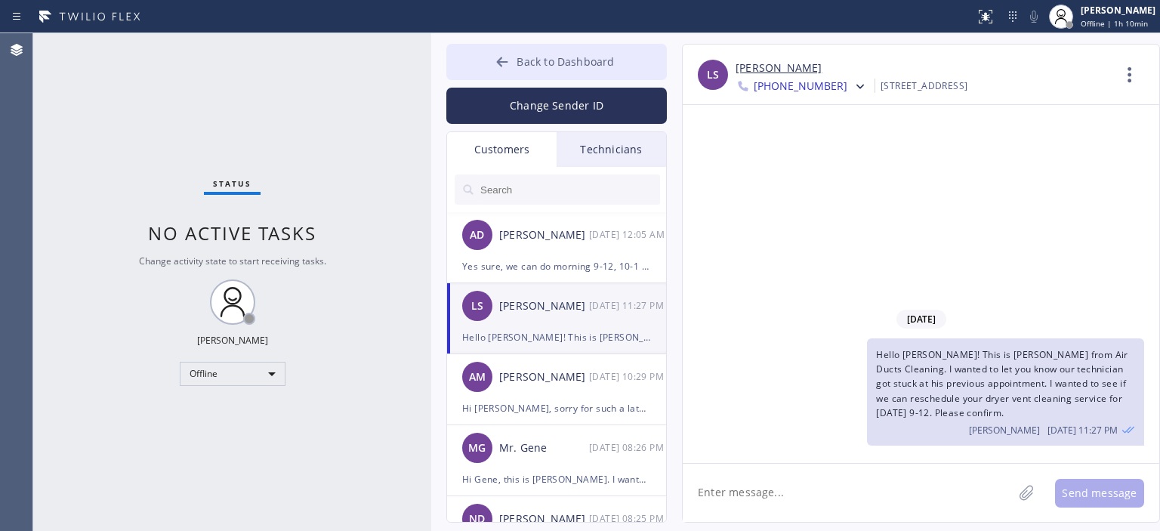
click at [483, 60] on button "Back to Dashboard" at bounding box center [556, 62] width 221 height 36
